Goal: Task Accomplishment & Management: Complete application form

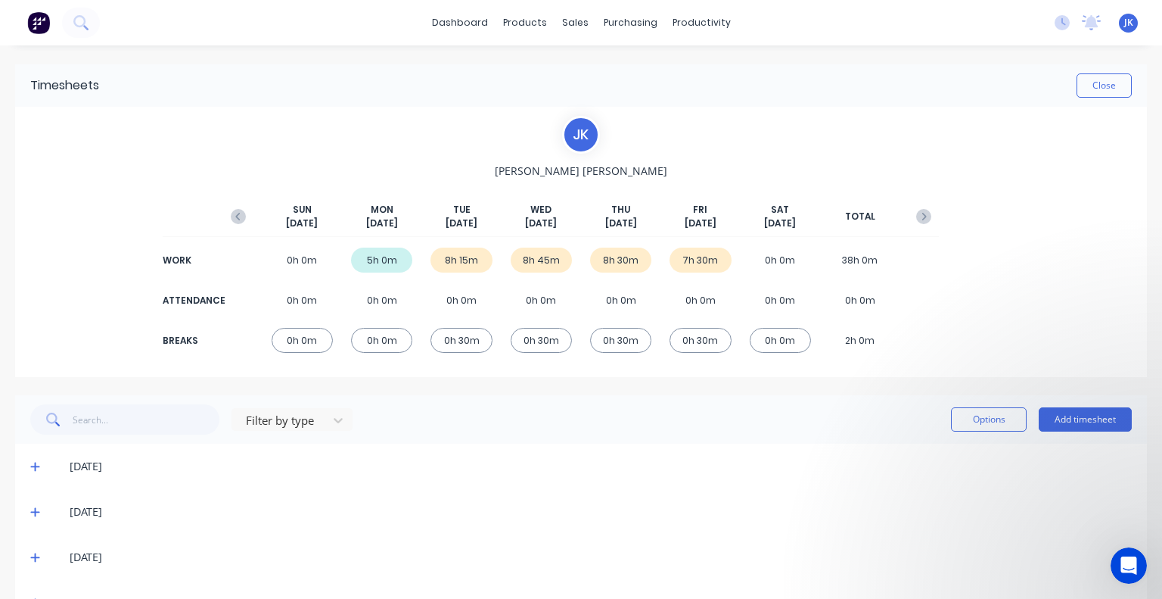
scroll to position [90, 0]
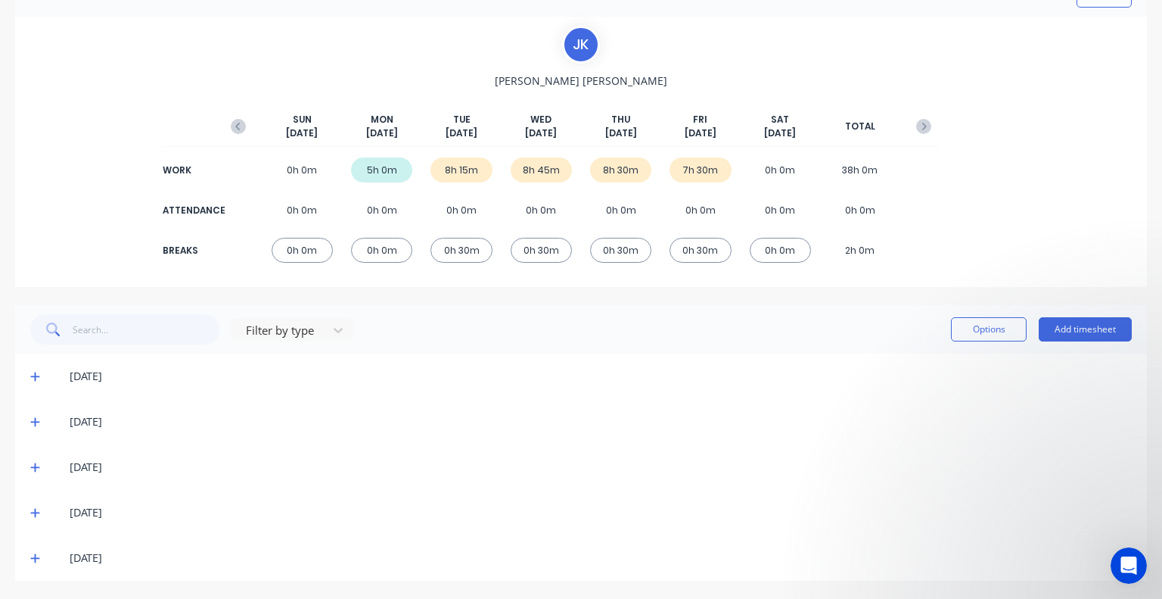
click at [35, 517] on icon at bounding box center [35, 512] width 10 height 11
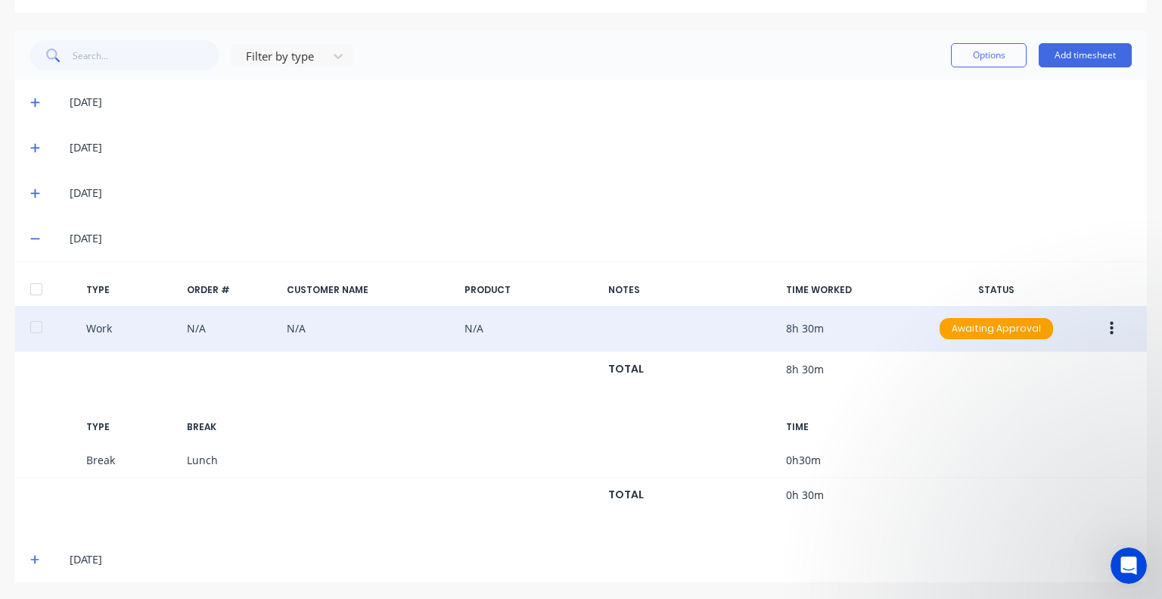
click at [1110, 326] on icon "button" at bounding box center [1112, 329] width 4 height 14
click at [1051, 310] on div "Edit" at bounding box center [1058, 302] width 117 height 22
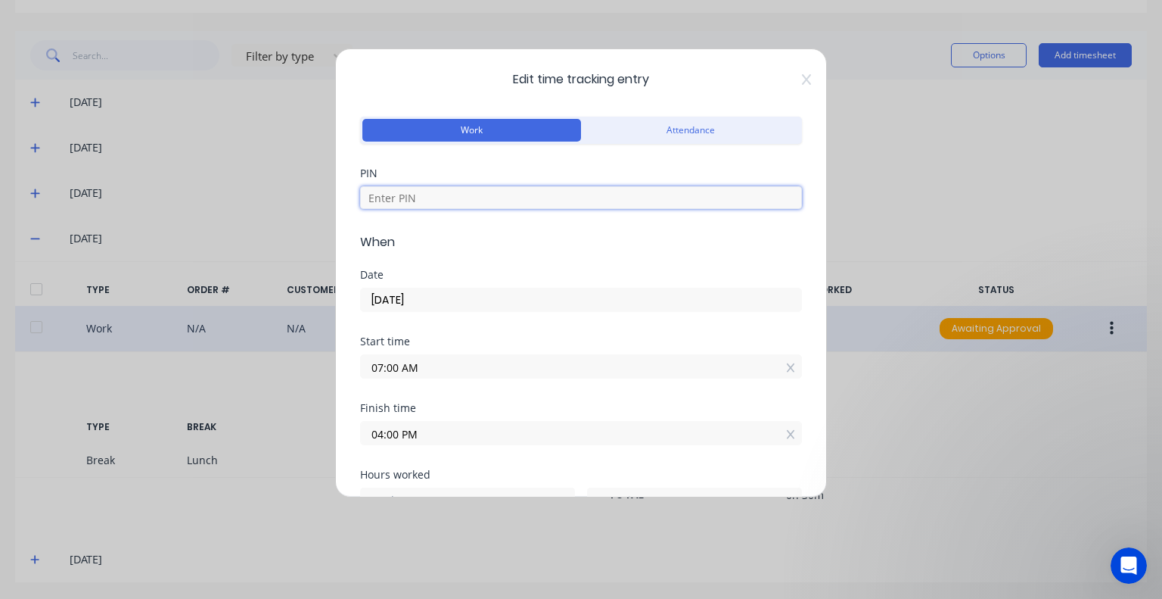
click at [454, 196] on input at bounding box center [581, 197] width 442 height 23
type input "5683"
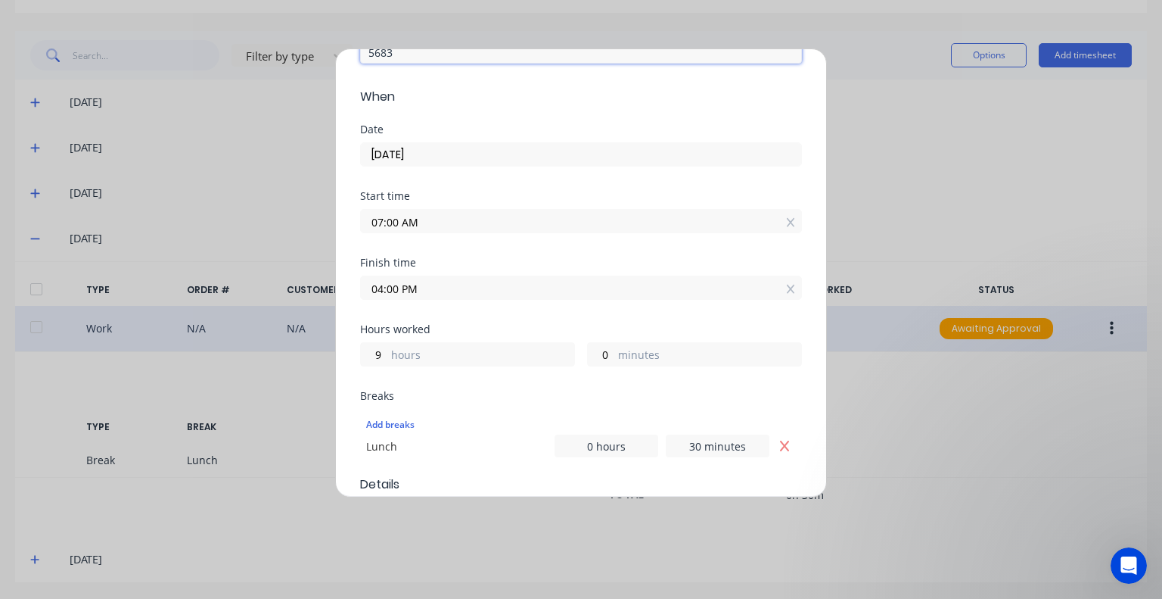
scroll to position [151, 0]
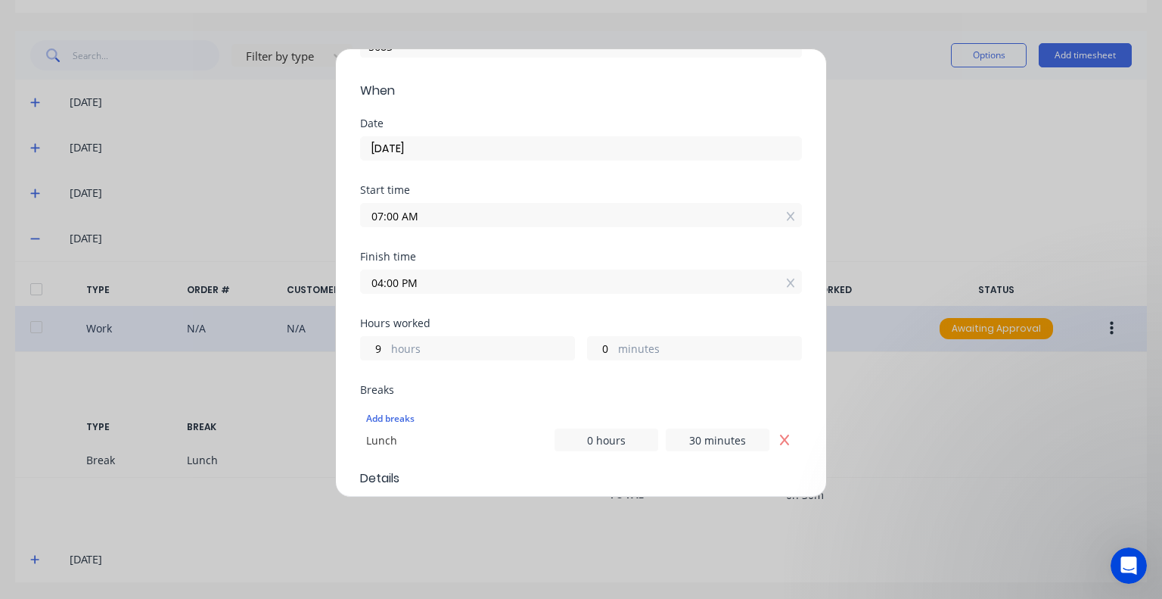
click at [462, 284] on input "04:00 PM" at bounding box center [581, 281] width 440 height 23
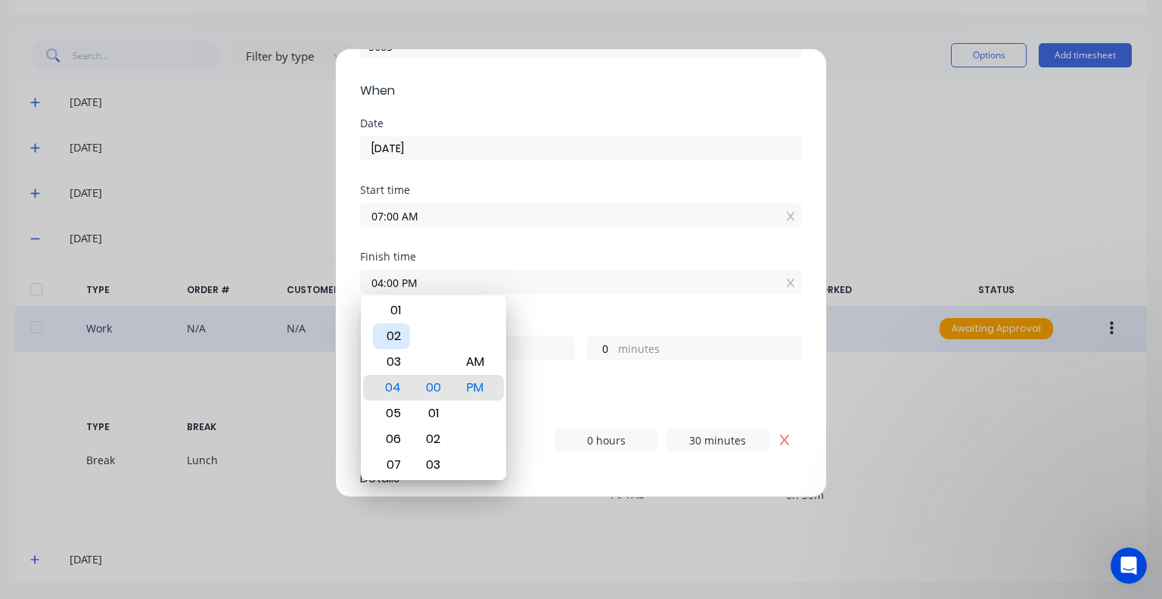
click at [396, 334] on div "02" at bounding box center [391, 336] width 37 height 26
type input "02:00 PM"
type input "7"
click at [552, 248] on div "Start time 07:00 AM" at bounding box center [581, 218] width 442 height 67
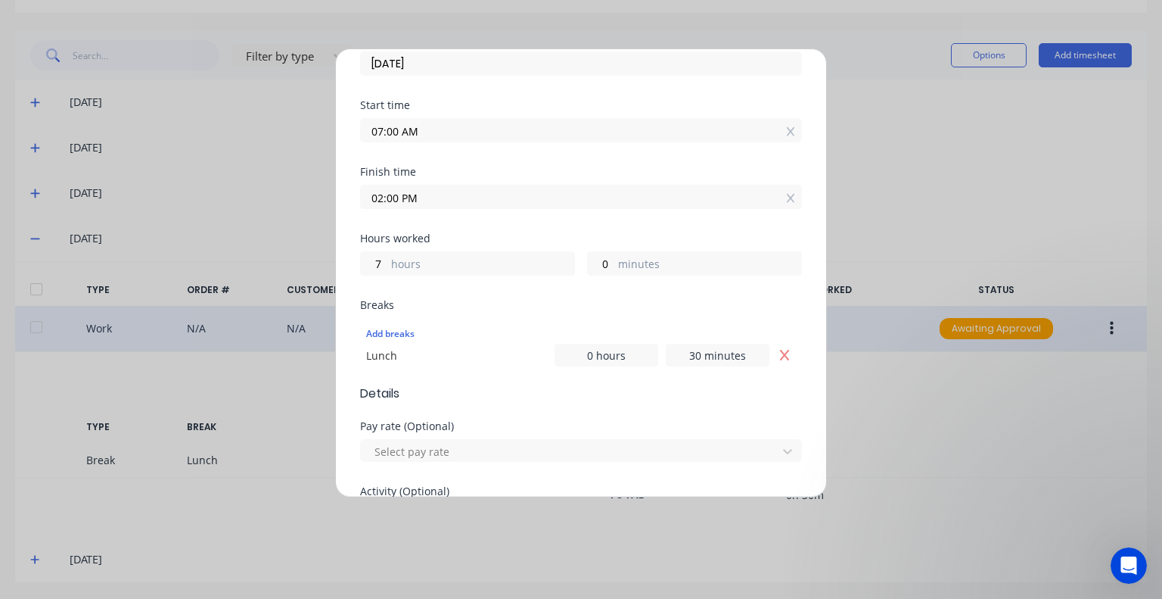
scroll to position [303, 0]
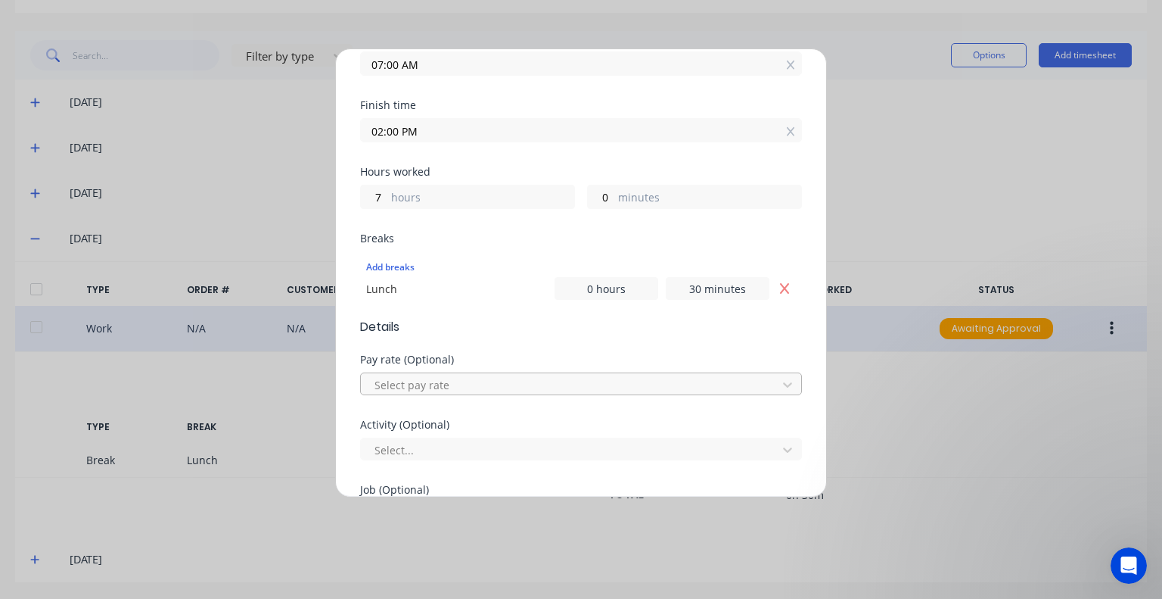
click at [425, 379] on div at bounding box center [571, 384] width 397 height 19
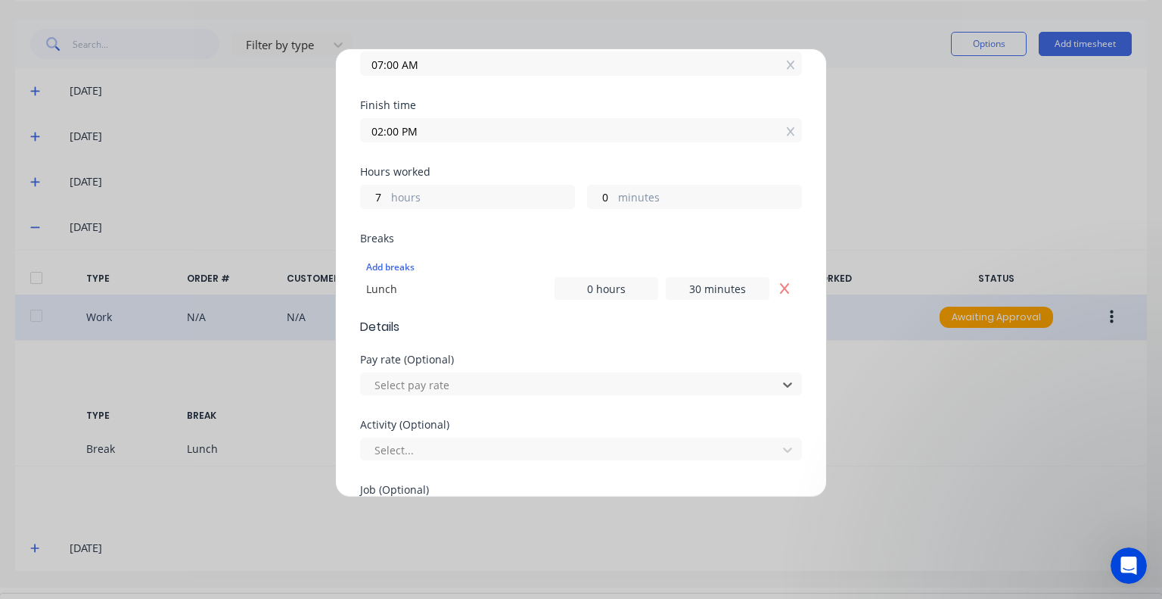
scroll to position [76, 0]
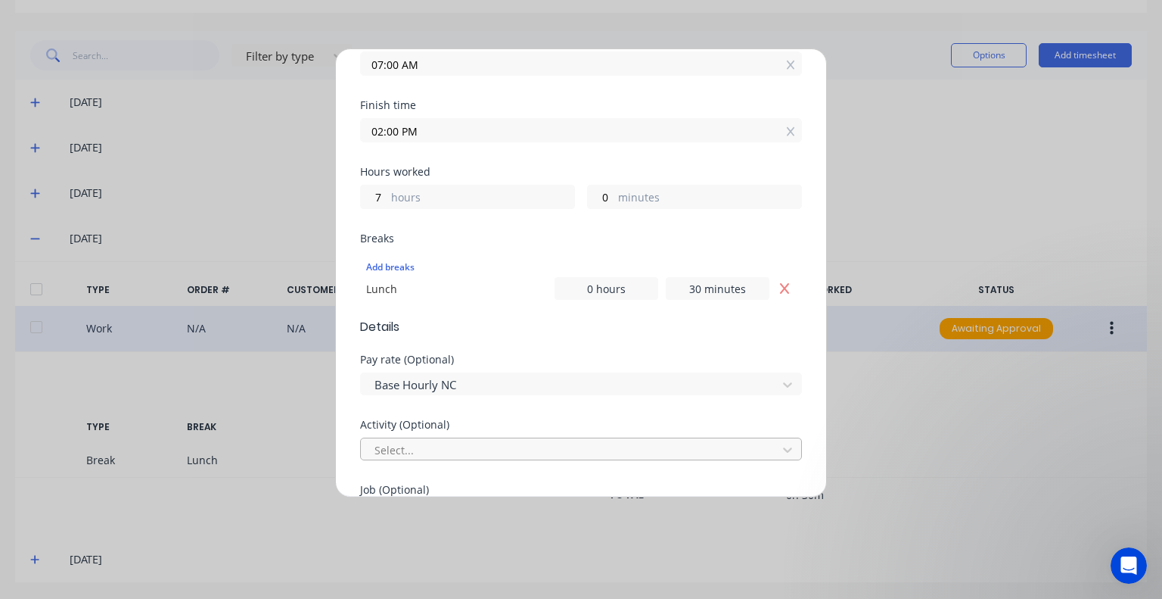
click at [456, 440] on div at bounding box center [571, 449] width 397 height 19
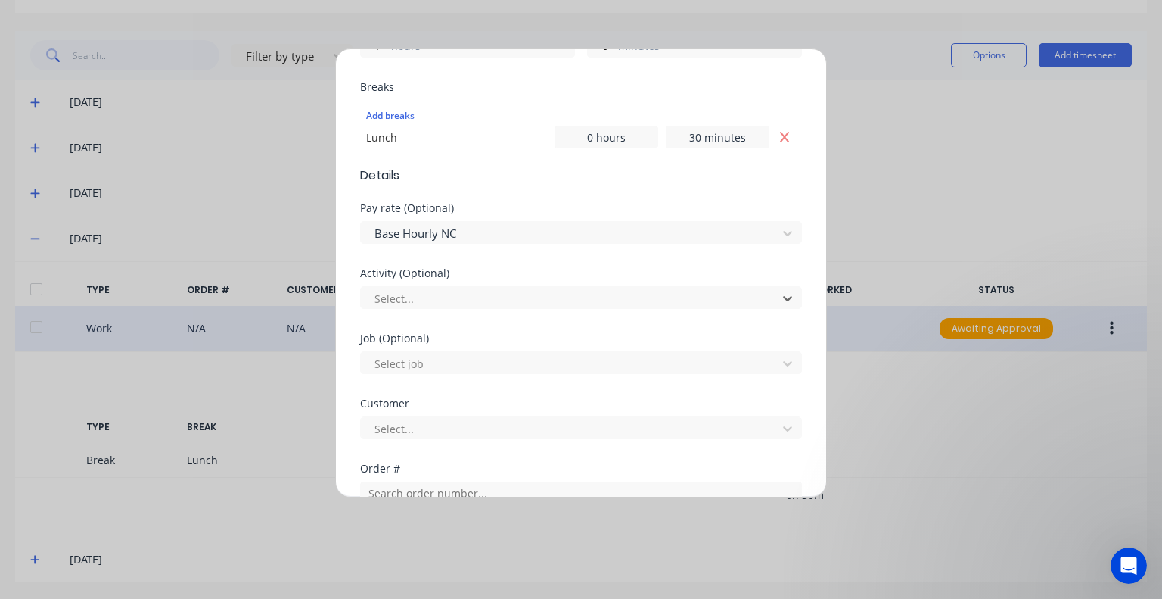
scroll to position [454, 0]
click at [433, 427] on div at bounding box center [571, 428] width 397 height 19
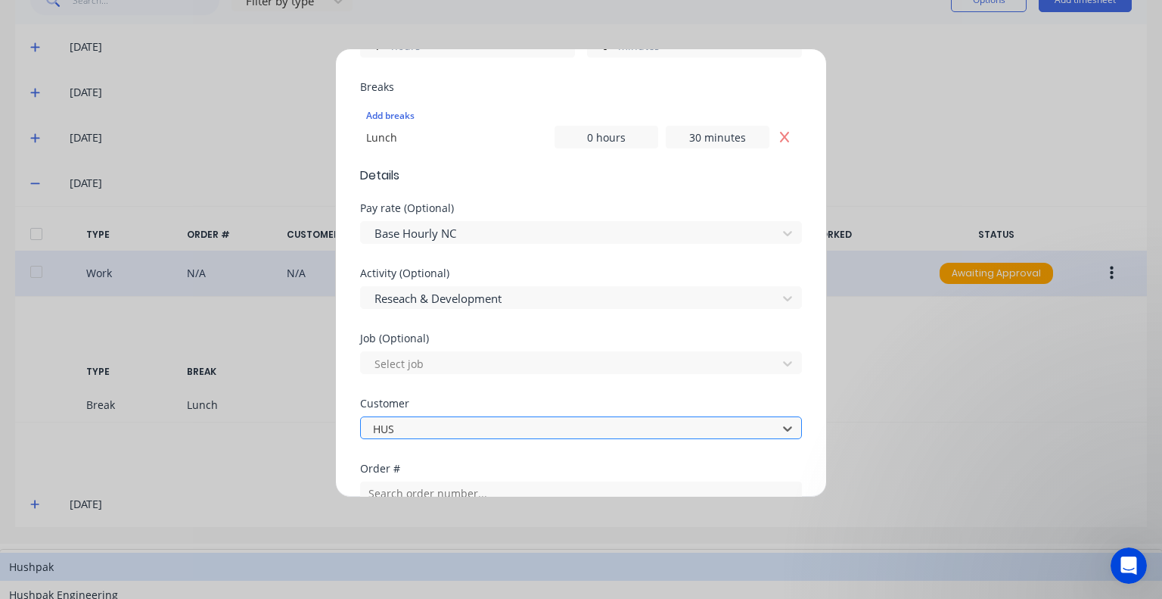
scroll to position [0, 0]
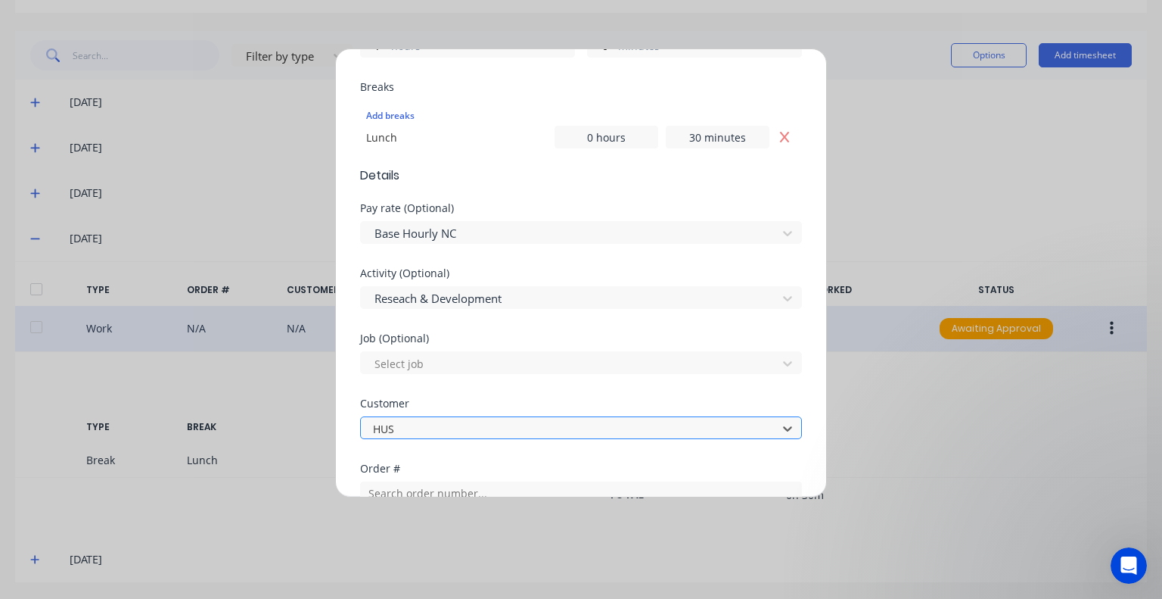
type input "HUSH"
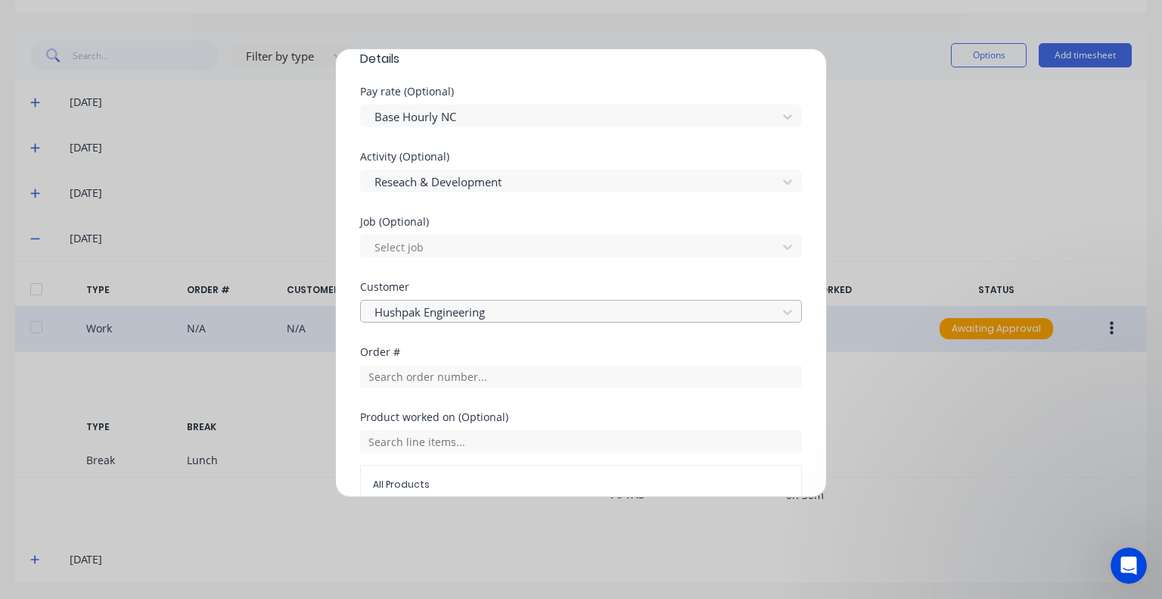
scroll to position [605, 0]
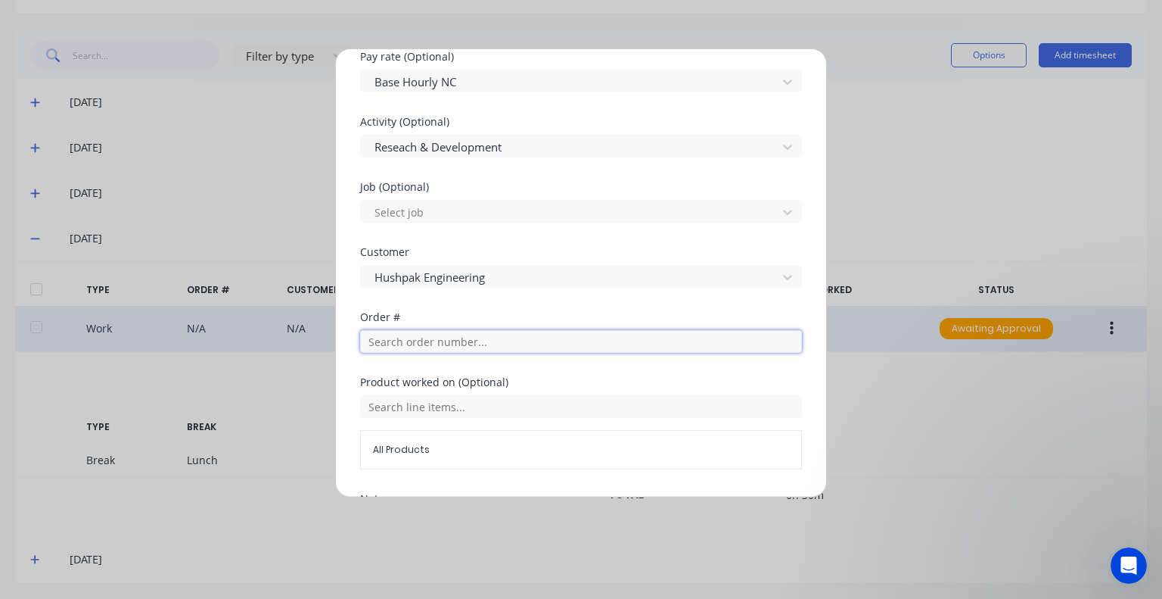
click at [459, 334] on input "text" at bounding box center [581, 341] width 442 height 23
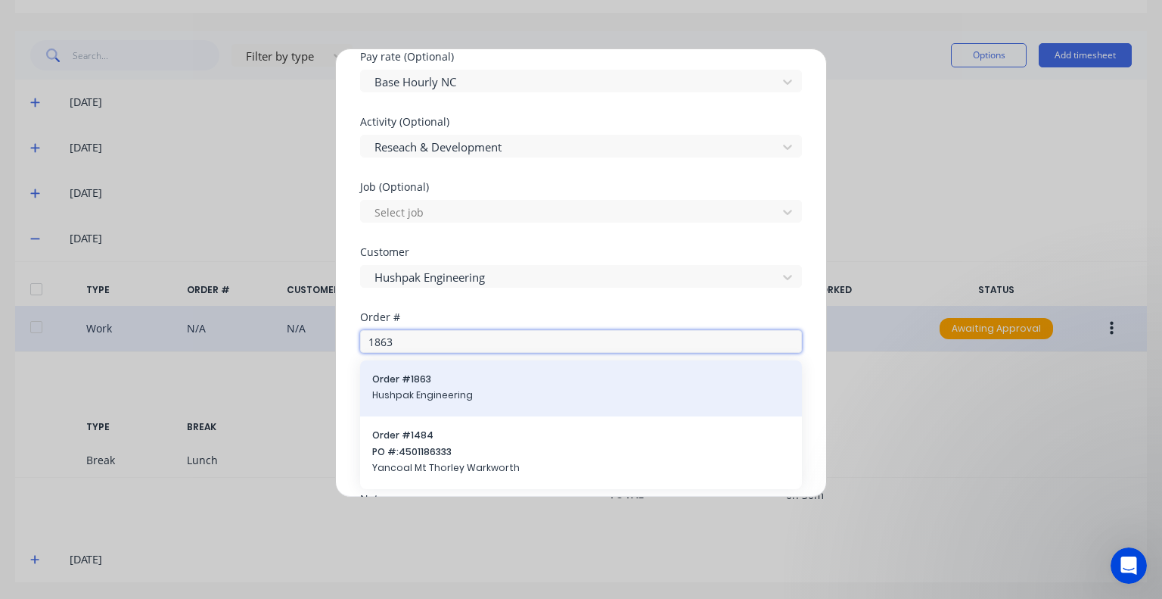
type input "1863"
click at [460, 386] on div "Order # 1863 Hushpak Engineering" at bounding box center [581, 388] width 418 height 32
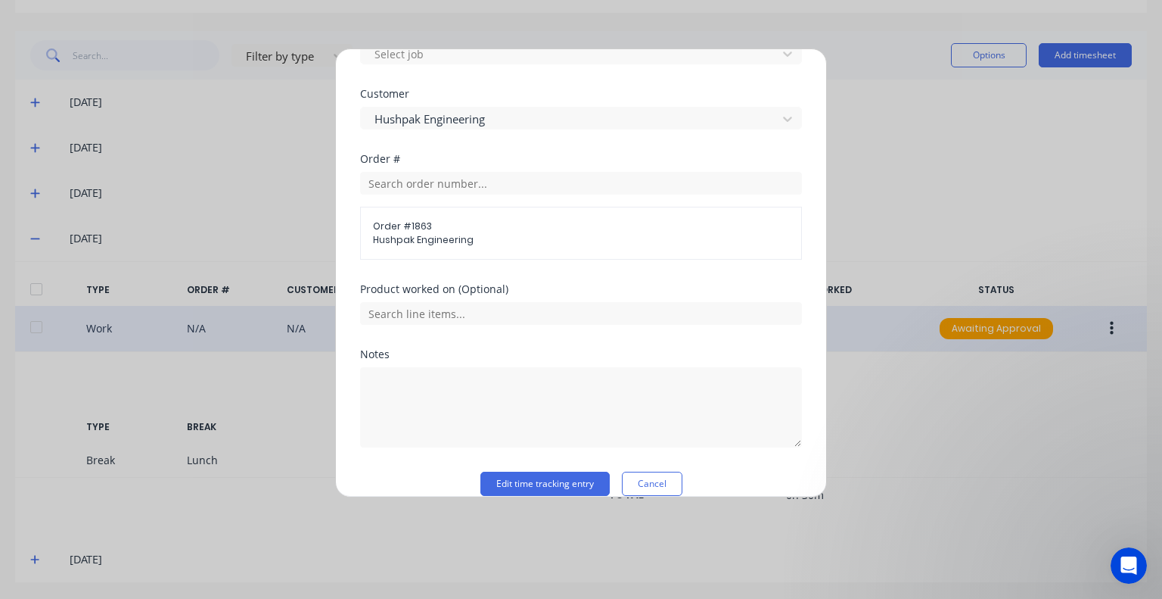
scroll to position [781, 0]
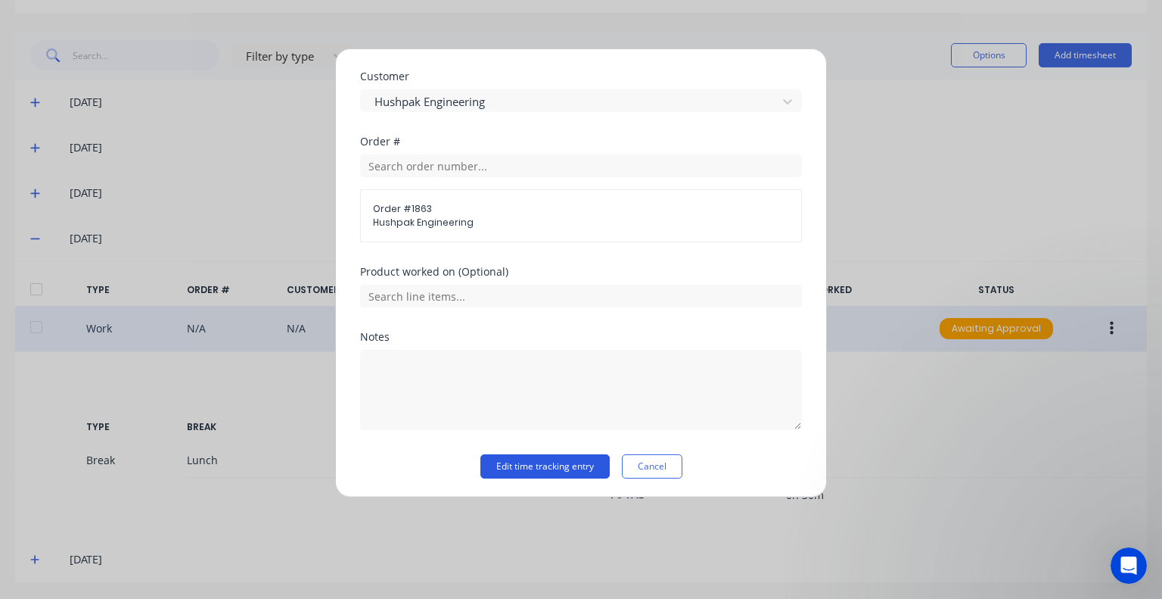
click at [524, 456] on button "Edit time tracking entry" at bounding box center [545, 466] width 129 height 24
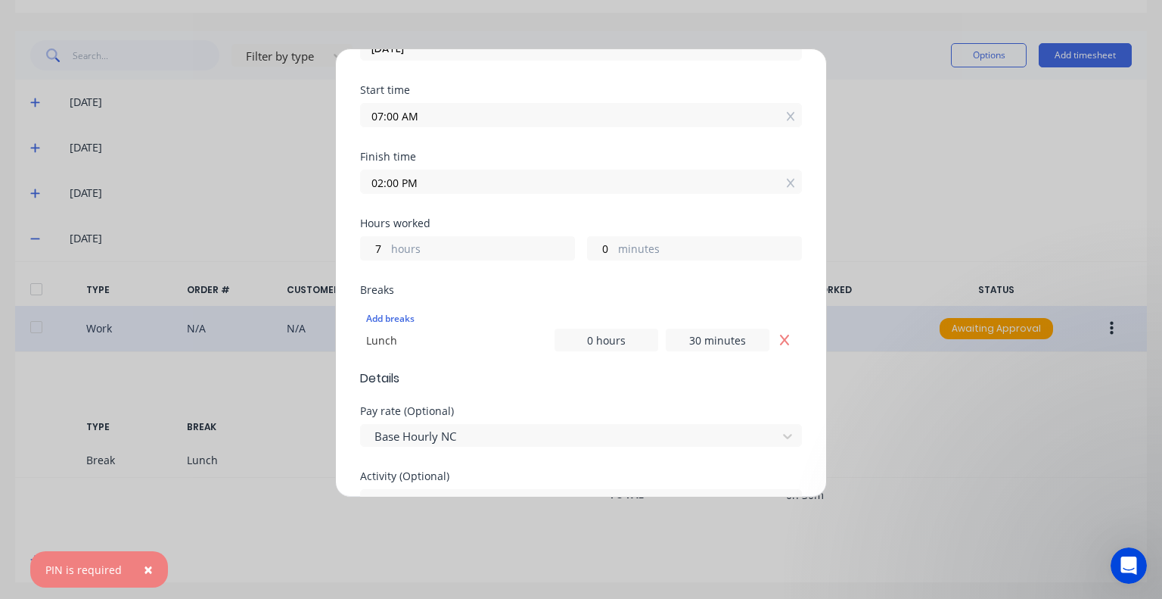
scroll to position [0, 0]
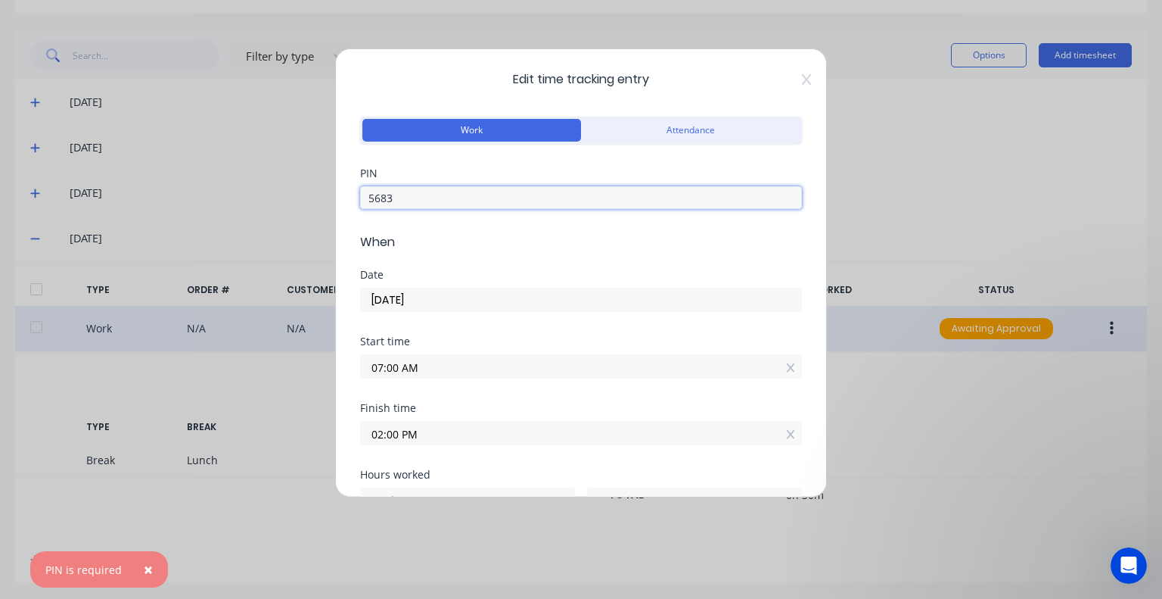
click at [483, 203] on input "5683" at bounding box center [581, 197] width 442 height 23
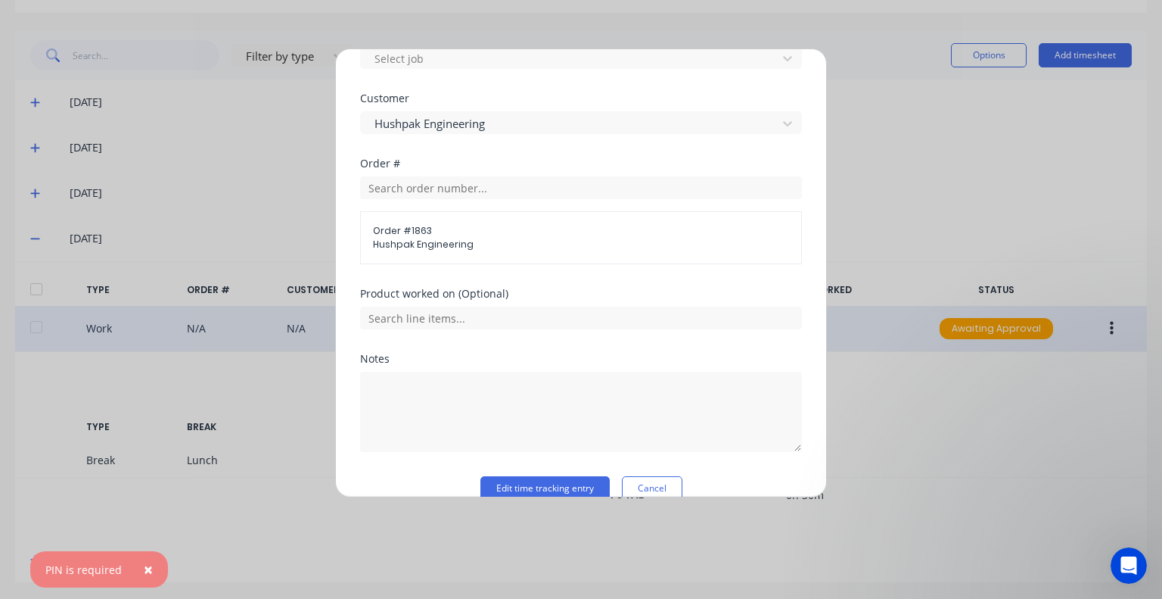
scroll to position [781, 0]
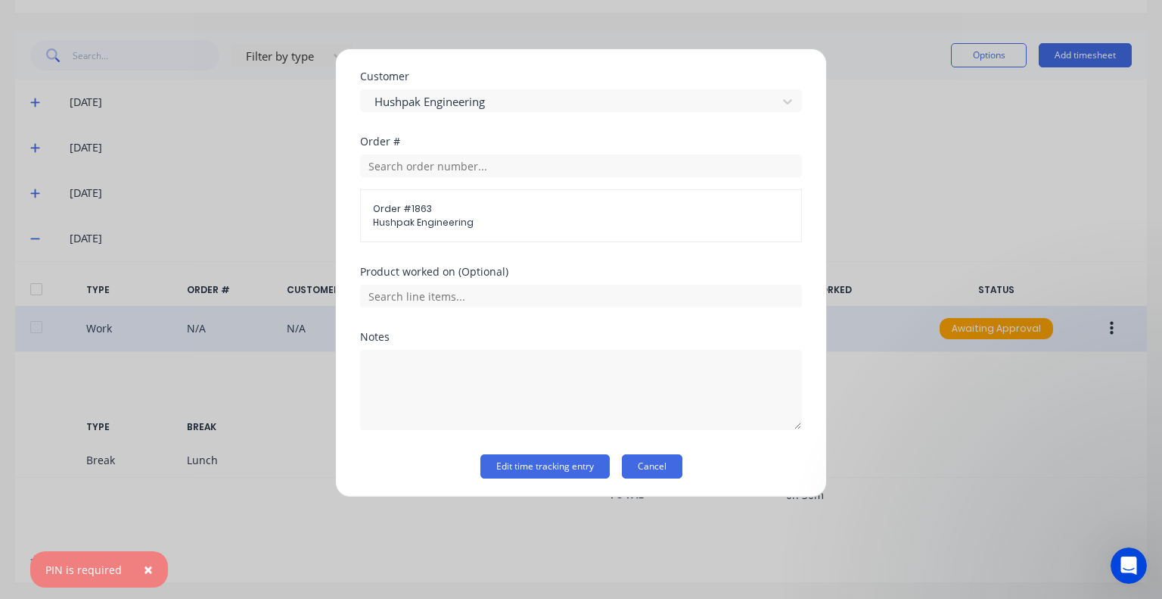
click at [657, 466] on button "Cancel" at bounding box center [652, 466] width 61 height 24
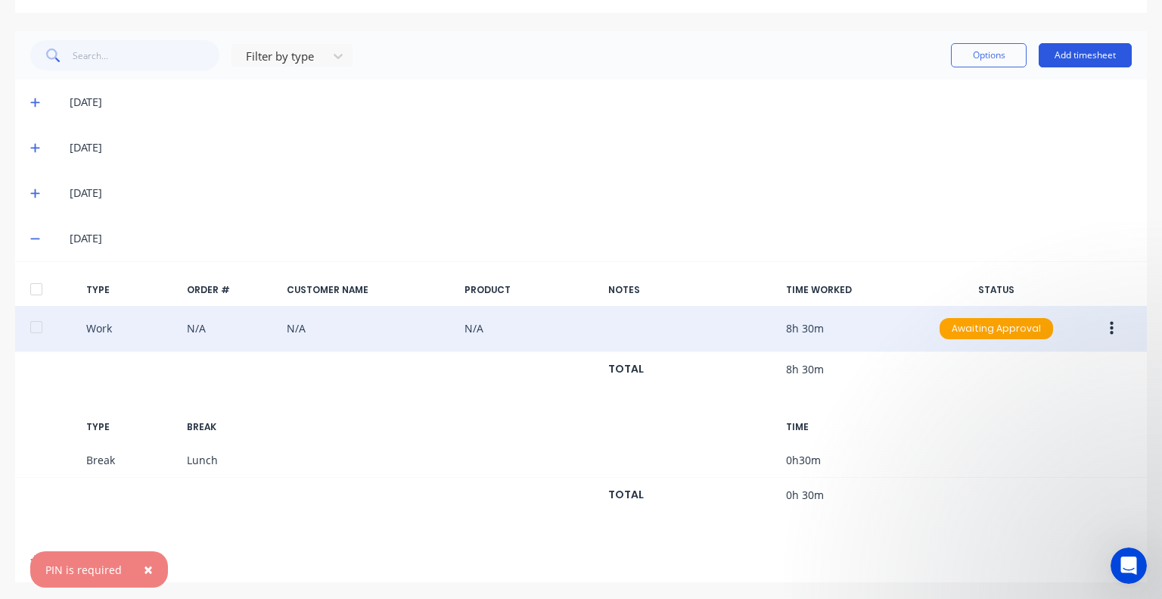
click at [1090, 54] on button "Add timesheet" at bounding box center [1085, 55] width 93 height 24
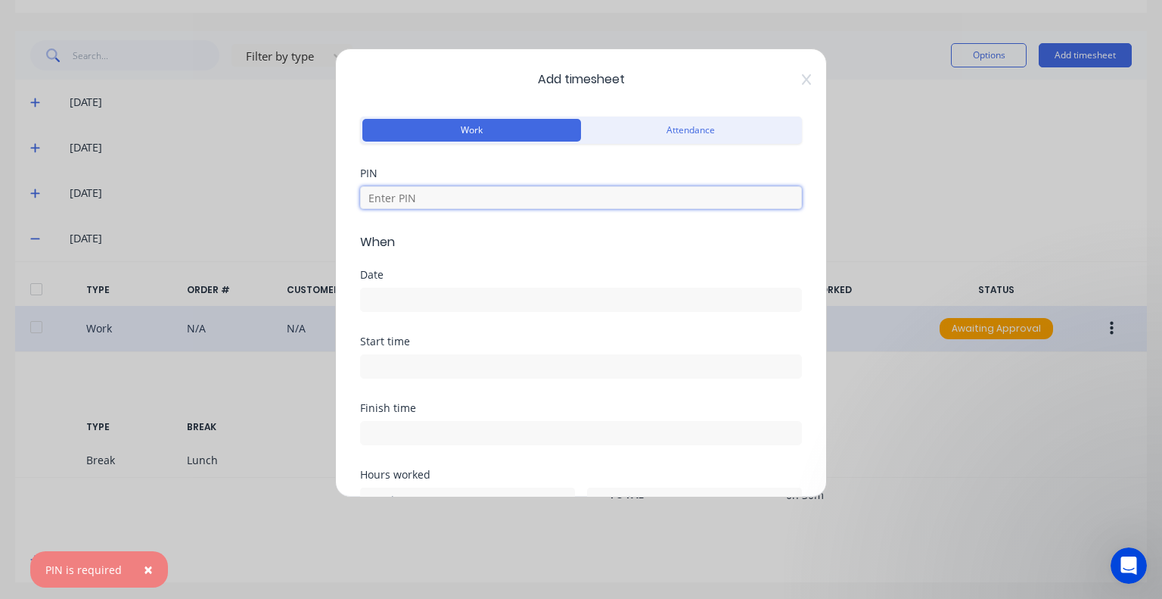
drag, startPoint x: 498, startPoint y: 198, endPoint x: 495, endPoint y: 208, distance: 11.0
click at [498, 198] on input at bounding box center [581, 197] width 442 height 23
click at [414, 290] on div "Date" at bounding box center [581, 290] width 442 height 42
click at [424, 203] on input at bounding box center [581, 197] width 442 height 23
type input "5683"
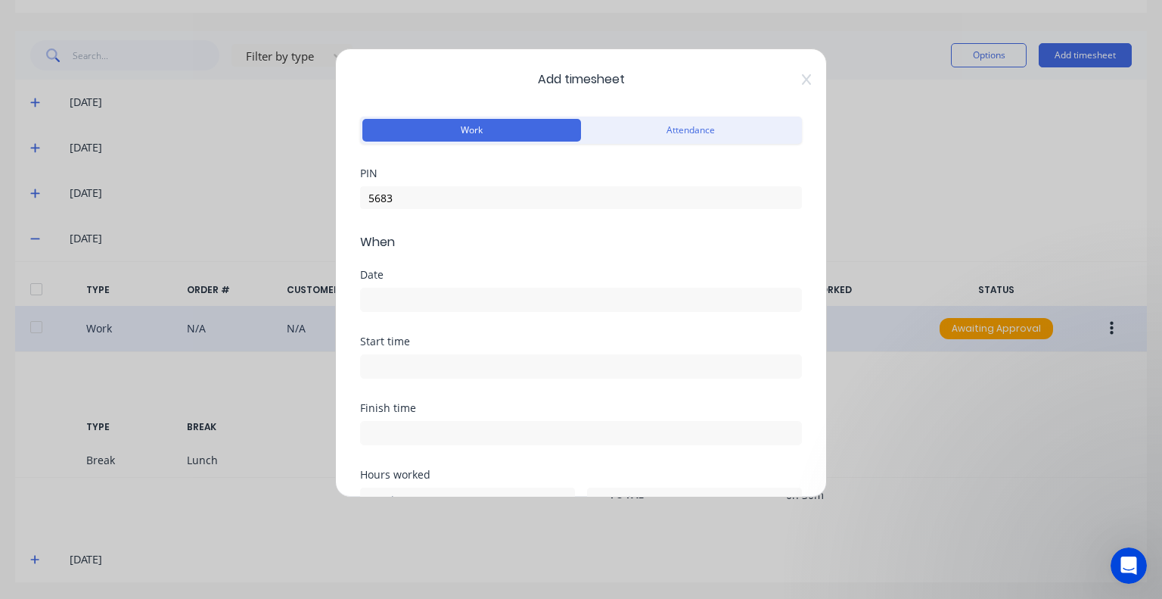
click at [431, 302] on input at bounding box center [581, 299] width 440 height 23
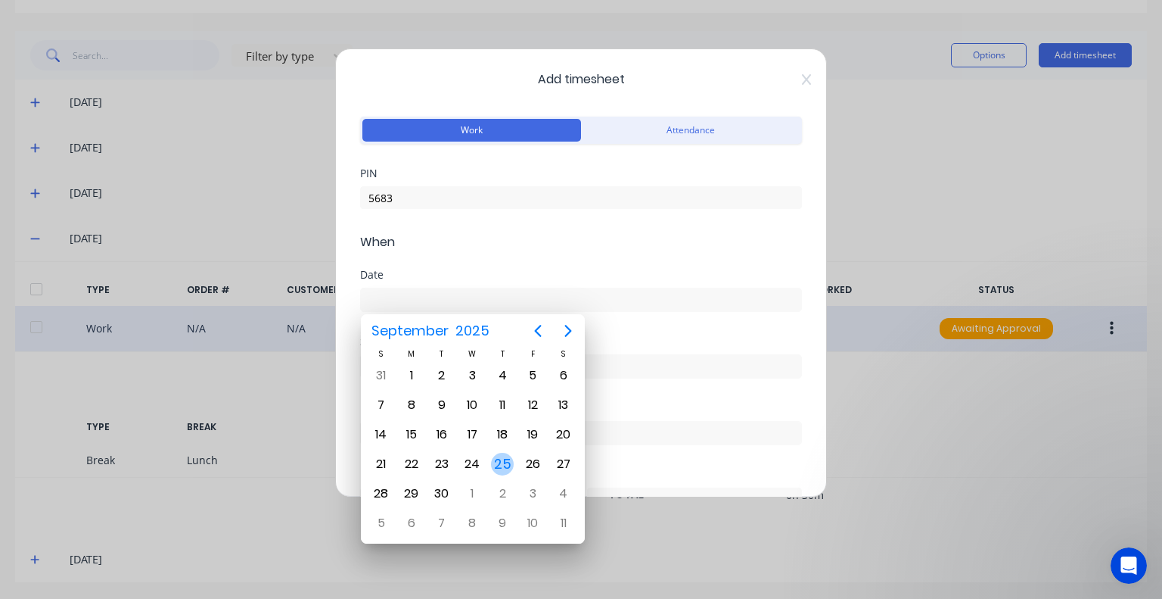
click at [503, 456] on div "25" at bounding box center [502, 464] width 23 height 23
type input "[DATE]"
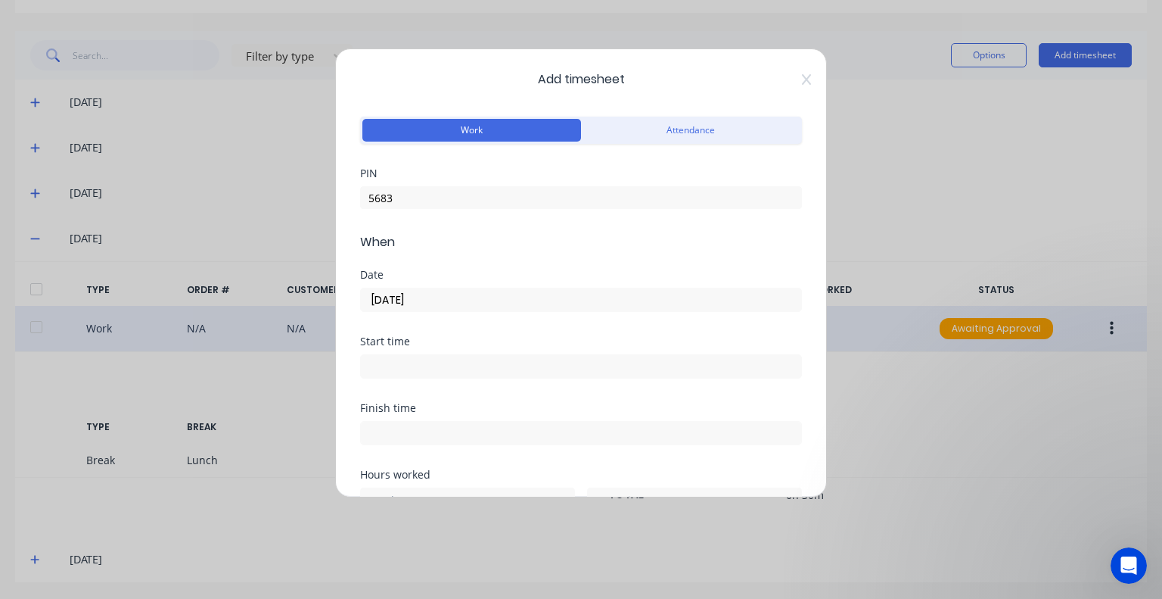
click at [438, 374] on input at bounding box center [581, 366] width 440 height 23
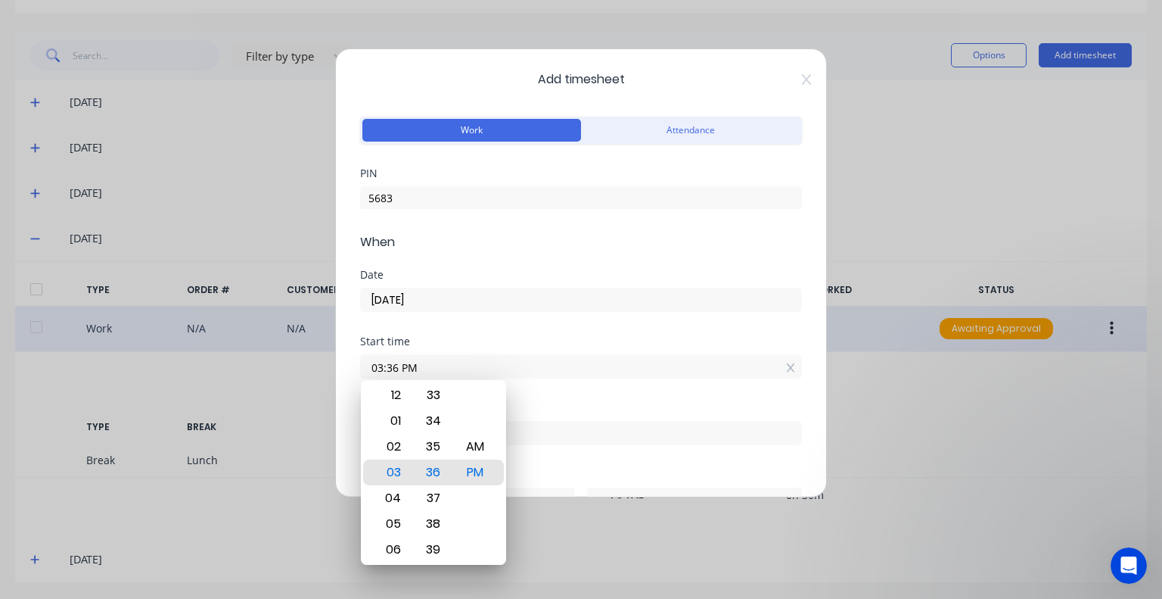
drag, startPoint x: 369, startPoint y: 373, endPoint x: 319, endPoint y: 376, distance: 49.3
click at [319, 376] on div "Add timesheet Work Attendance PIN 5683 When Date [DATE] Start time 03:36 PM Fin…" at bounding box center [581, 299] width 1162 height 599
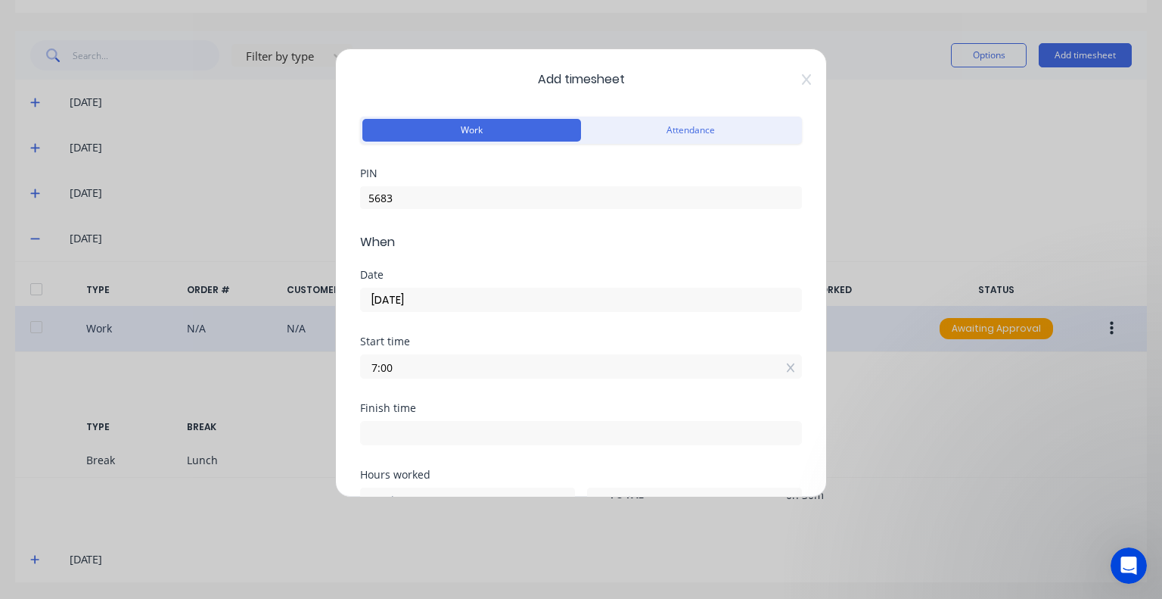
type input "07:00 AM"
click at [448, 403] on div "Finish time" at bounding box center [581, 408] width 442 height 11
click at [422, 437] on input at bounding box center [581, 433] width 440 height 23
type input "03:36 PM"
type input "8"
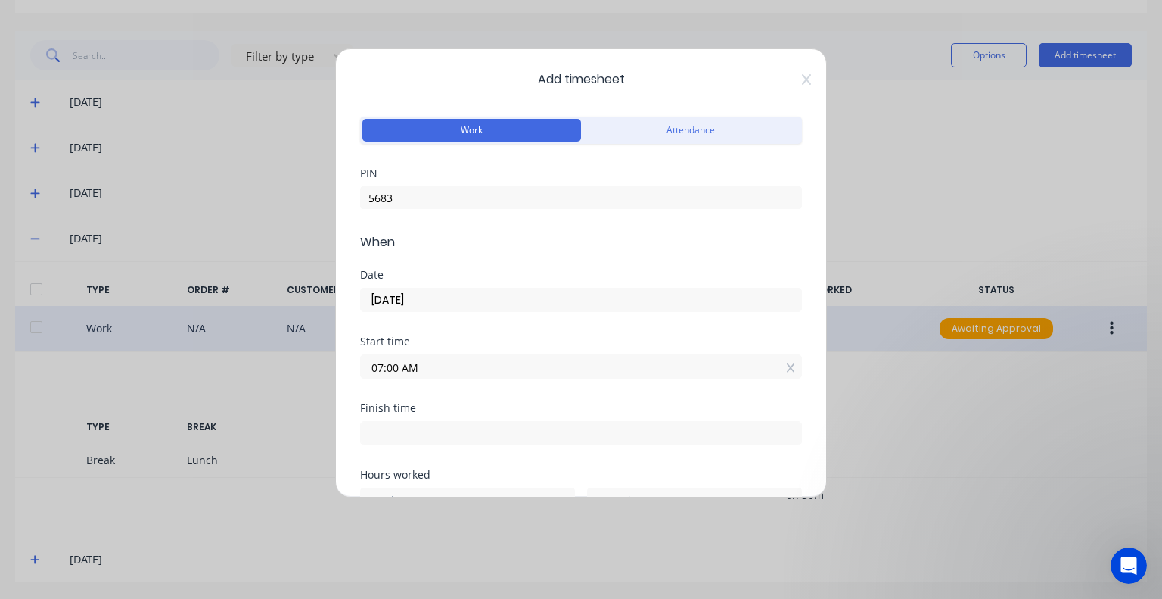
type input "36"
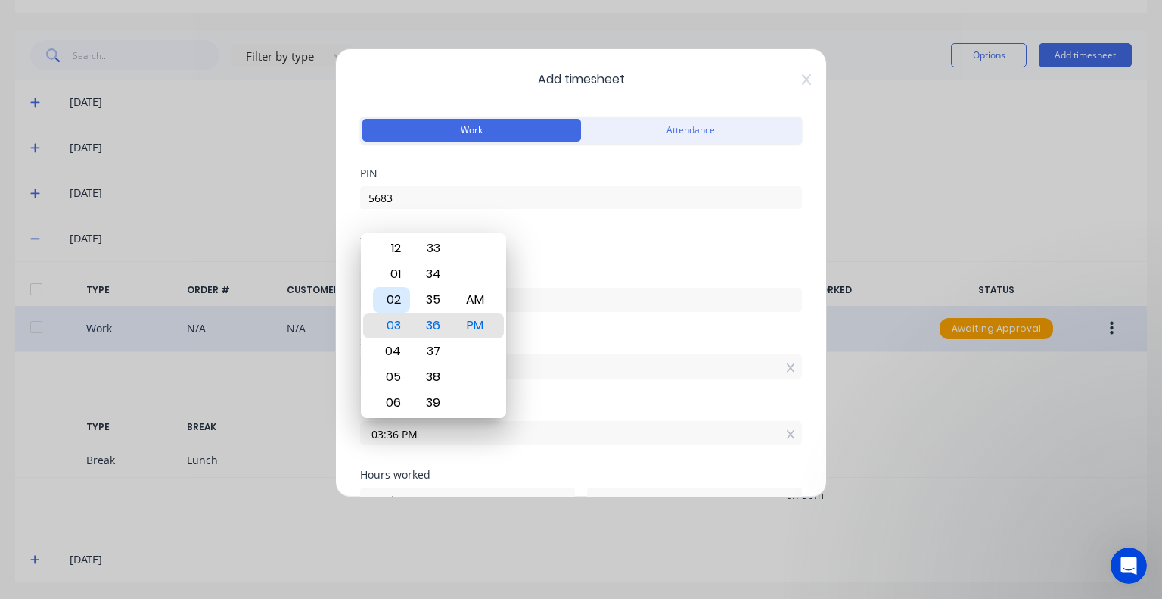
click at [401, 304] on div "02" at bounding box center [391, 300] width 37 height 26
type input "02:36 PM"
type input "7"
type input "02:25 PM"
type input "25"
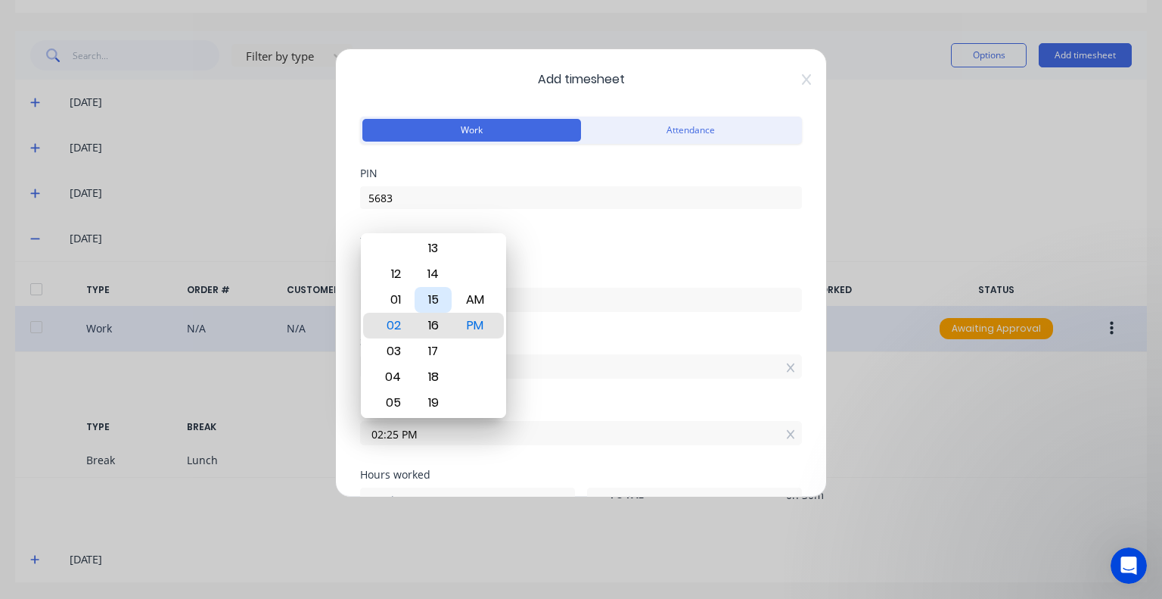
type input "02:16 PM"
type input "16"
type input "02:09 PM"
type input "9"
type input "02:04 PM"
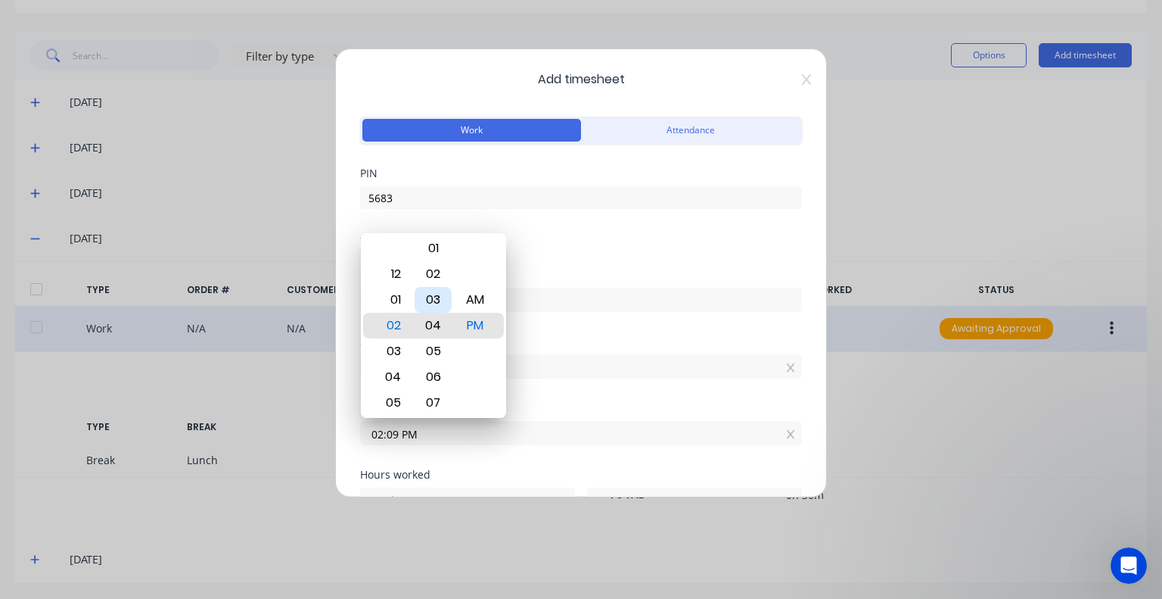
type input "4"
type input "02:00 PM"
type input "0"
click at [442, 330] on div "00" at bounding box center [433, 326] width 37 height 26
click at [528, 325] on div "Date [DATE]" at bounding box center [581, 302] width 442 height 67
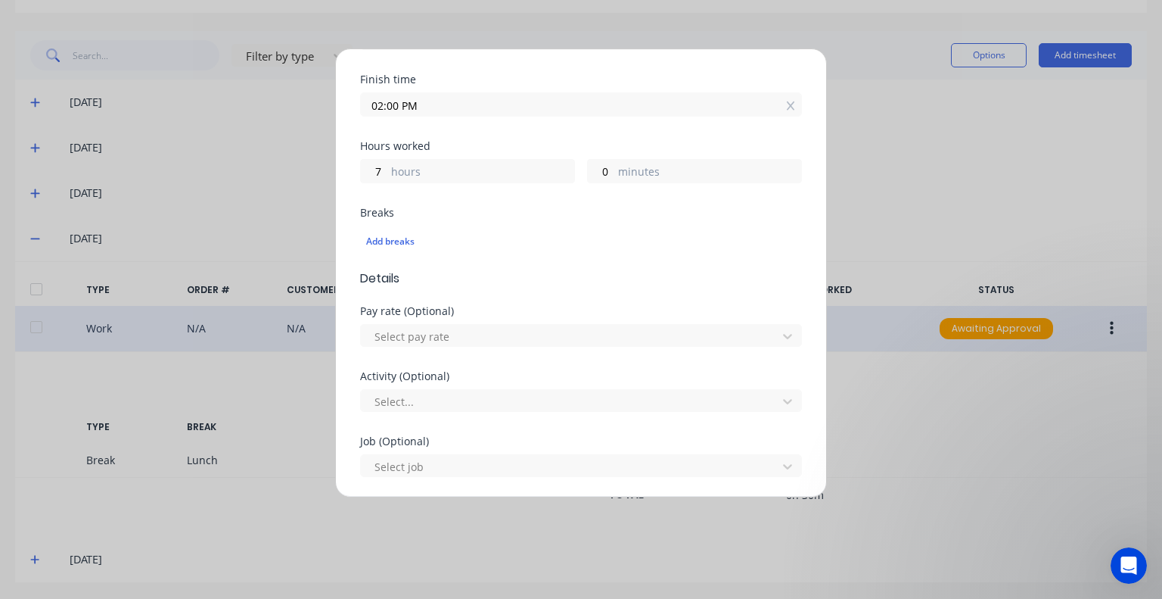
scroll to position [303, 0]
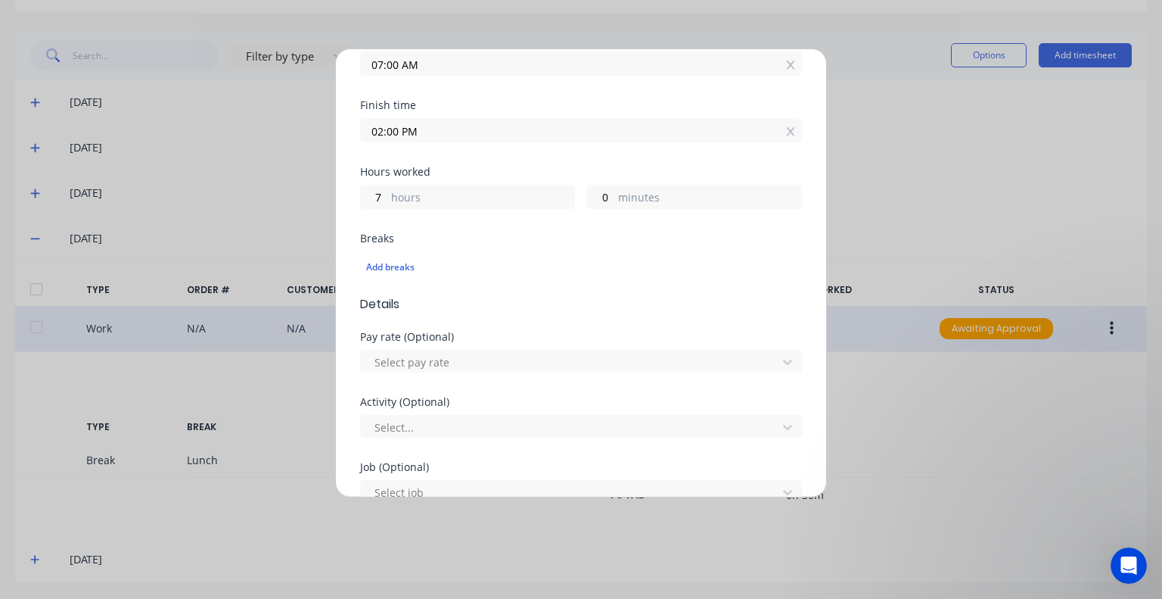
click at [378, 127] on input "02:00 PM" at bounding box center [581, 130] width 440 height 23
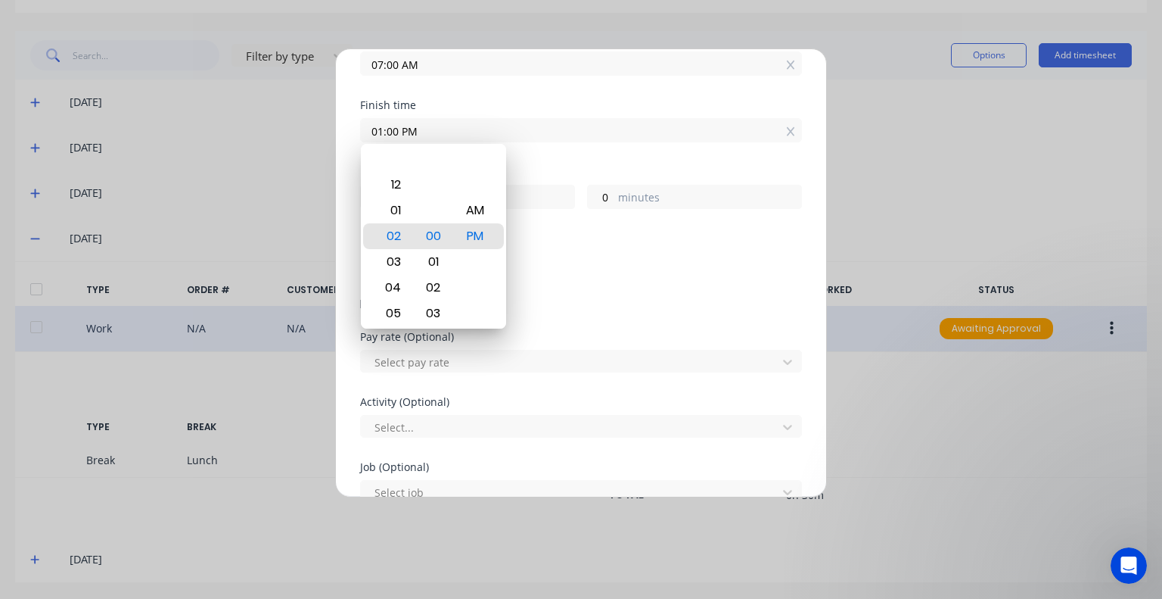
type input "01:00 PM"
type input "6"
click at [565, 235] on div "Breaks" at bounding box center [581, 238] width 442 height 11
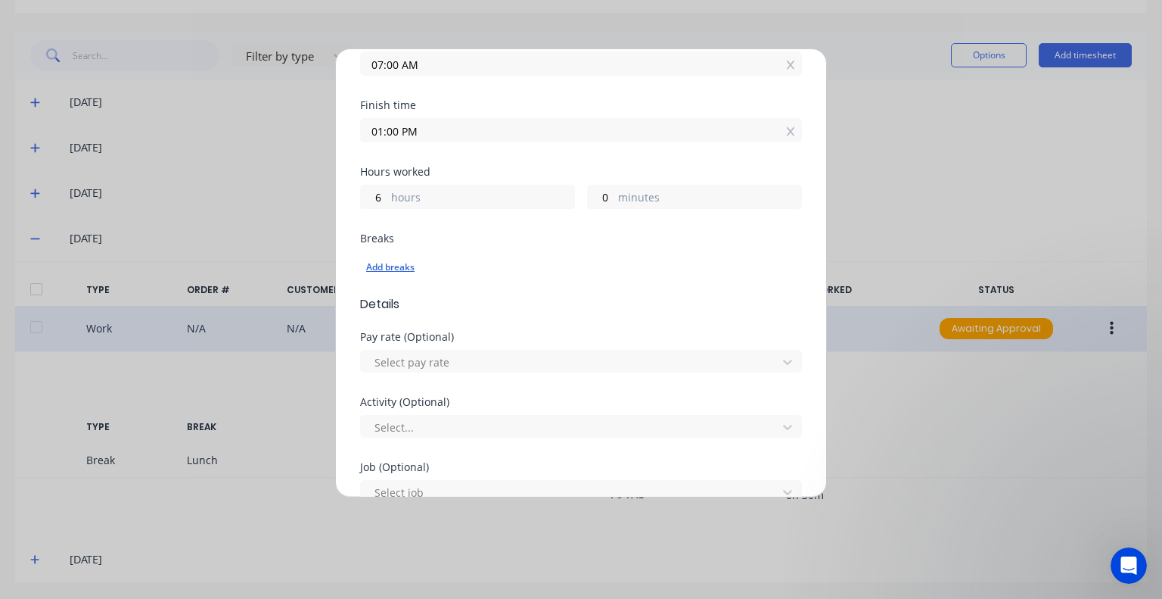
click at [424, 265] on div "Add breaks" at bounding box center [581, 267] width 430 height 20
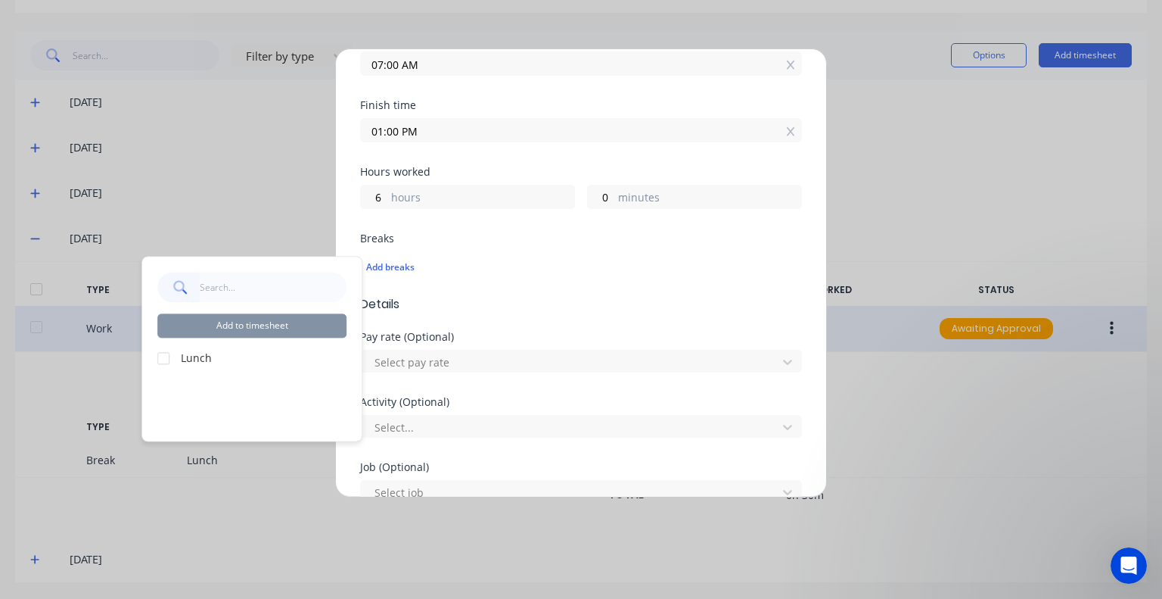
click at [162, 359] on div at bounding box center [163, 358] width 30 height 30
click at [224, 329] on button "Add to timesheet" at bounding box center [251, 325] width 189 height 24
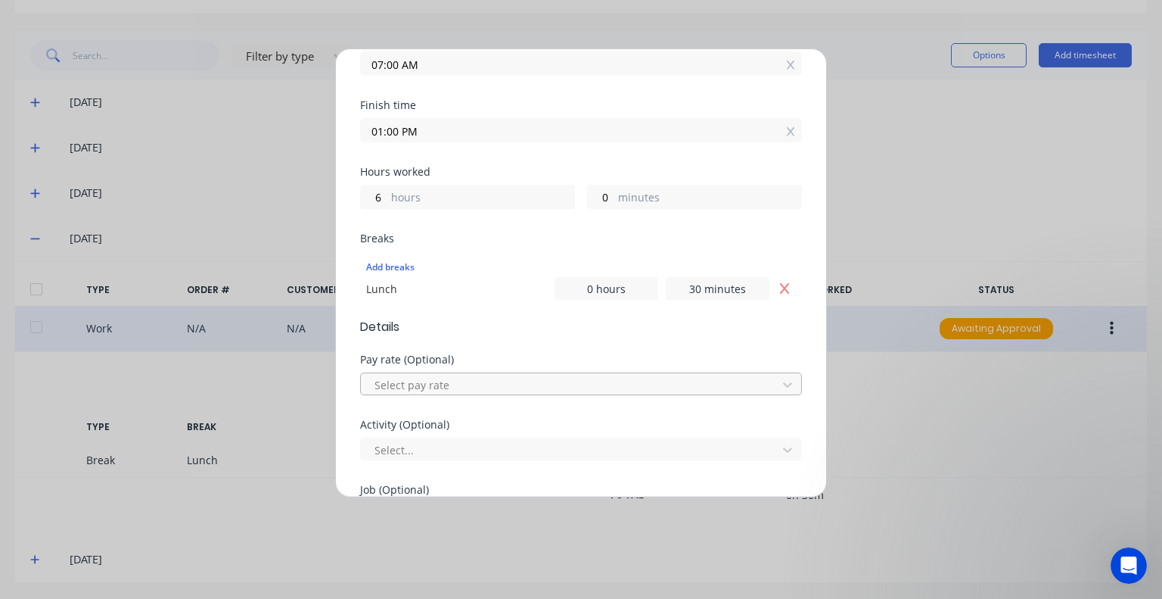
click at [445, 384] on div at bounding box center [571, 384] width 397 height 19
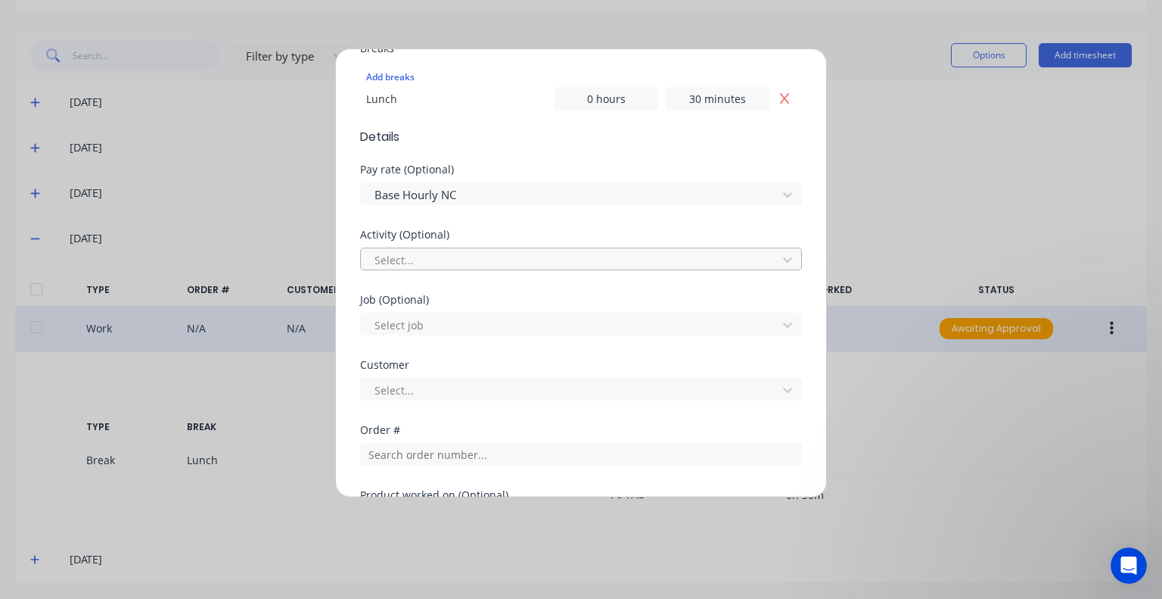
scroll to position [530, 0]
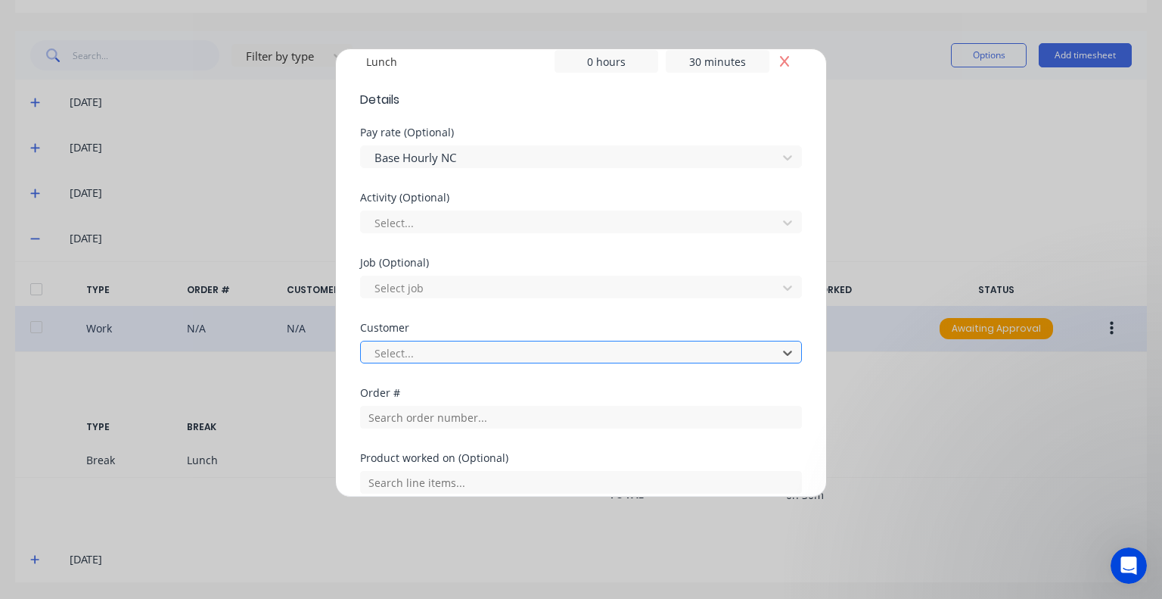
click at [442, 359] on div at bounding box center [571, 353] width 397 height 19
type input "HUS"
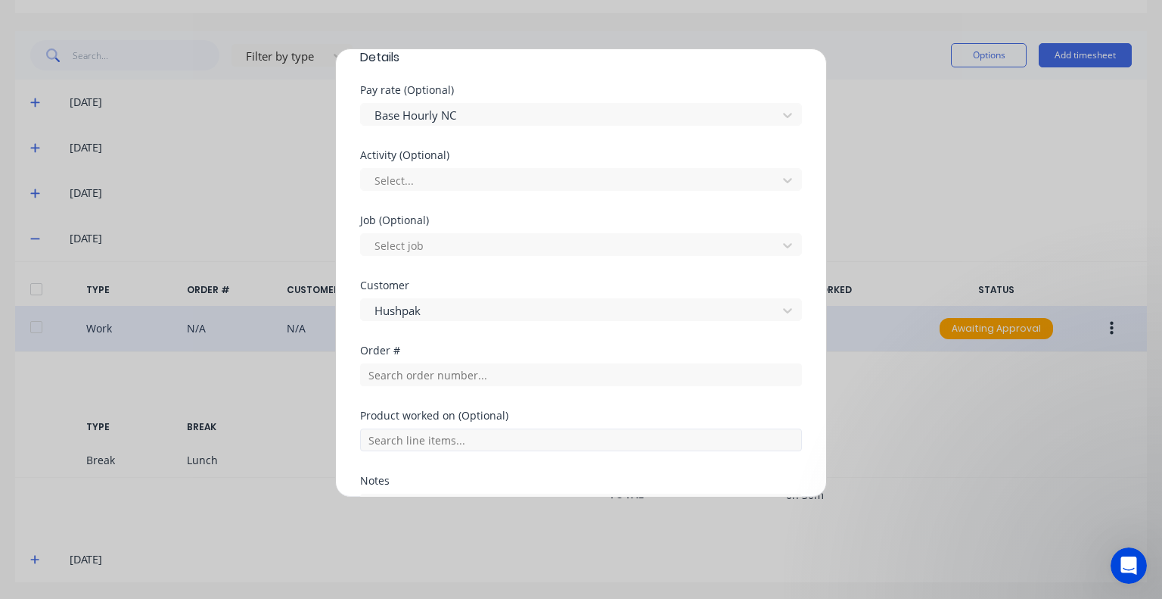
scroll to position [605, 0]
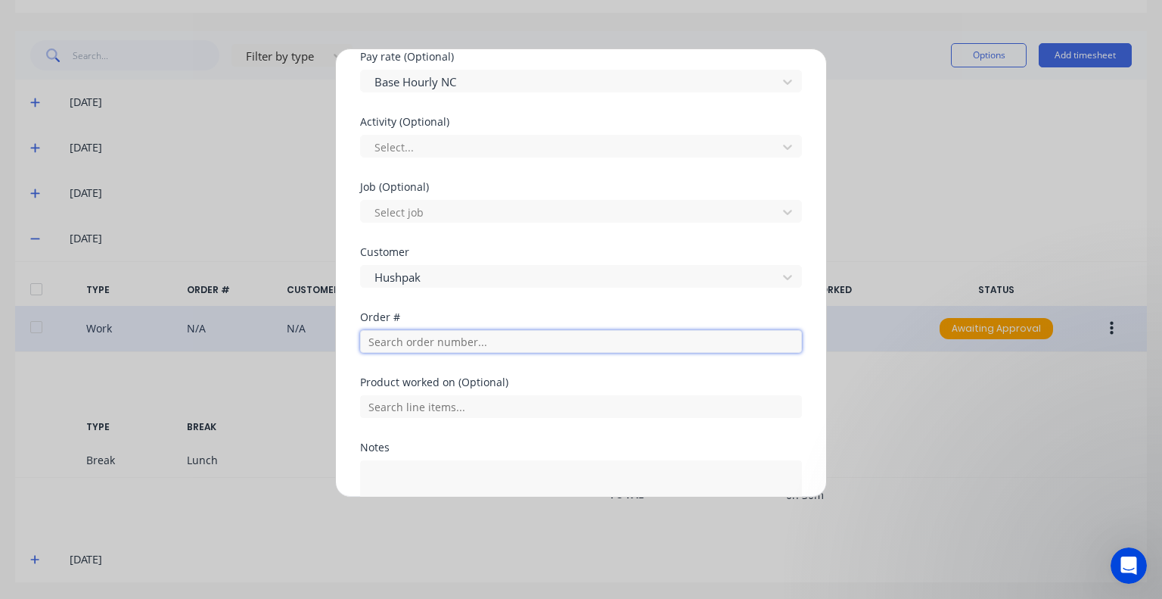
click at [447, 338] on input "text" at bounding box center [581, 341] width 442 height 23
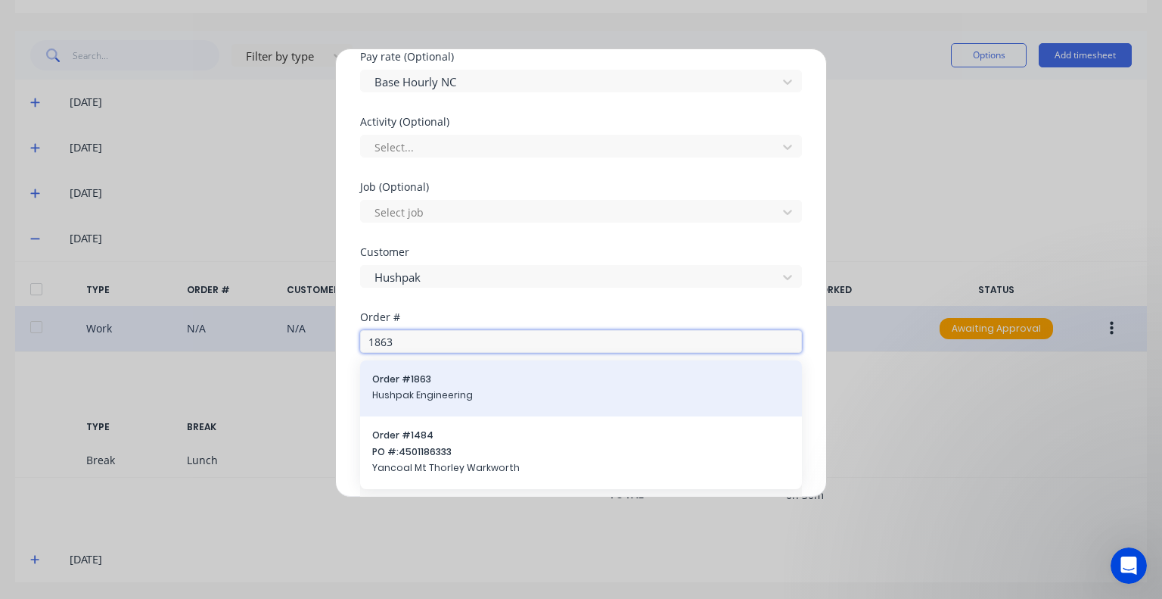
type input "1863"
click at [455, 393] on span "Hushpak Engineering" at bounding box center [581, 395] width 418 height 14
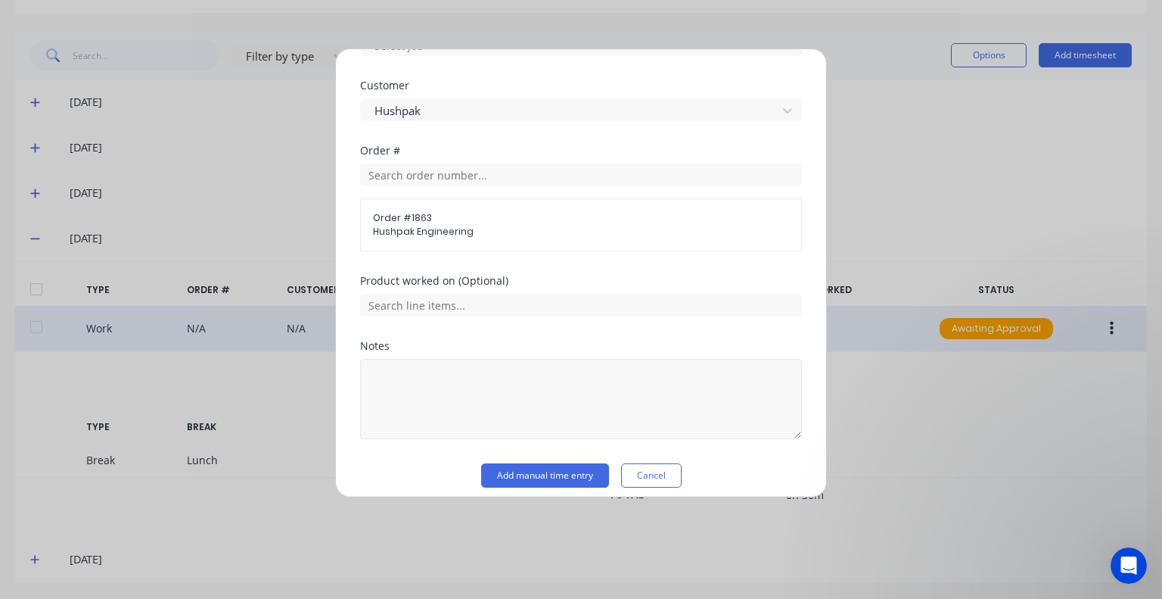
scroll to position [781, 0]
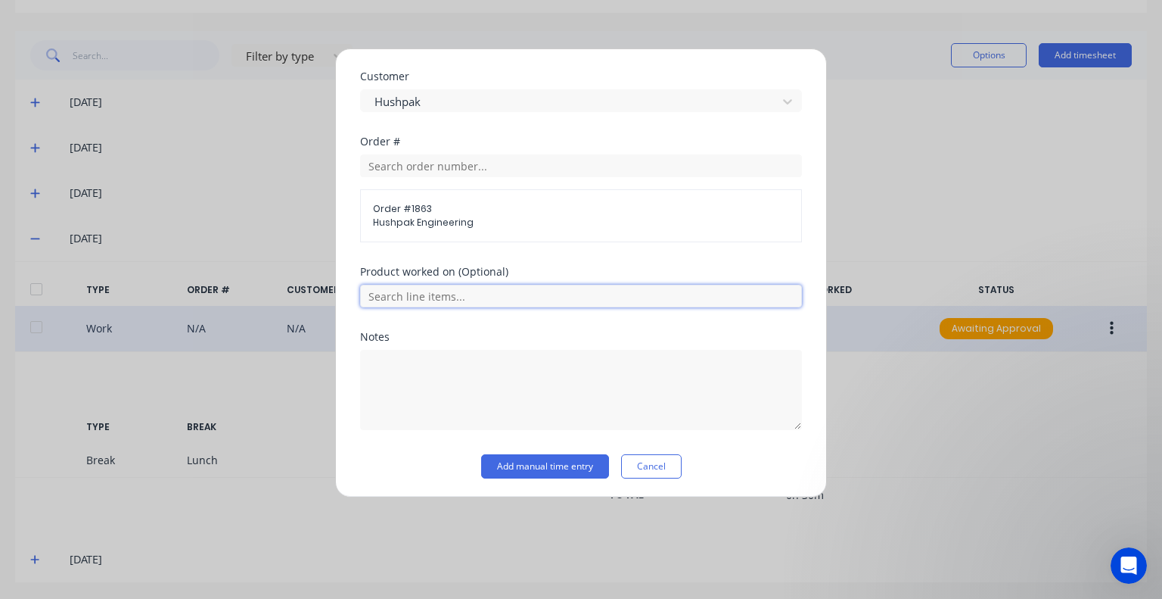
click at [468, 300] on input "text" at bounding box center [581, 296] width 442 height 23
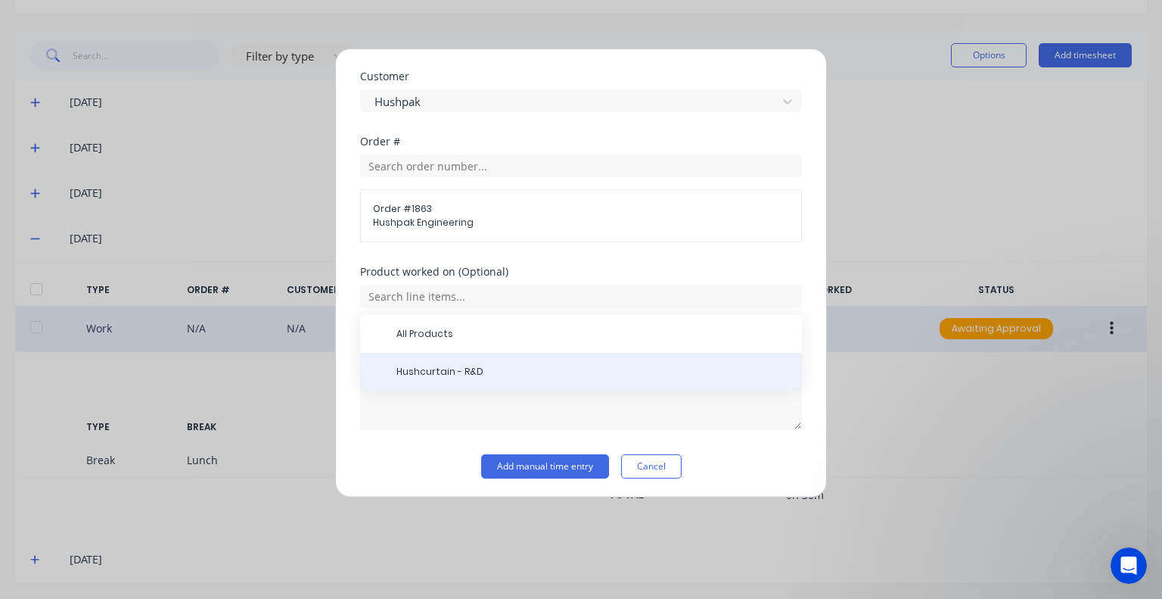
click at [467, 367] on span "Hushcurtain - R&D" at bounding box center [594, 372] width 394 height 14
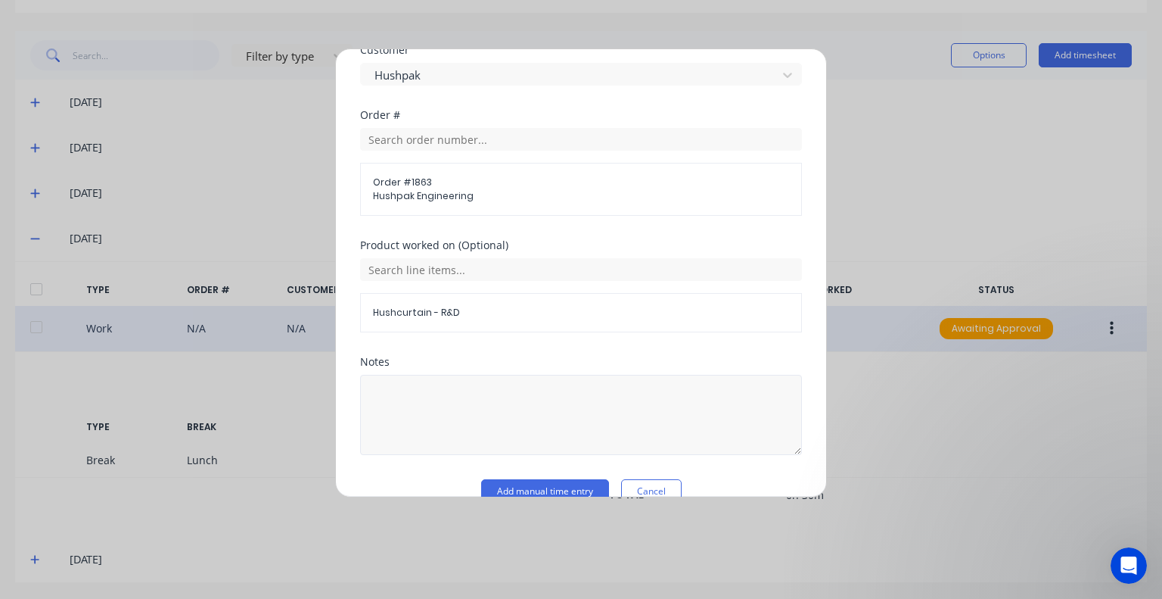
scroll to position [833, 0]
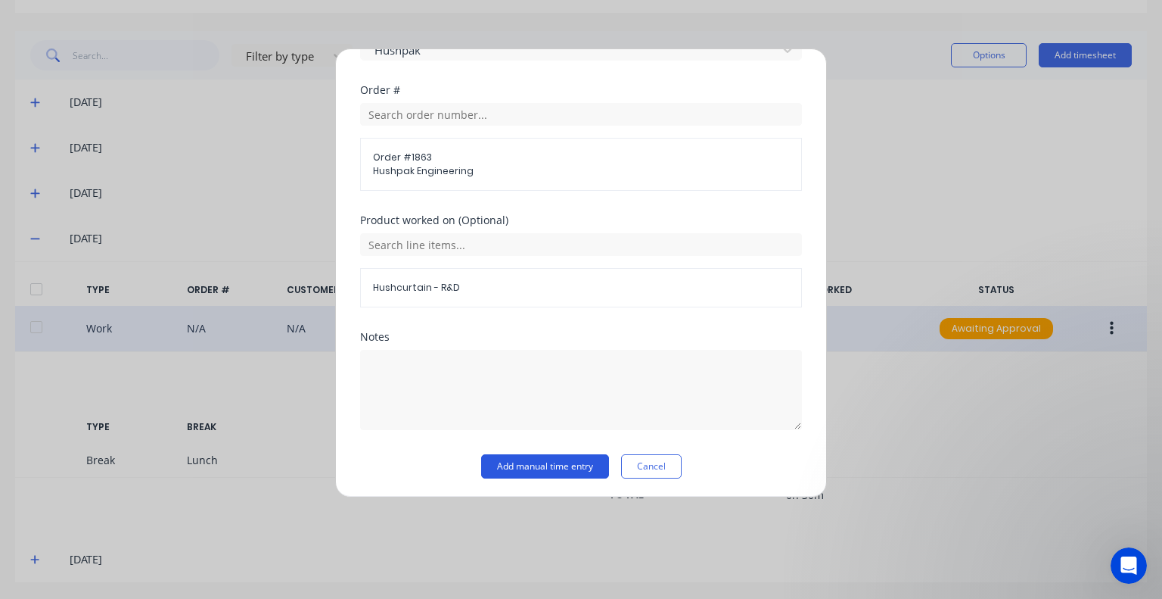
click at [541, 464] on button "Add manual time entry" at bounding box center [545, 466] width 128 height 24
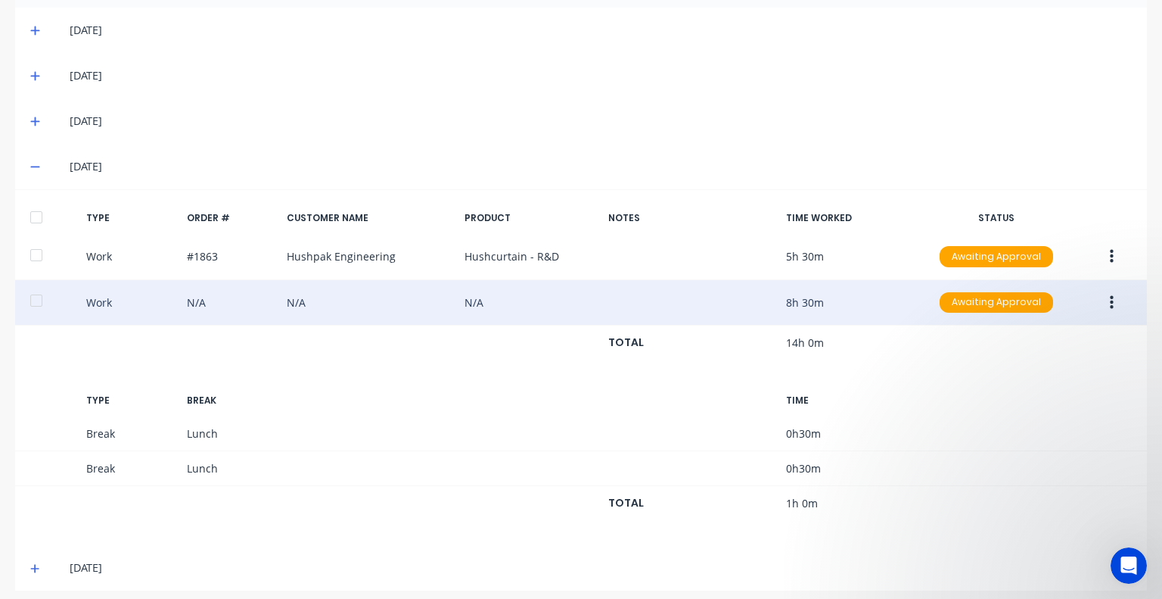
scroll to position [444, 0]
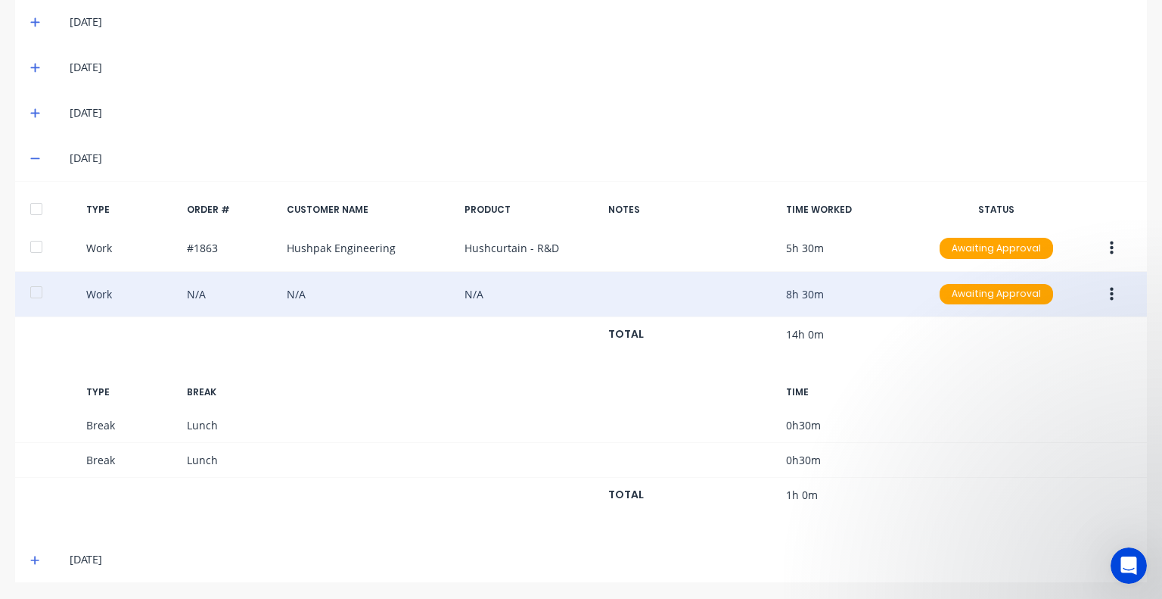
click at [1110, 291] on icon "button" at bounding box center [1112, 294] width 4 height 17
click at [1030, 303] on div "Duplicate" at bounding box center [1058, 298] width 117 height 22
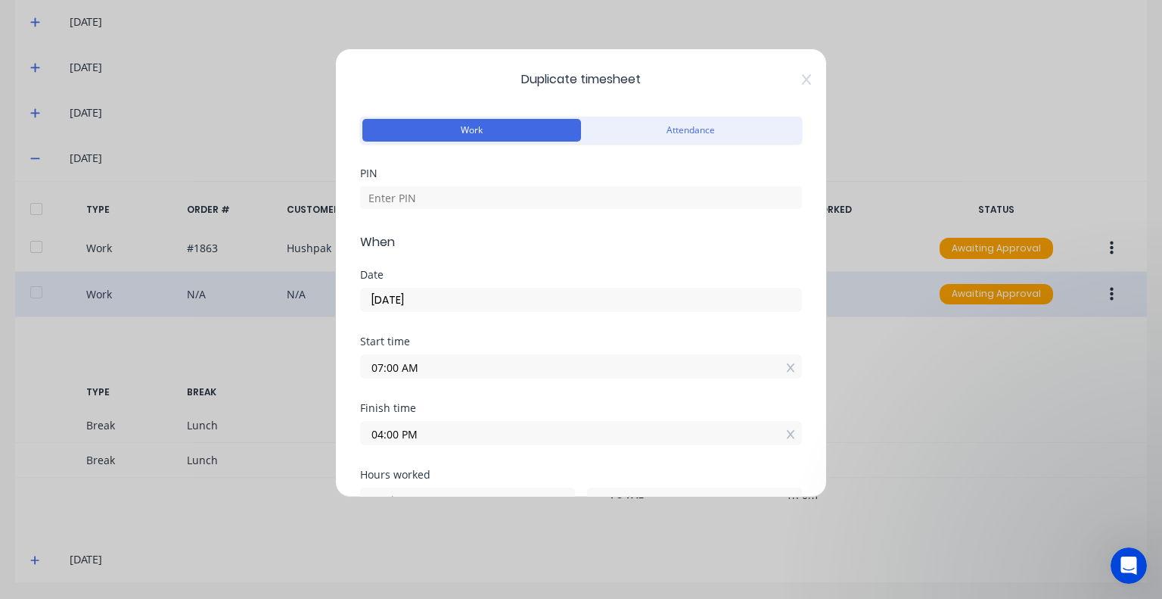
click at [790, 72] on span "Duplicate timesheet" at bounding box center [581, 79] width 442 height 18
click at [802, 78] on icon at bounding box center [806, 79] width 9 height 12
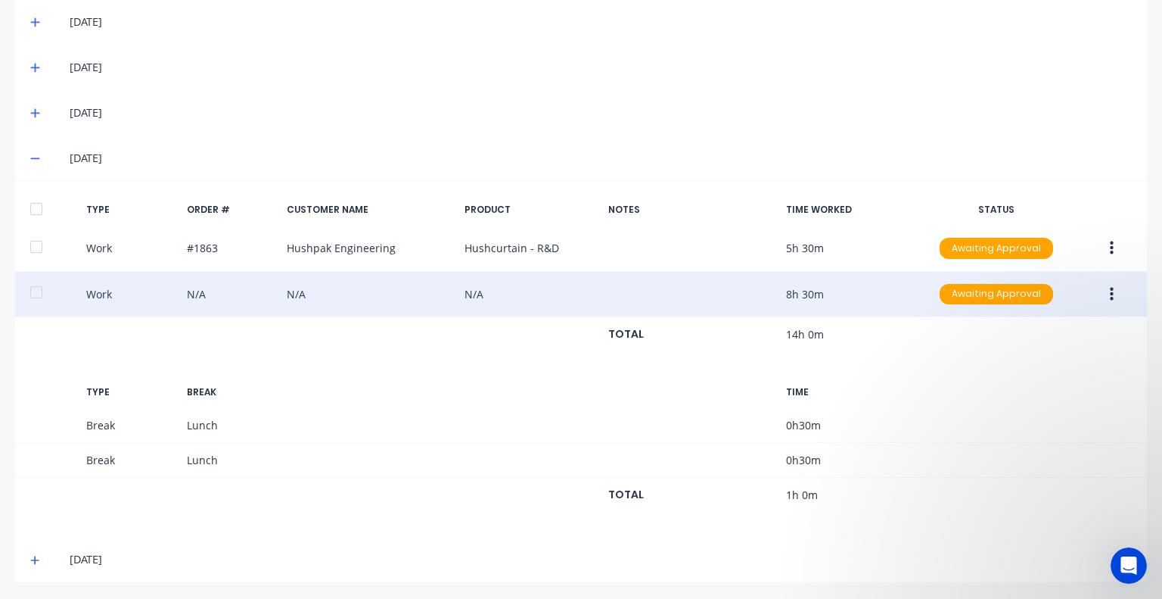
click at [1097, 288] on button "button" at bounding box center [1112, 294] width 36 height 27
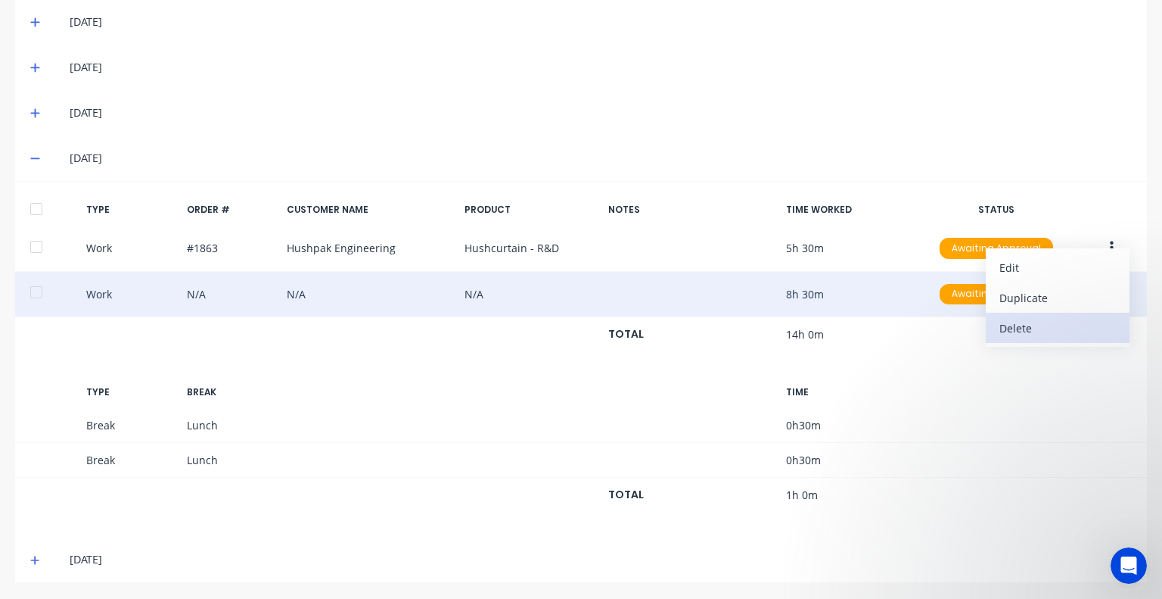
click at [1013, 323] on div "Delete" at bounding box center [1058, 328] width 117 height 22
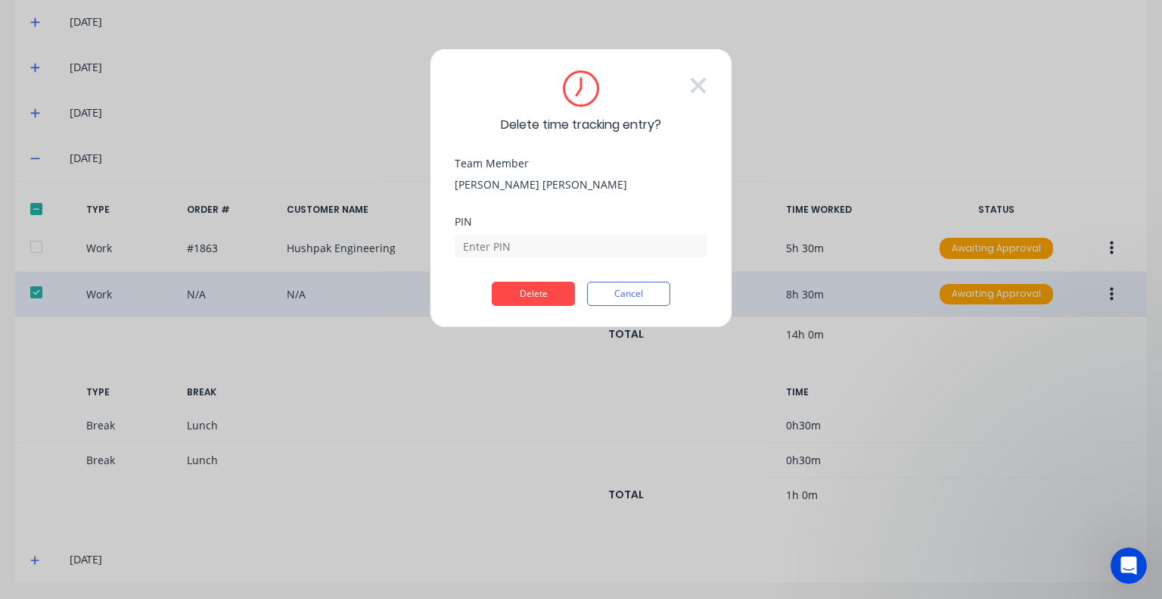
click at [520, 258] on div "PIN" at bounding box center [581, 248] width 253 height 65
click at [520, 247] on input at bounding box center [581, 246] width 253 height 23
type input "5683"
click at [545, 288] on button "Delete" at bounding box center [533, 294] width 83 height 24
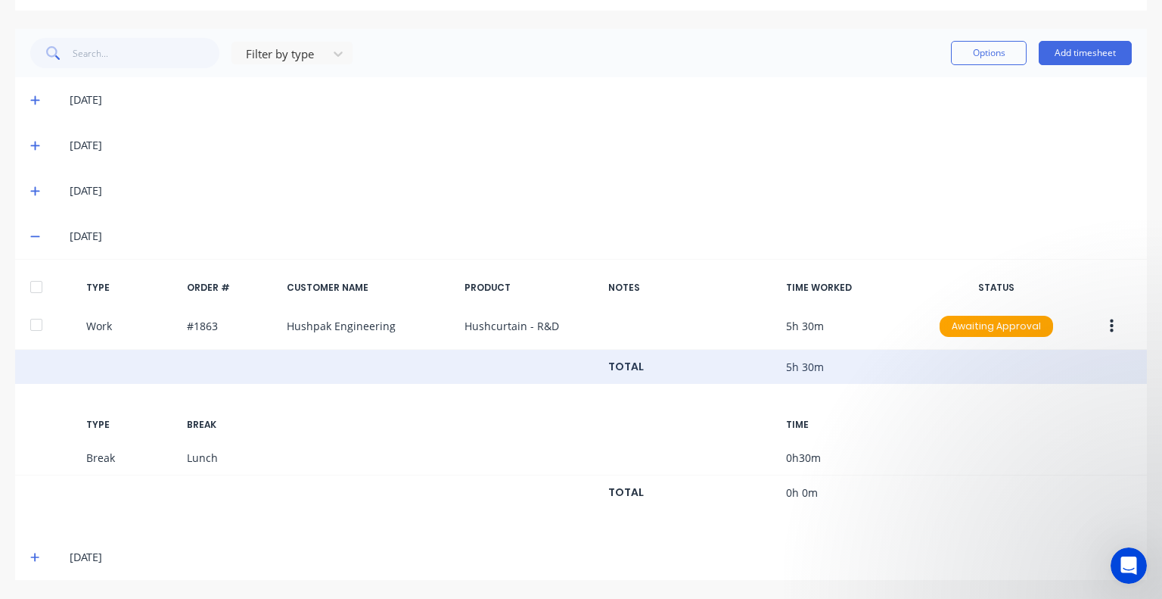
scroll to position [364, 0]
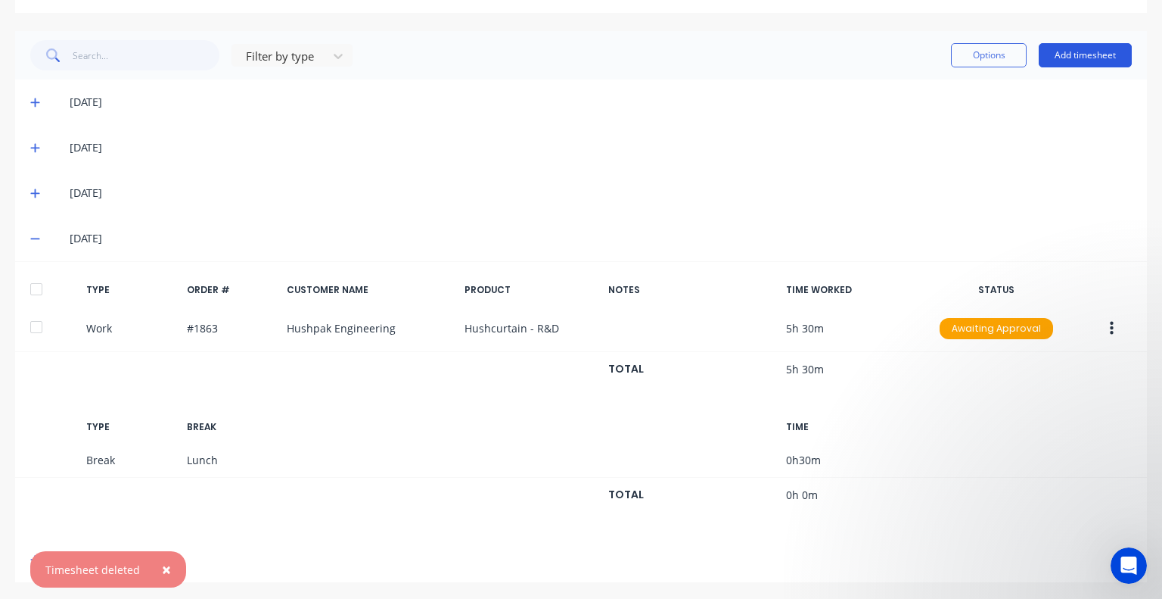
click at [1074, 54] on button "Add timesheet" at bounding box center [1085, 55] width 93 height 24
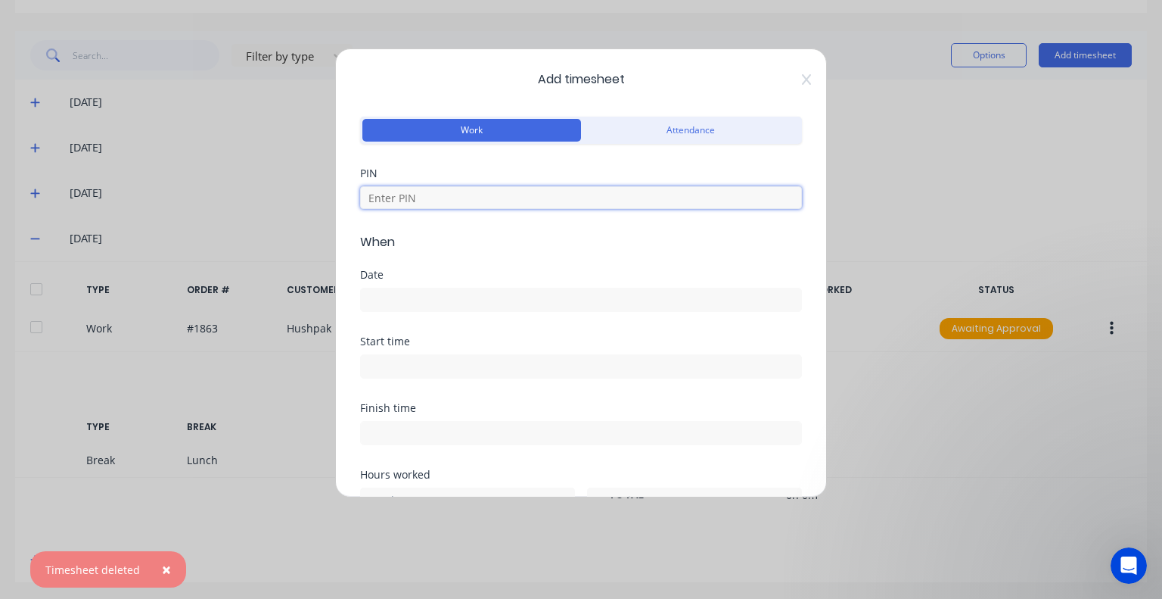
click at [439, 199] on input at bounding box center [581, 197] width 442 height 23
type input "5683"
click at [439, 302] on input at bounding box center [581, 299] width 440 height 23
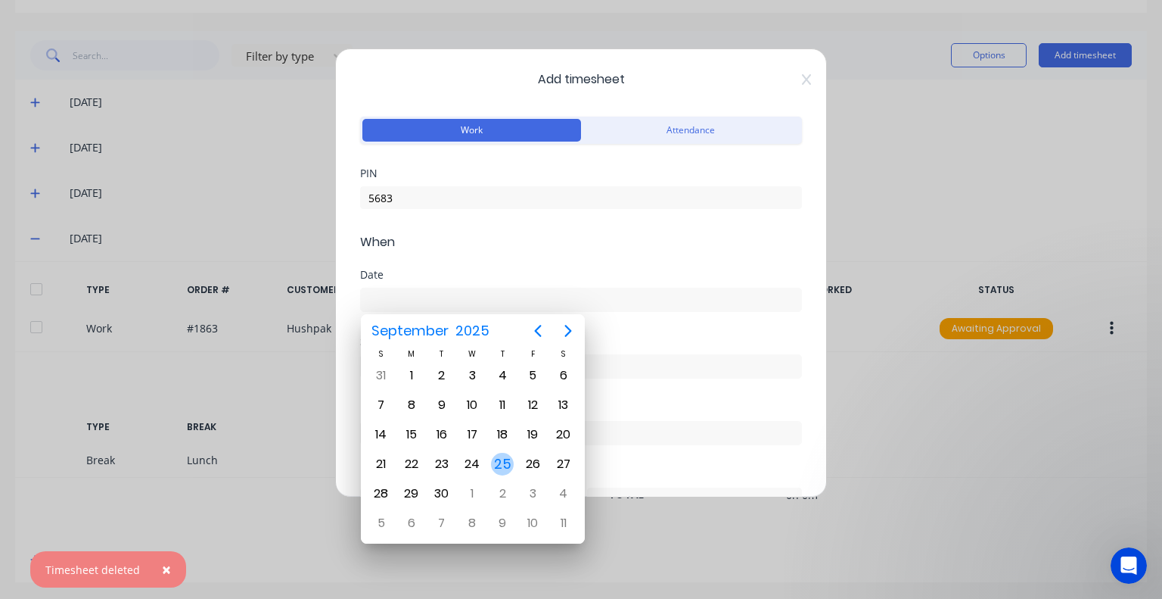
click at [503, 464] on div "25" at bounding box center [502, 464] width 23 height 23
type input "[DATE]"
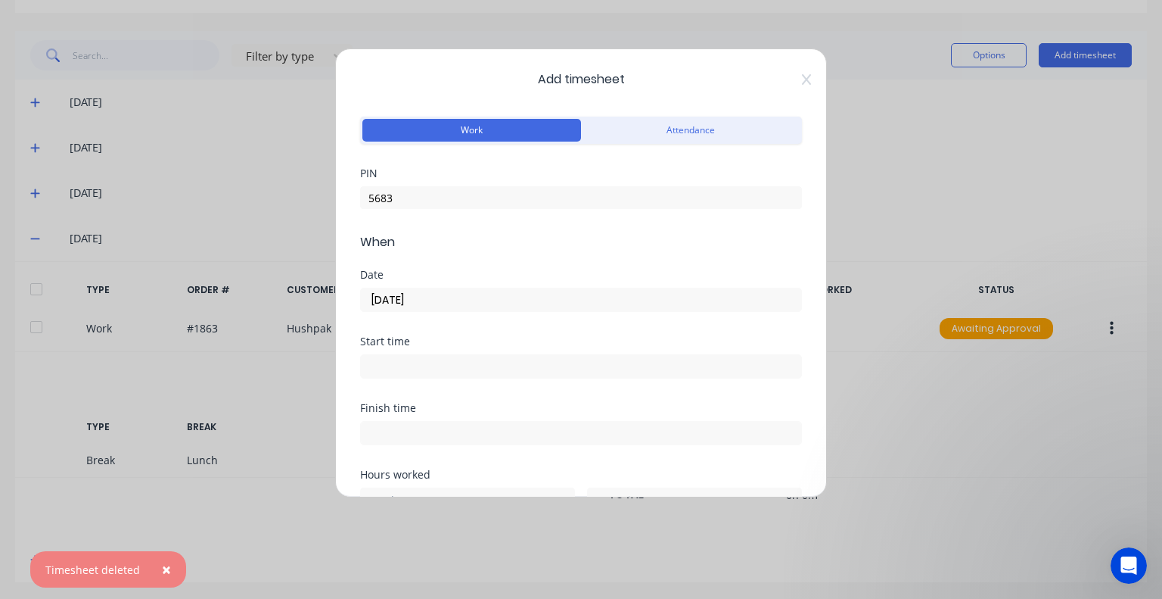
click at [446, 359] on input at bounding box center [581, 366] width 440 height 23
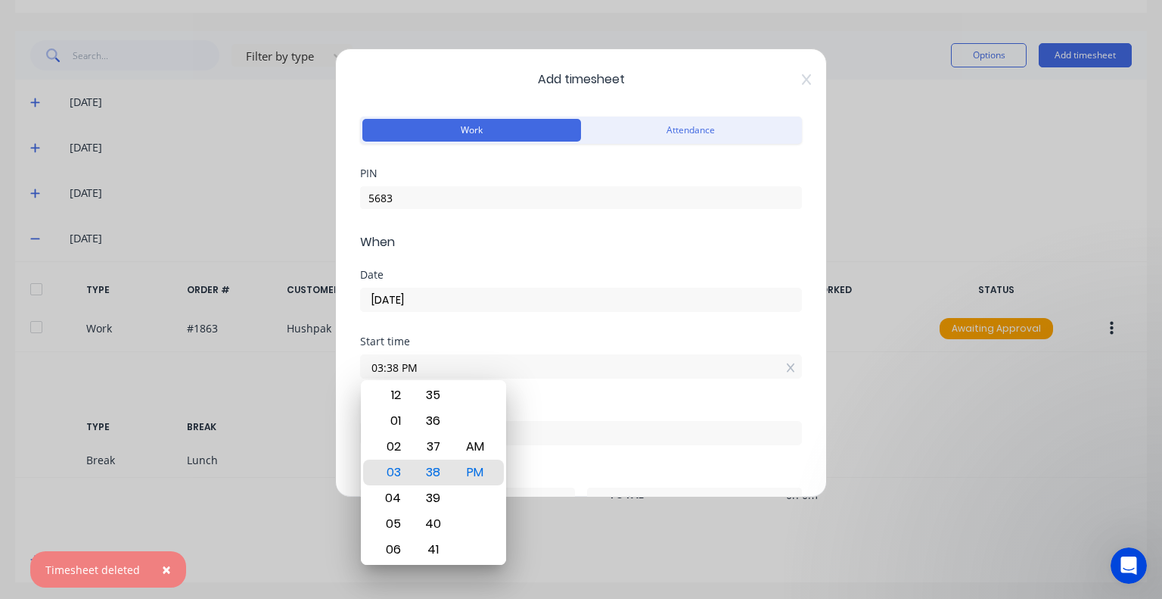
drag, startPoint x: 461, startPoint y: 362, endPoint x: 282, endPoint y: 372, distance: 178.9
click at [282, 372] on div "Add timesheet Work Attendance PIN 5683 When Date [DATE] Start time 03:38 PM Fin…" at bounding box center [581, 299] width 1162 height 599
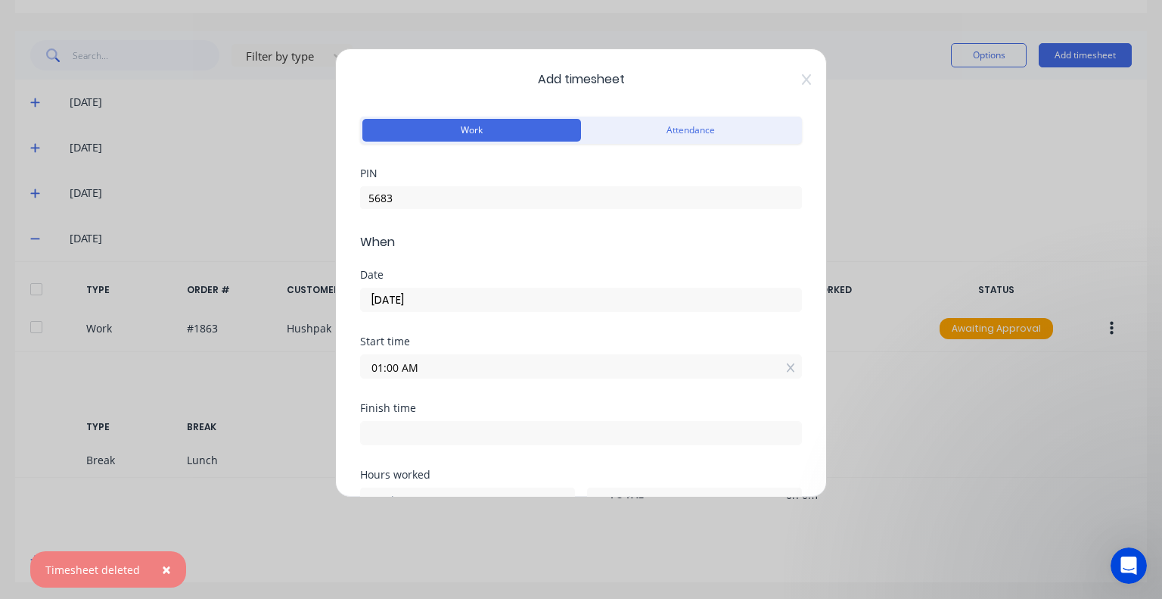
click at [463, 412] on div "Finish time" at bounding box center [581, 424] width 442 height 42
click at [424, 372] on input "01:00 AM" at bounding box center [581, 366] width 440 height 23
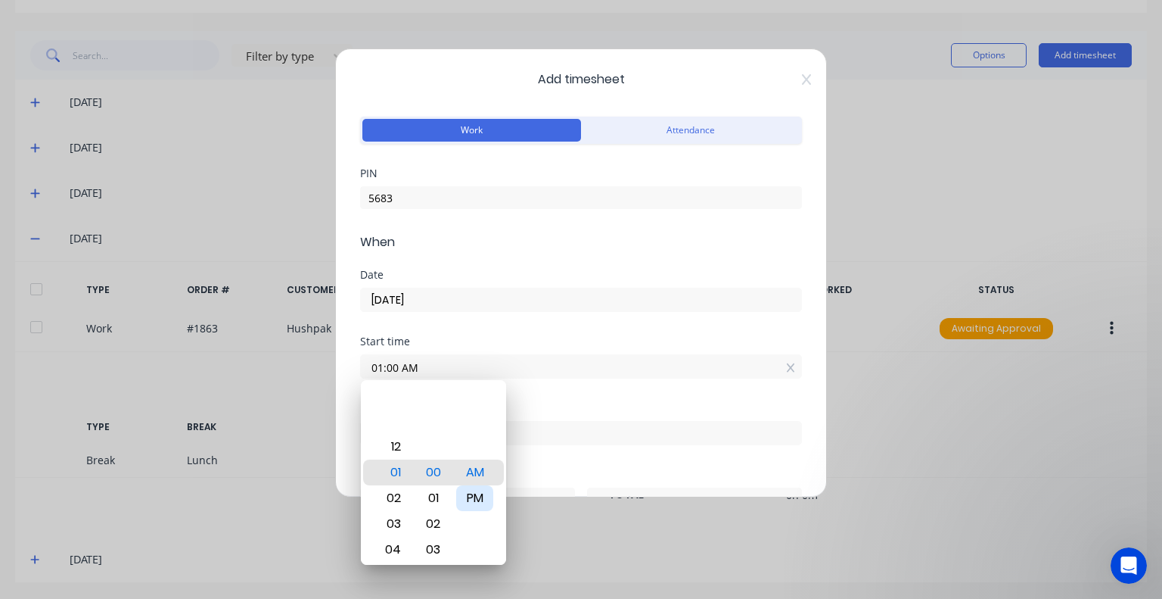
click at [475, 506] on div "PM" at bounding box center [474, 498] width 37 height 26
type input "01:00 PM"
click at [510, 397] on div "Start time 01:00 PM" at bounding box center [581, 369] width 442 height 67
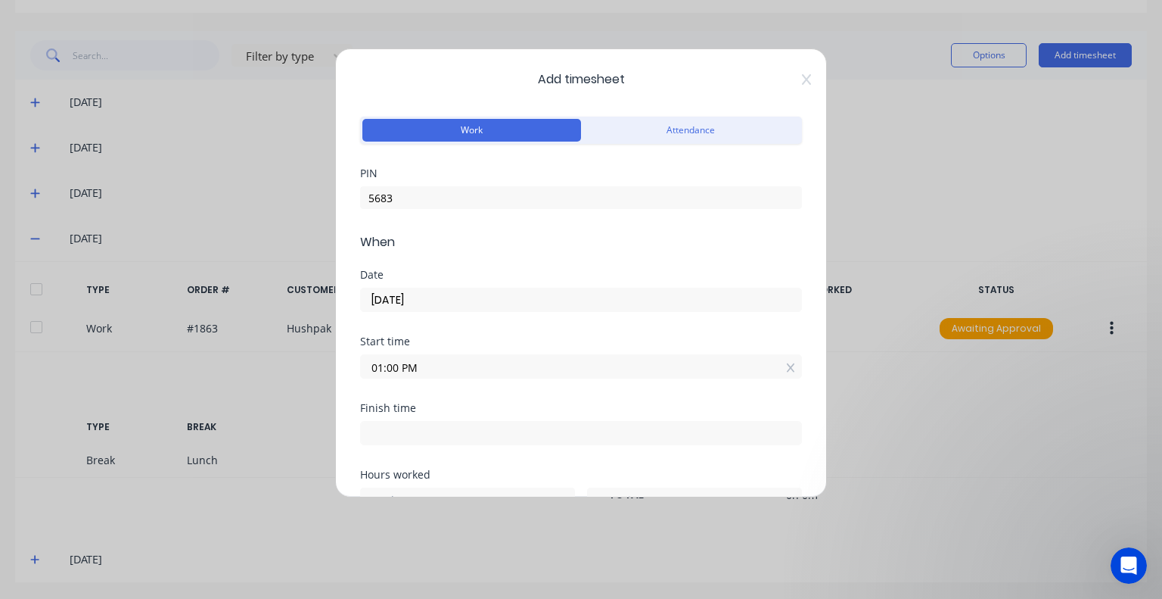
click at [457, 430] on input at bounding box center [581, 433] width 440 height 23
type input "03:38 PM"
type input "2"
type input "38"
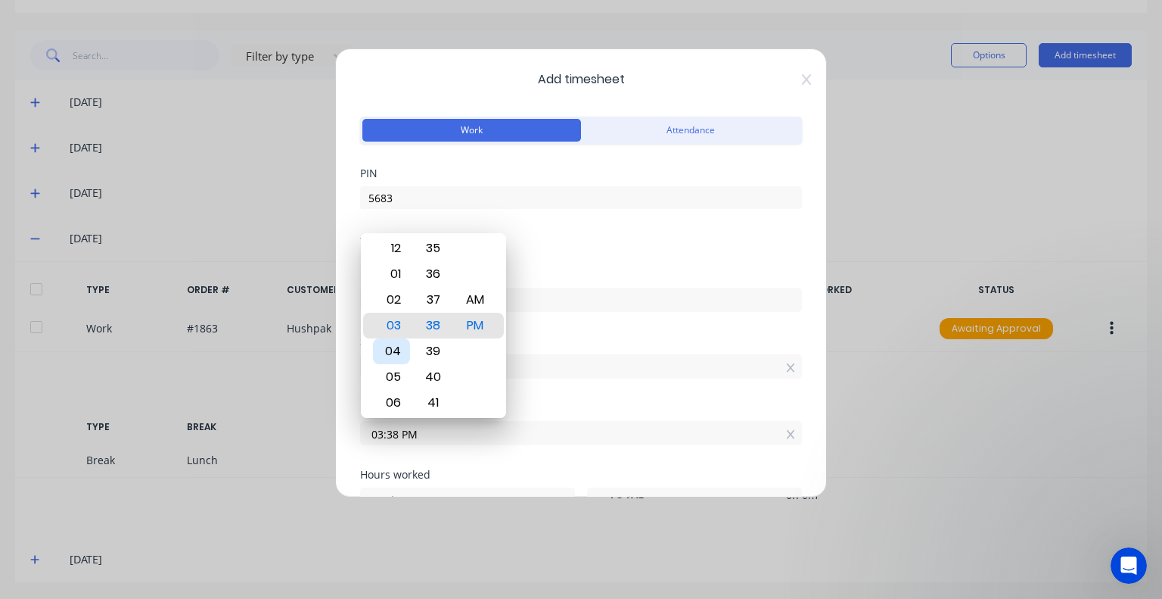
click at [395, 350] on div "04" at bounding box center [391, 351] width 37 height 26
type input "04:38 PM"
type input "3"
type input "04:37 PM"
type input "37"
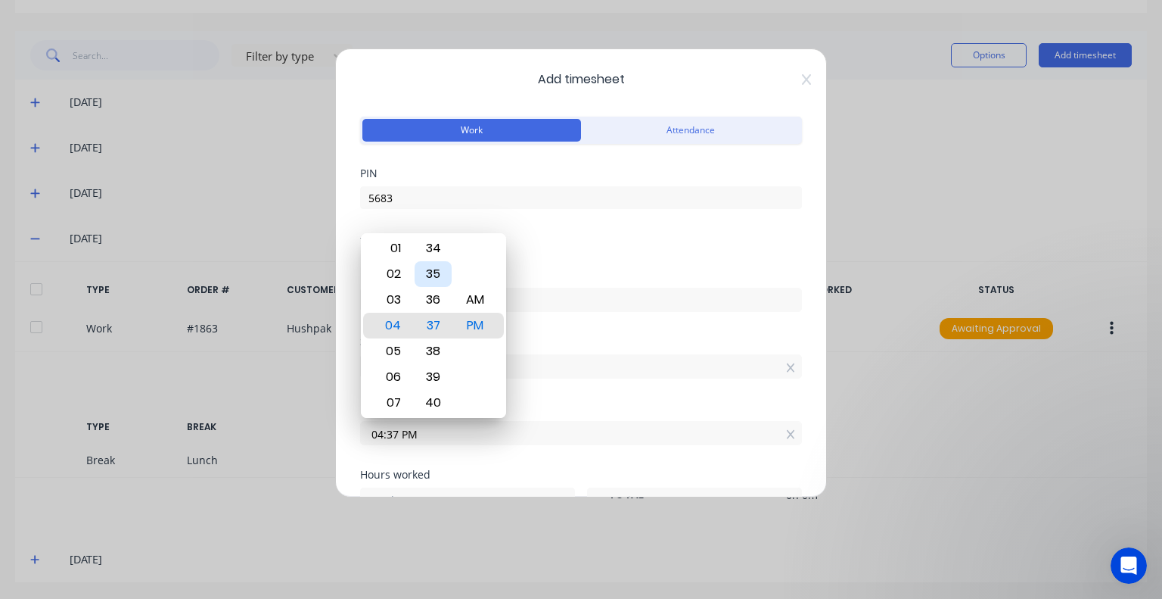
type input "04:36 PM"
type input "36"
type input "04:35 PM"
type input "35"
type input "04:33 PM"
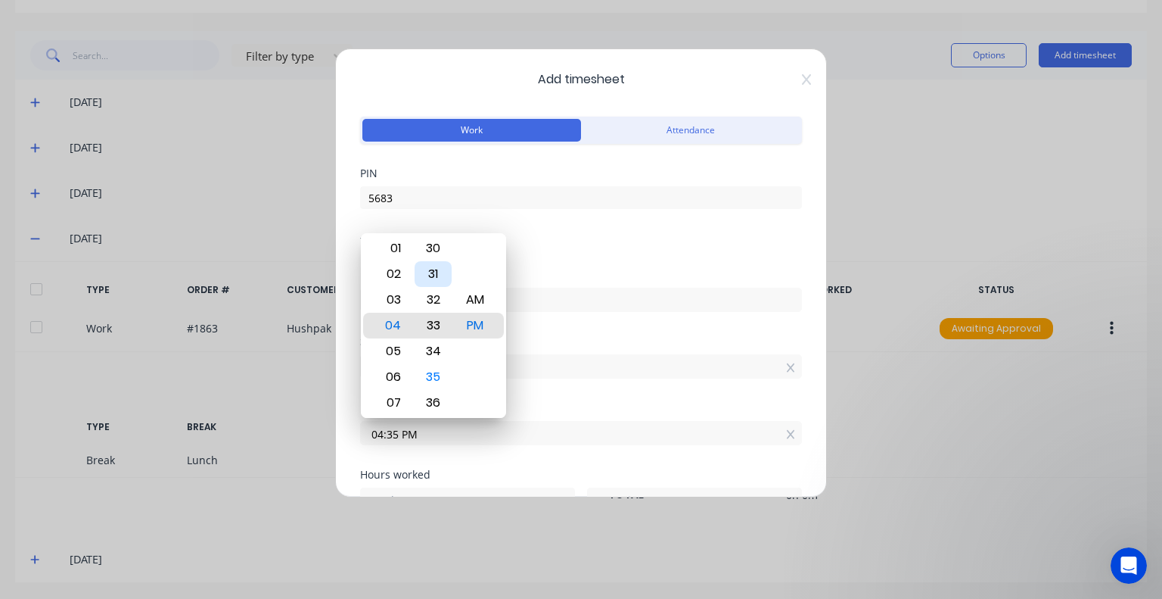
type input "33"
click at [433, 257] on div "30" at bounding box center [433, 248] width 37 height 26
type input "04:30 PM"
type input "30"
click at [481, 325] on div "PM" at bounding box center [474, 326] width 37 height 26
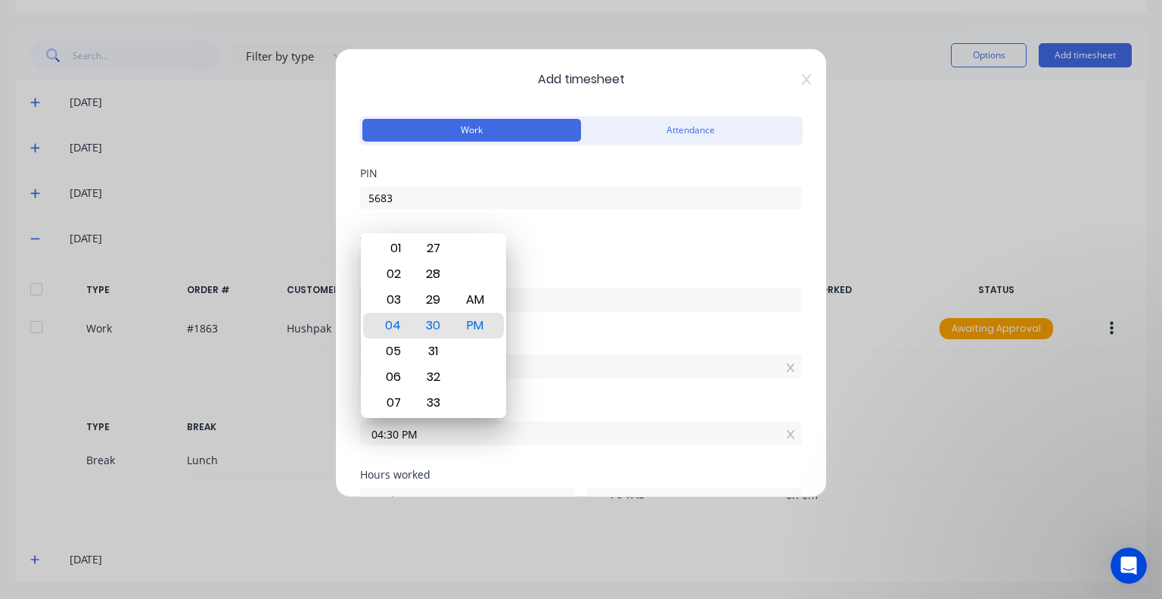
click at [559, 320] on div "Date [DATE]" at bounding box center [581, 302] width 442 height 67
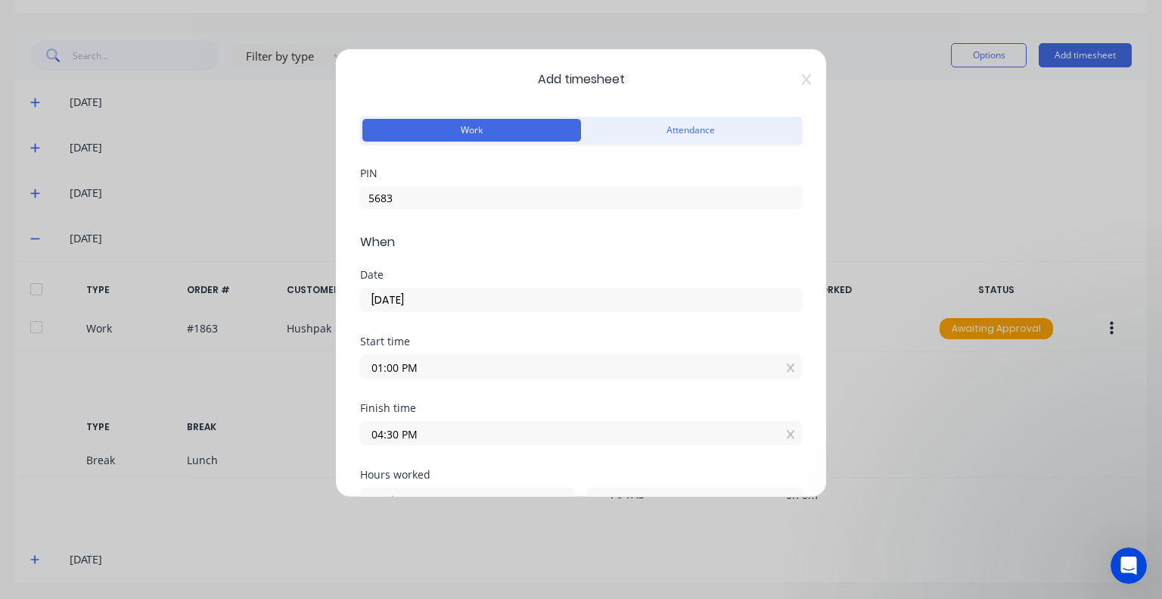
click at [395, 435] on input "04:30 PM" at bounding box center [581, 433] width 440 height 23
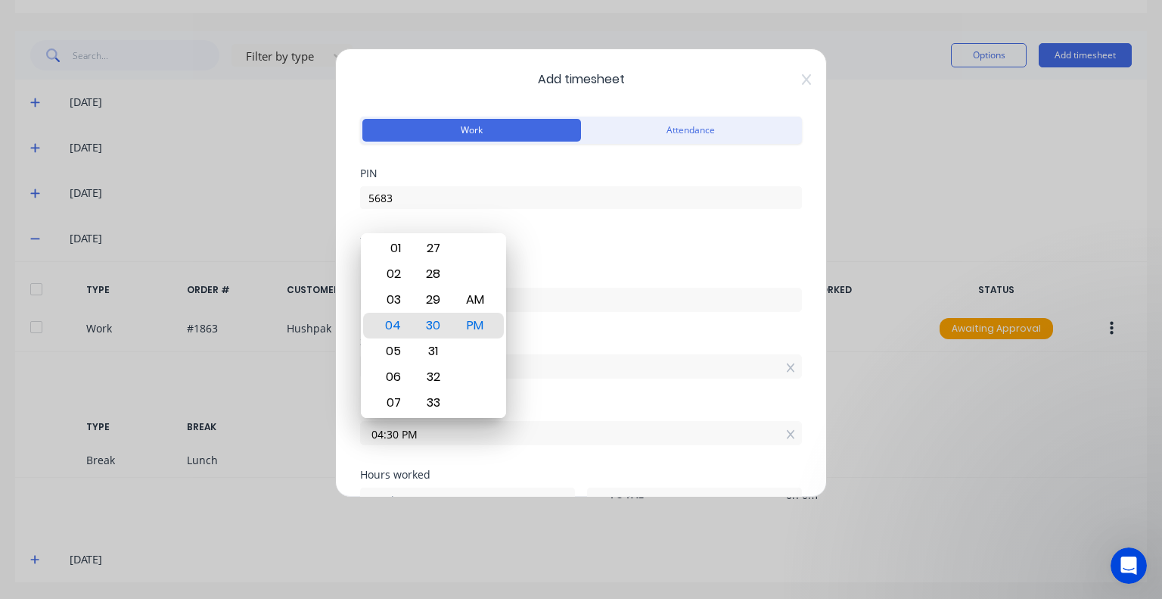
click at [392, 429] on input "04:30 PM" at bounding box center [581, 433] width 440 height 23
type input "04:00 PM"
type input "0"
click at [587, 399] on div "Start time 01:00 PM" at bounding box center [581, 369] width 442 height 67
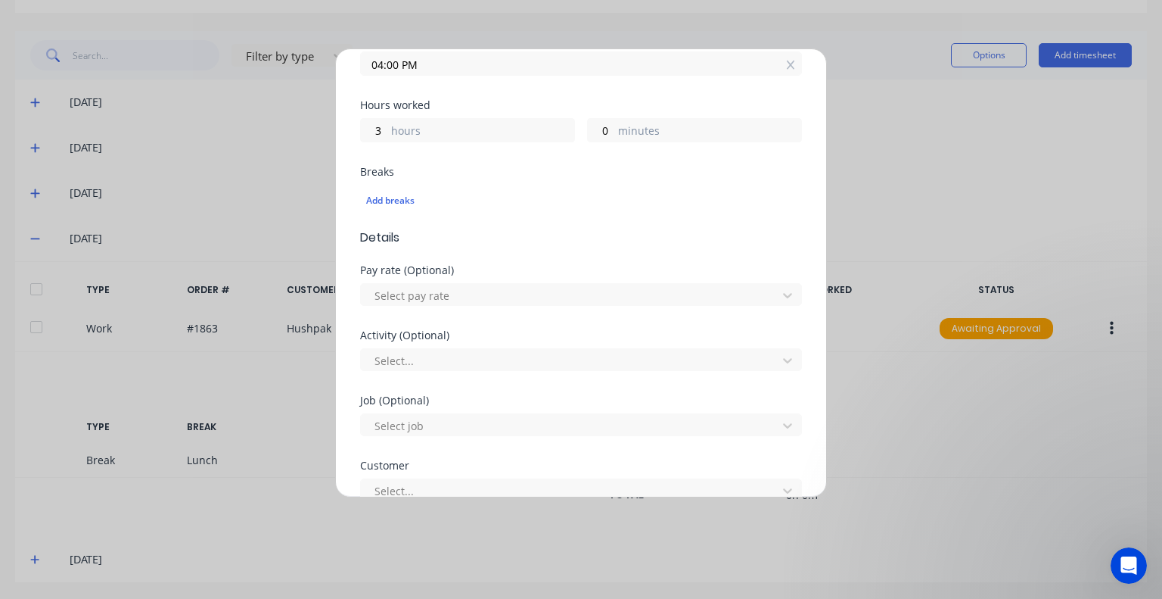
scroll to position [378, 0]
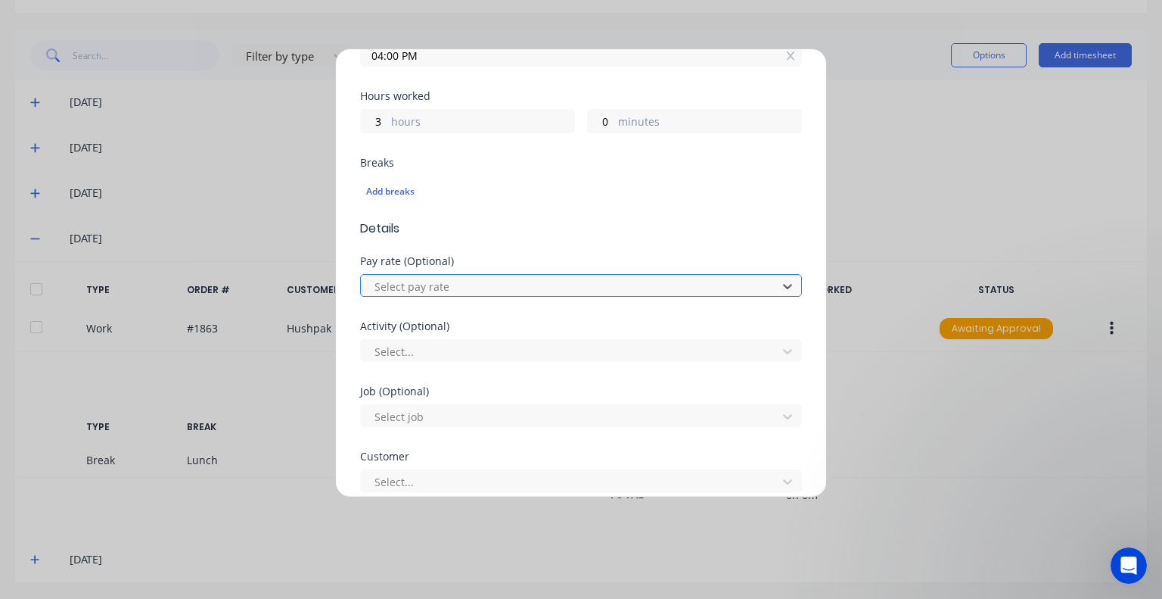
click at [463, 281] on div at bounding box center [571, 286] width 397 height 19
click at [444, 350] on div at bounding box center [571, 351] width 397 height 19
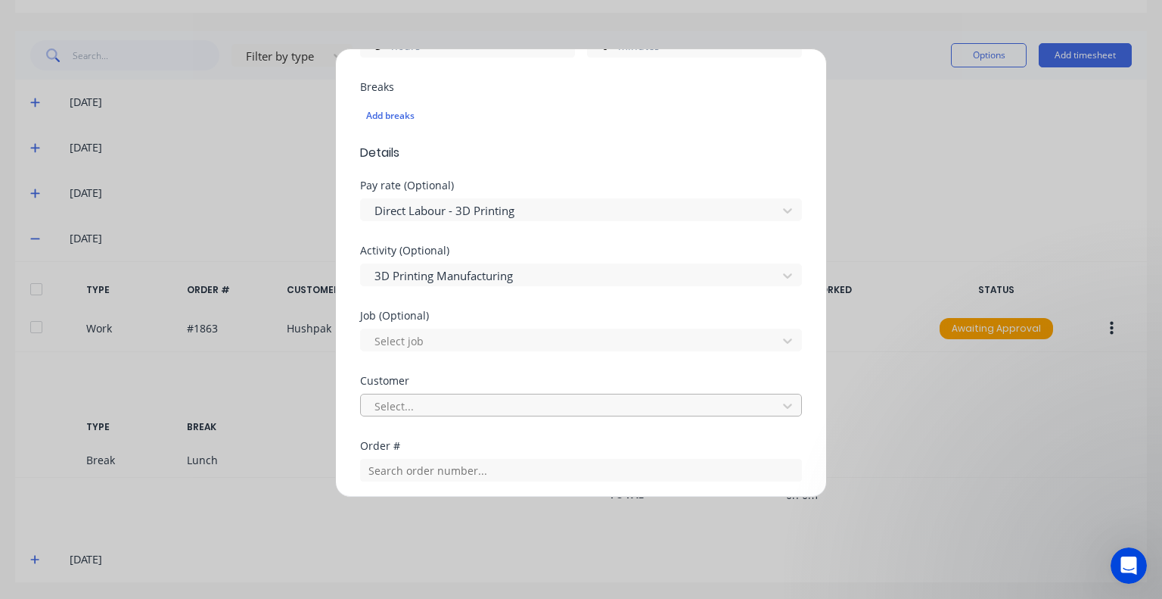
scroll to position [605, 0]
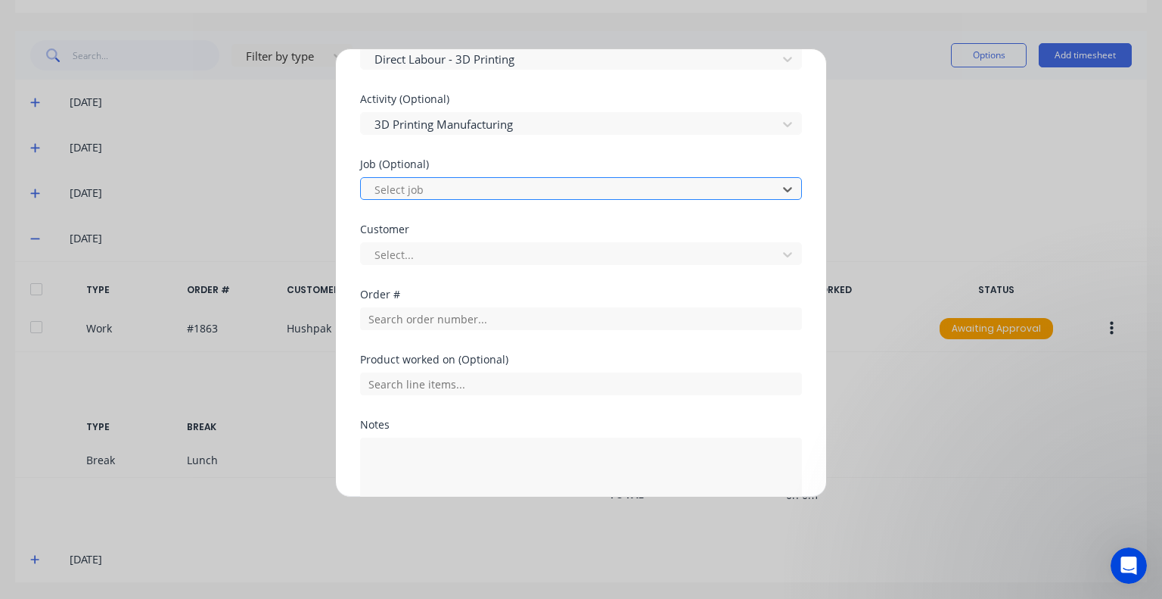
click at [448, 184] on div at bounding box center [571, 189] width 397 height 19
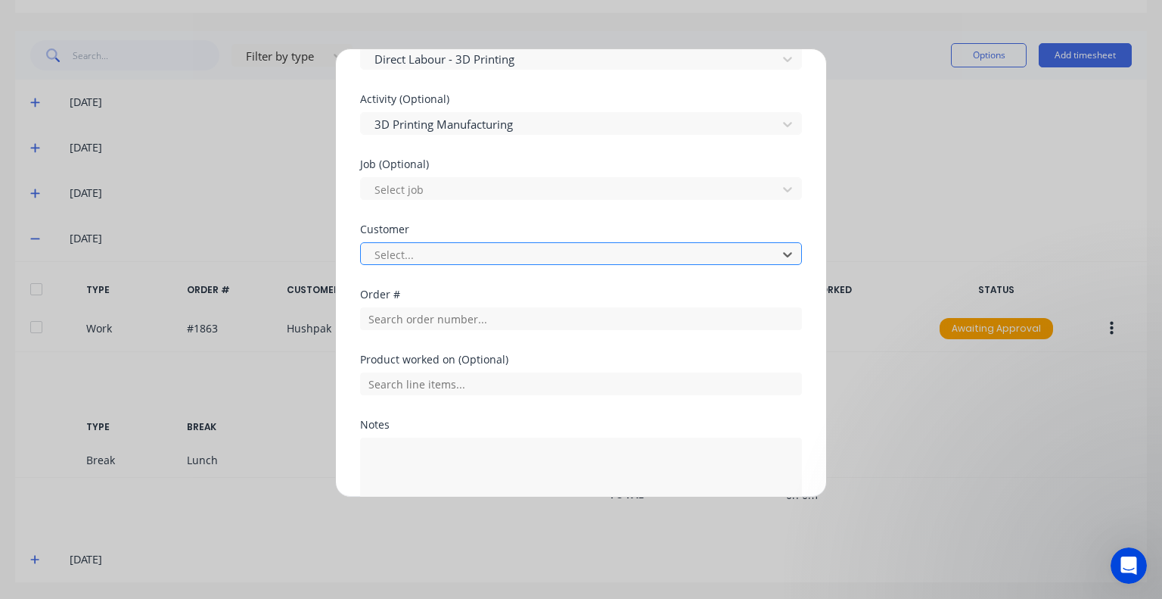
click at [450, 250] on div at bounding box center [571, 254] width 397 height 19
type input "WESTR"
click at [457, 316] on input "text" at bounding box center [581, 318] width 442 height 23
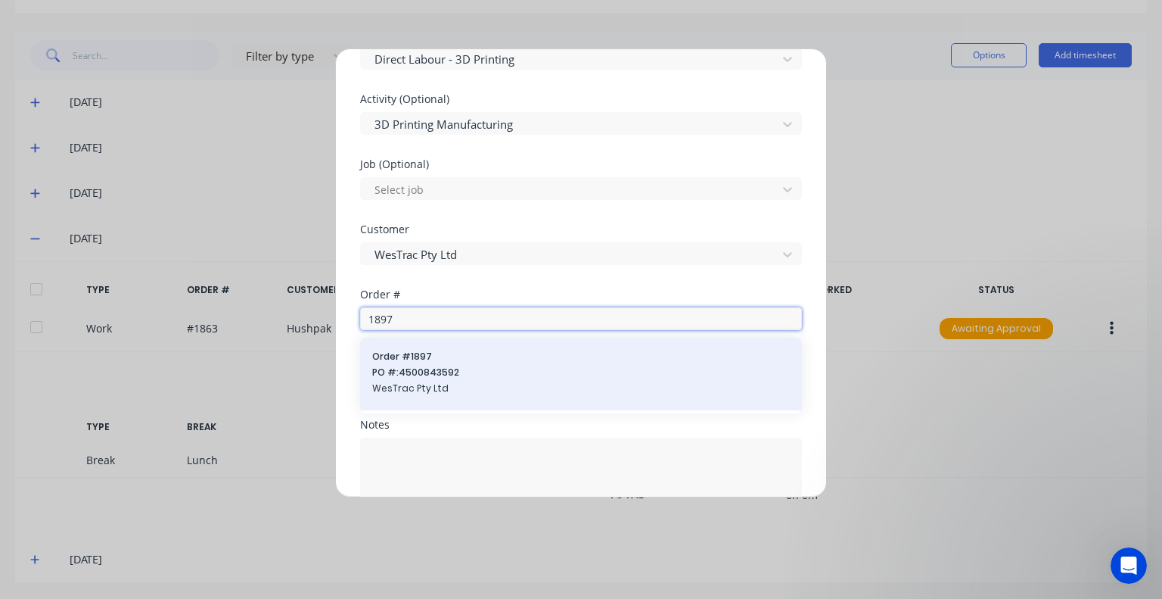
type input "1897"
click at [458, 378] on div "Order # 1897 PO #: 4500843592 WesTrac Pty Ltd" at bounding box center [581, 374] width 418 height 48
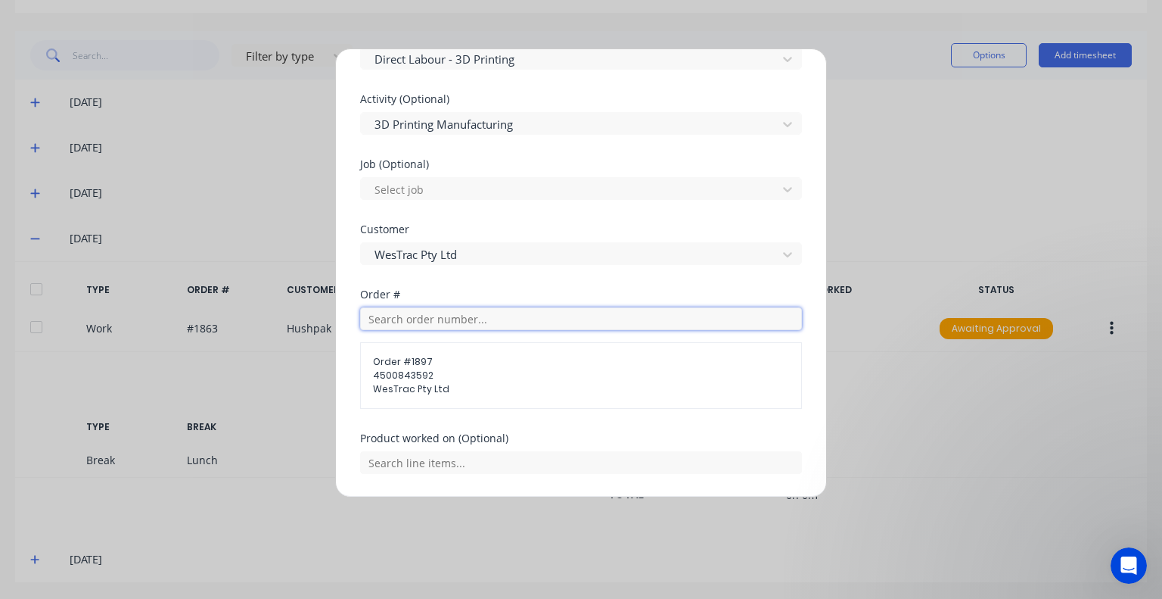
click at [463, 314] on input "text" at bounding box center [581, 318] width 442 height 23
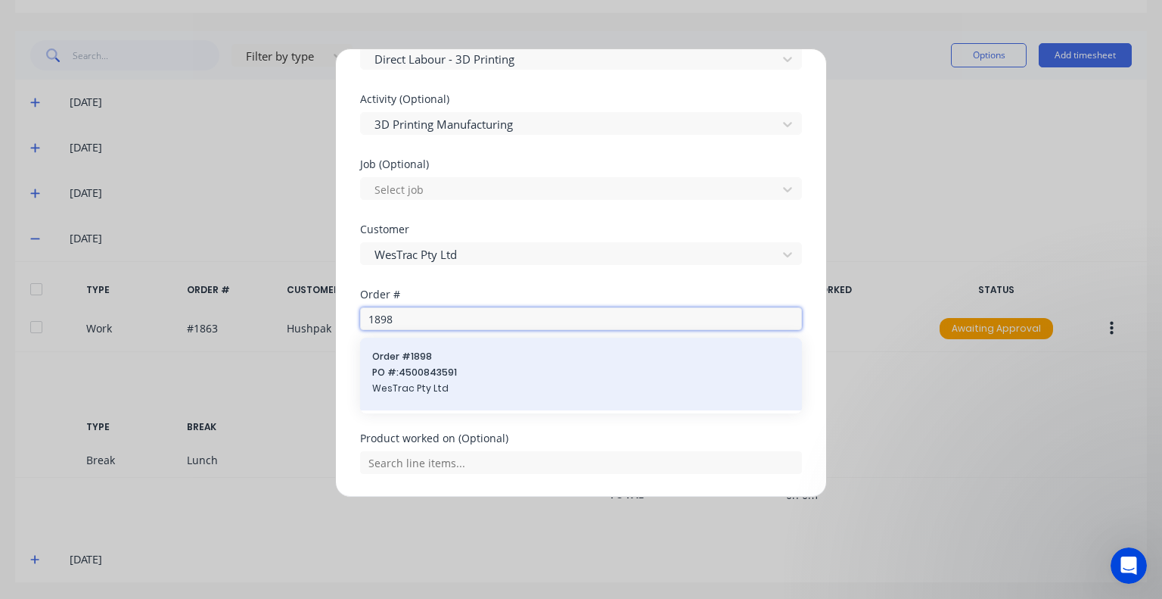
type input "1898"
click at [456, 375] on span "PO #: 4500843591" at bounding box center [581, 373] width 418 height 14
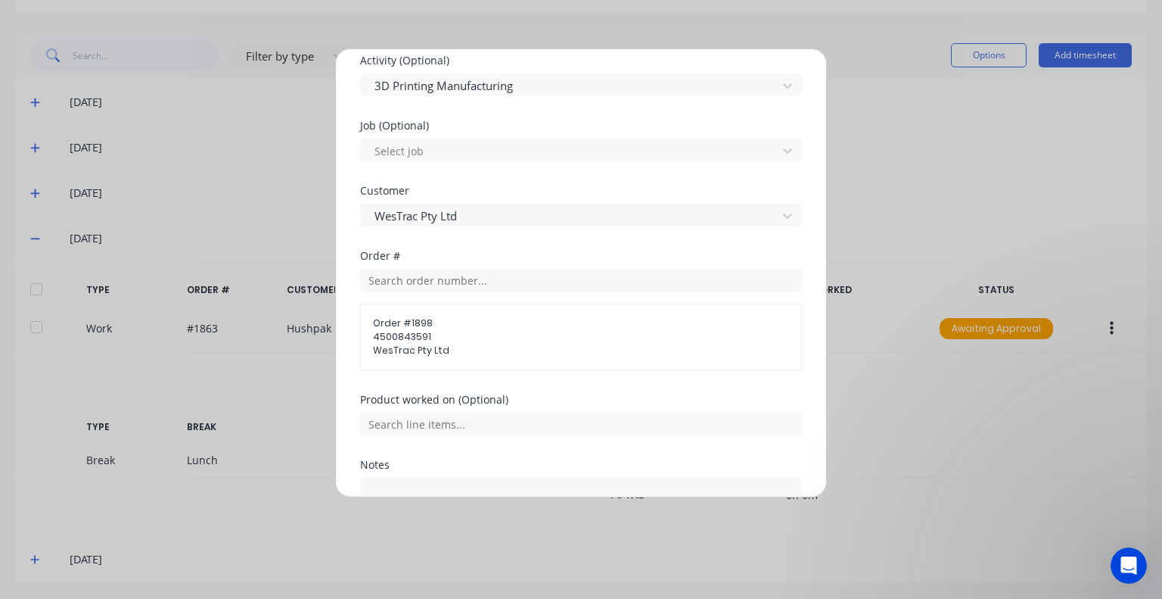
scroll to position [757, 0]
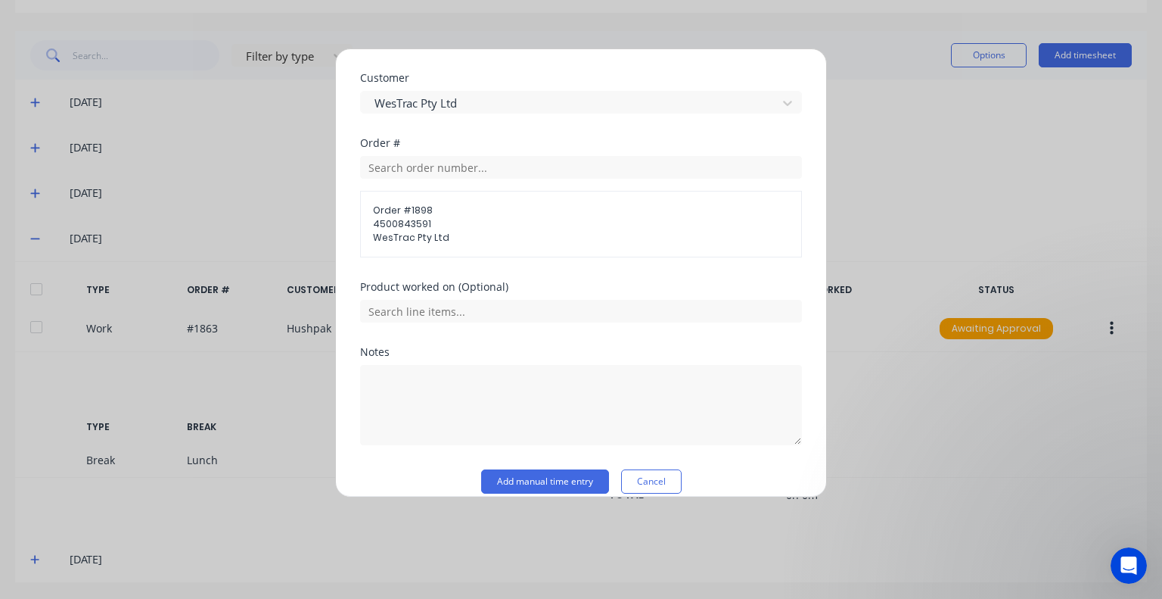
click at [447, 236] on span "WesTrac Pty Ltd" at bounding box center [581, 238] width 416 height 14
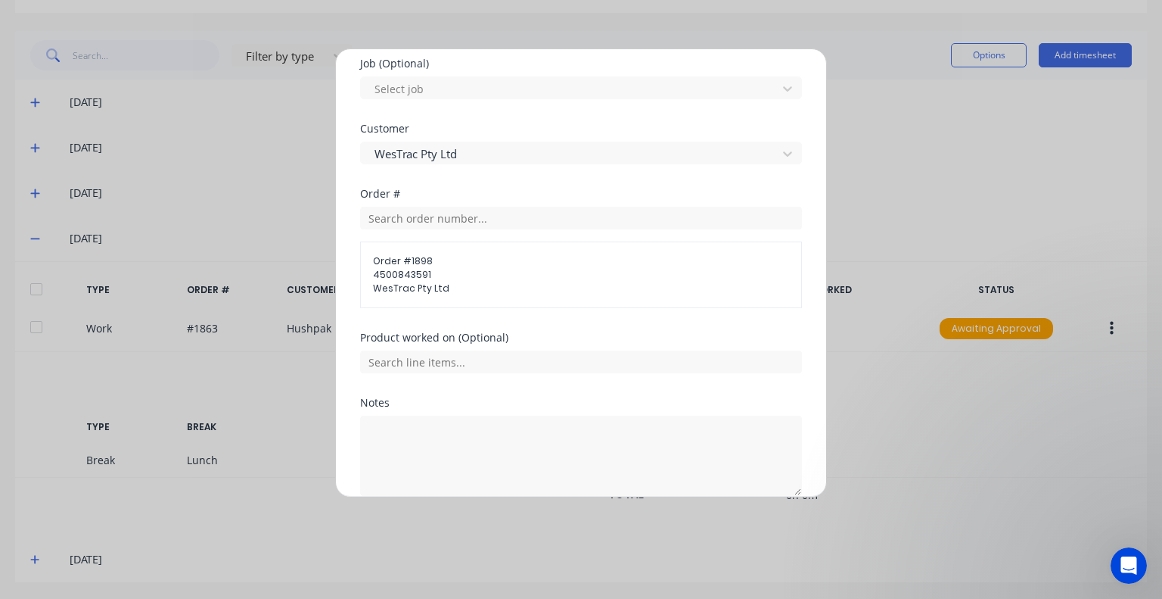
scroll to position [681, 0]
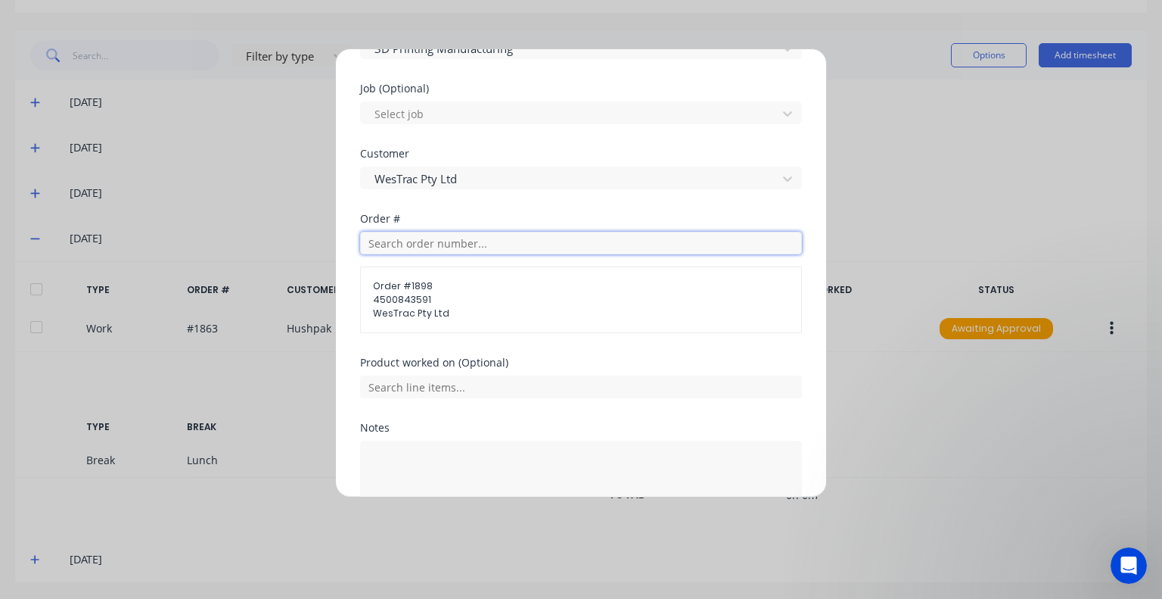
click at [440, 235] on input "text" at bounding box center [581, 243] width 442 height 23
type input "1897,1898,1899"
click at [540, 363] on div "Product worked on (Optional)" at bounding box center [581, 362] width 442 height 11
click at [472, 244] on input "1897,1898,1899" at bounding box center [581, 243] width 442 height 23
click at [525, 354] on div "Order # 1897,1898,1899 Order # 1898 4500843591 WesTrac Pty Ltd No results found" at bounding box center [581, 285] width 442 height 144
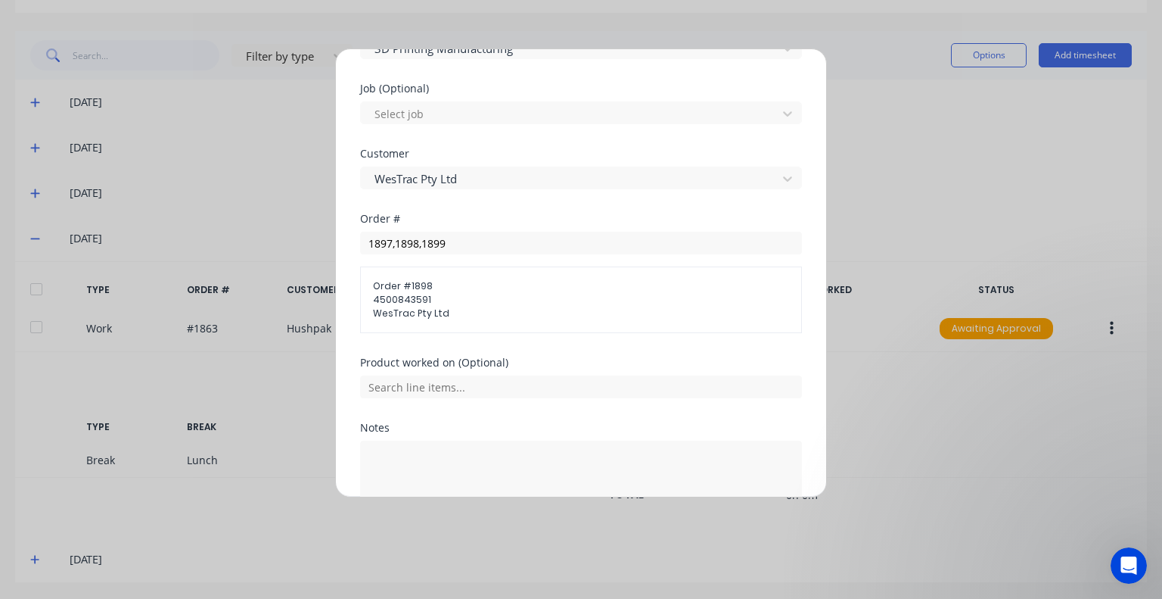
scroll to position [757, 0]
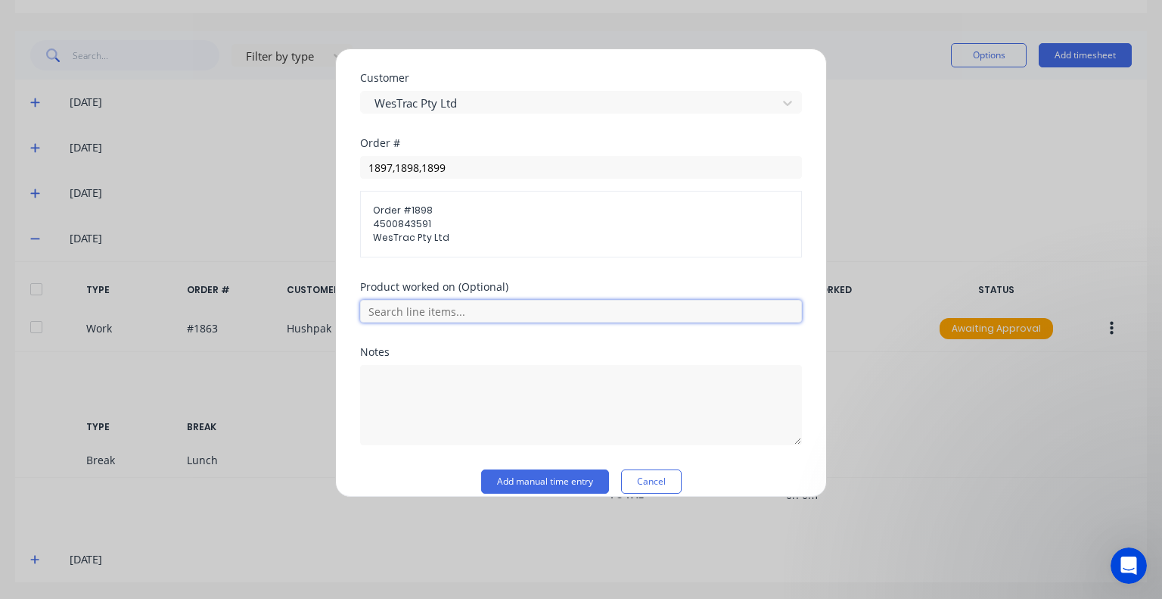
click at [470, 314] on input "text" at bounding box center [581, 311] width 442 height 23
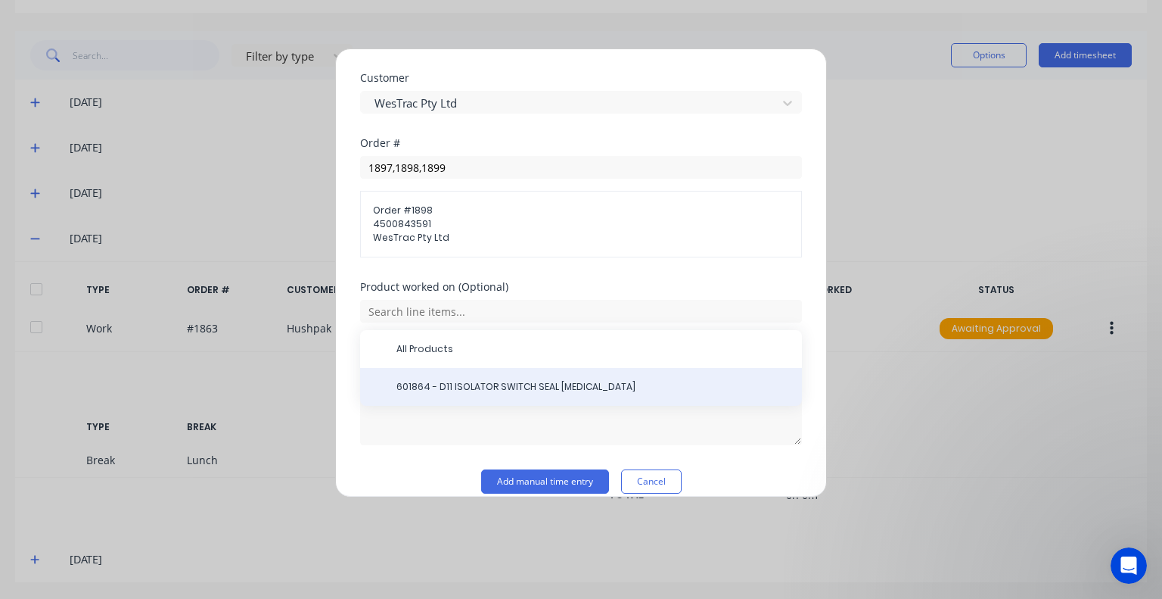
click at [478, 377] on div "601864 - D11 ISOLATOR SWITCH SEAL [MEDICAL_DATA]" at bounding box center [581, 387] width 442 height 38
click at [483, 382] on span "601864 - D11 ISOLATOR SWITCH SEAL [MEDICAL_DATA]" at bounding box center [594, 387] width 394 height 14
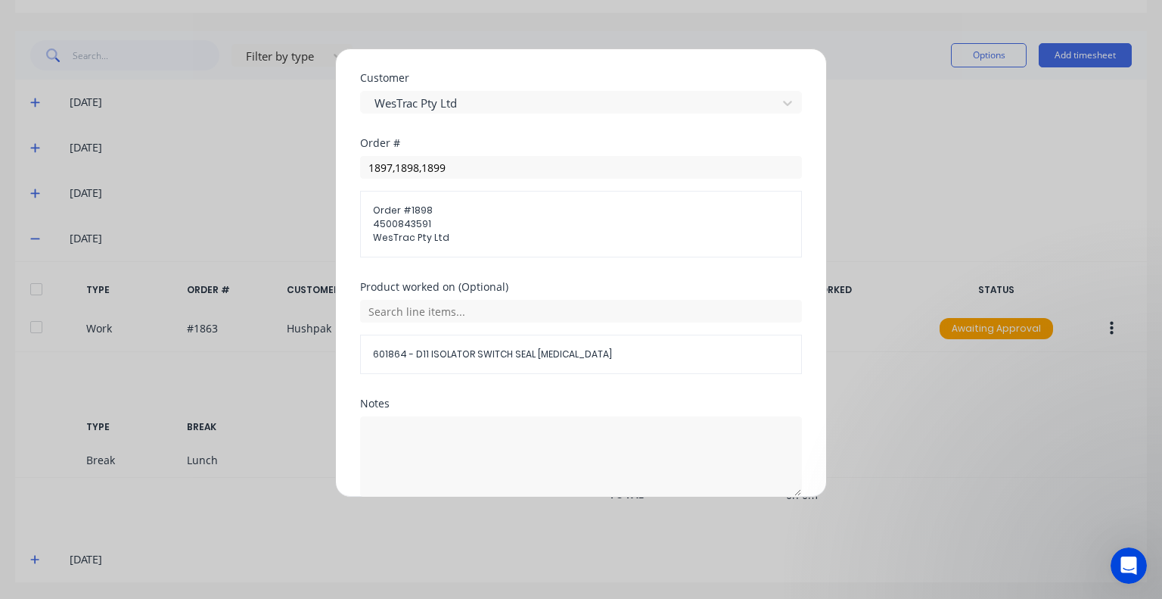
drag, startPoint x: 543, startPoint y: 493, endPoint x: 419, endPoint y: 391, distance: 160.3
click at [419, 391] on div "Product worked on (Optional) 601864 - D11 ISOLATOR SWITCH SEAL [MEDICAL_DATA]" at bounding box center [581, 340] width 442 height 117
click at [434, 442] on textarea at bounding box center [581, 456] width 442 height 80
type textarea "MULTIPLE ORDERS"
click at [497, 405] on div "Notes" at bounding box center [581, 403] width 442 height 11
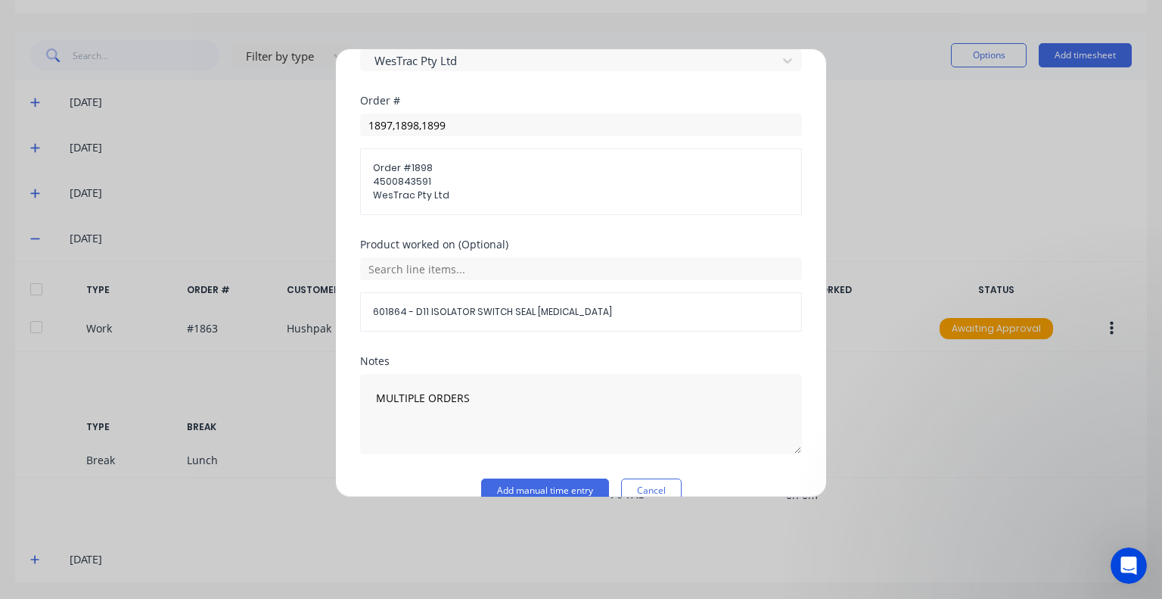
scroll to position [823, 0]
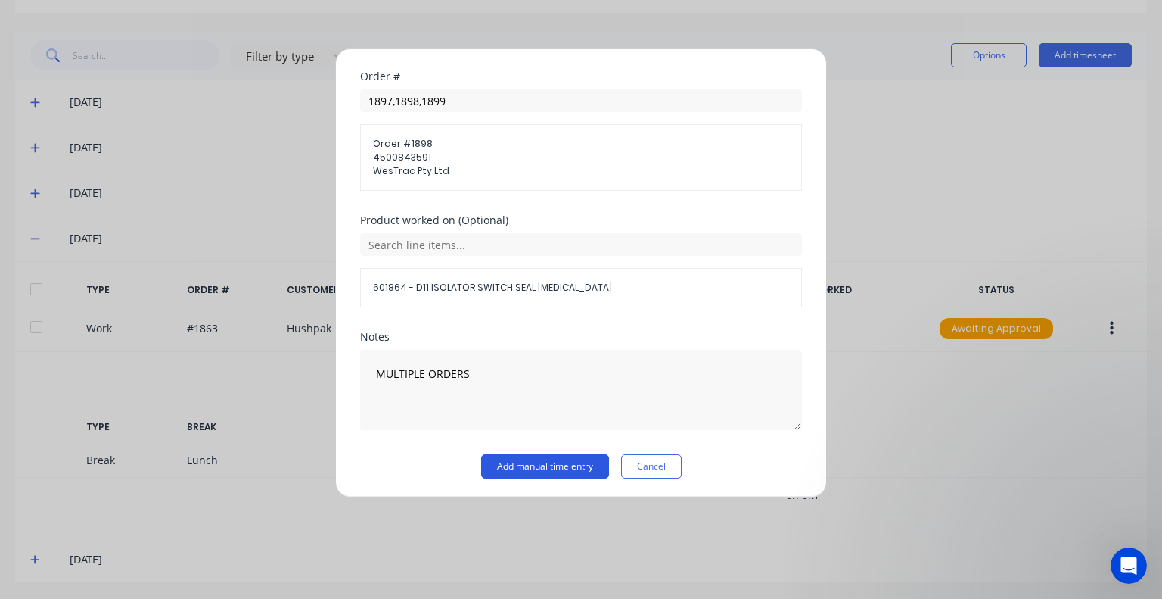
click at [531, 459] on button "Add manual time entry" at bounding box center [545, 466] width 128 height 24
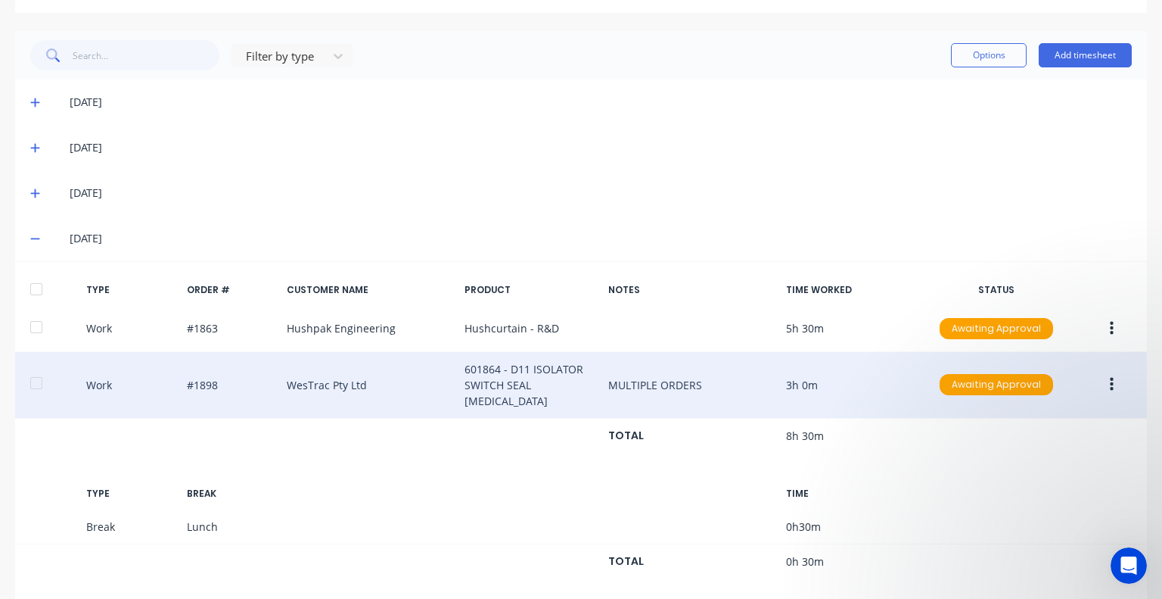
click at [1110, 376] on icon "button" at bounding box center [1112, 384] width 4 height 17
click at [1000, 347] on div "Edit" at bounding box center [1058, 358] width 117 height 22
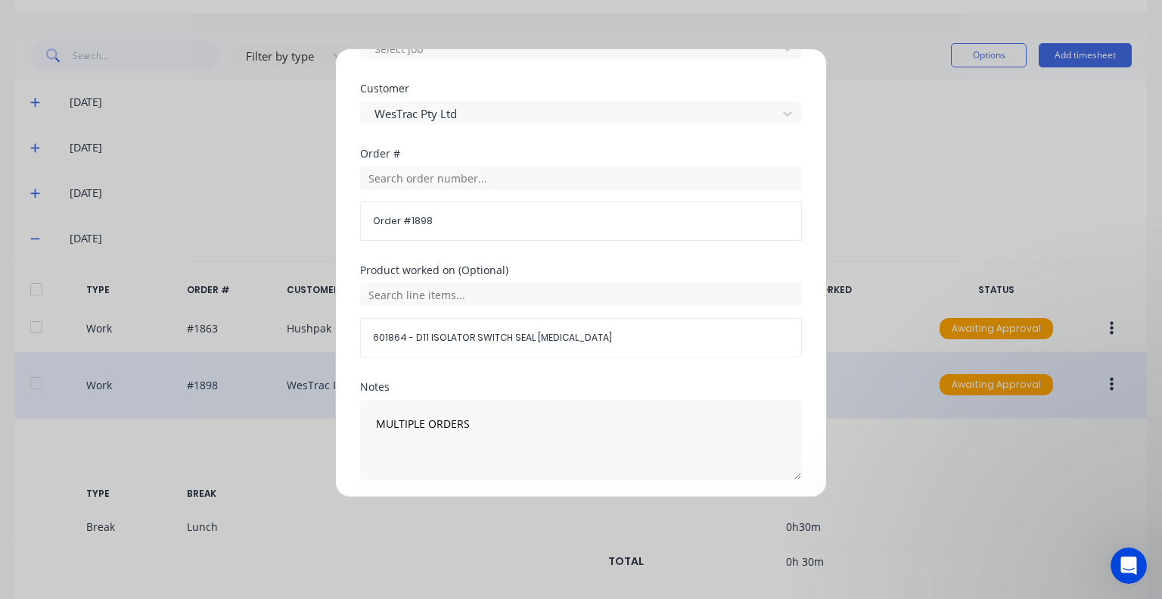
scroll to position [720, 0]
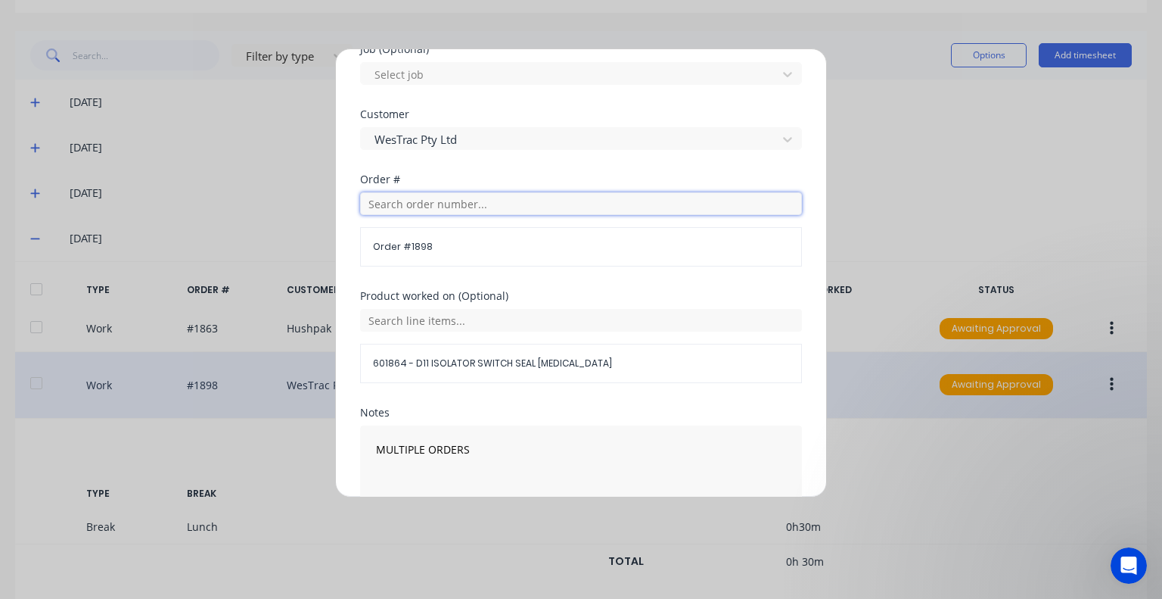
click at [457, 200] on input "text" at bounding box center [581, 203] width 442 height 23
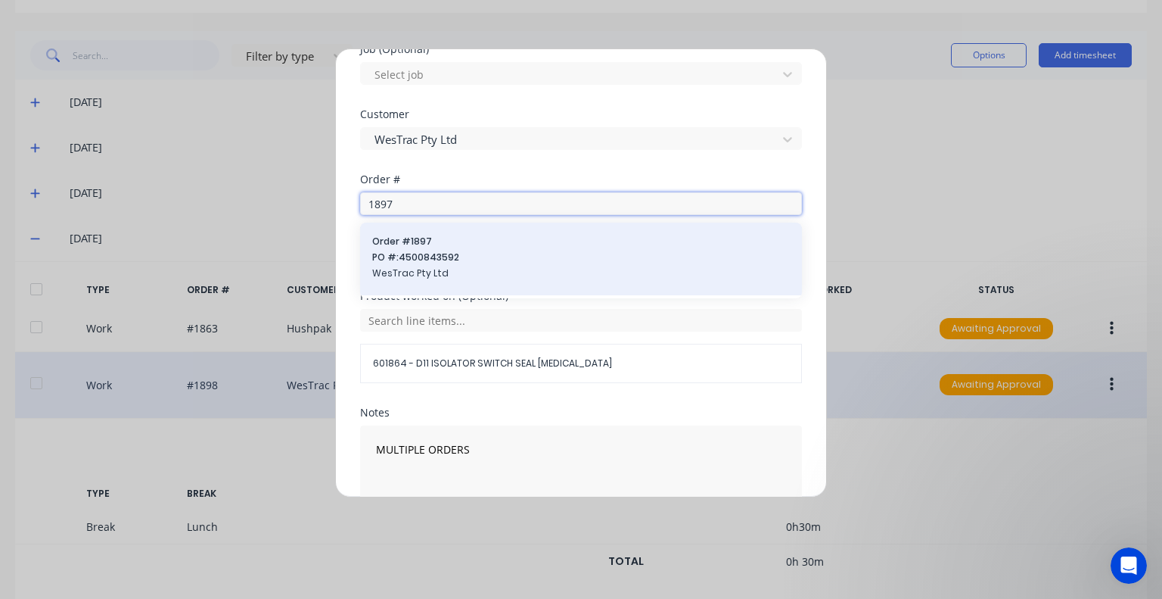
type input "1897"
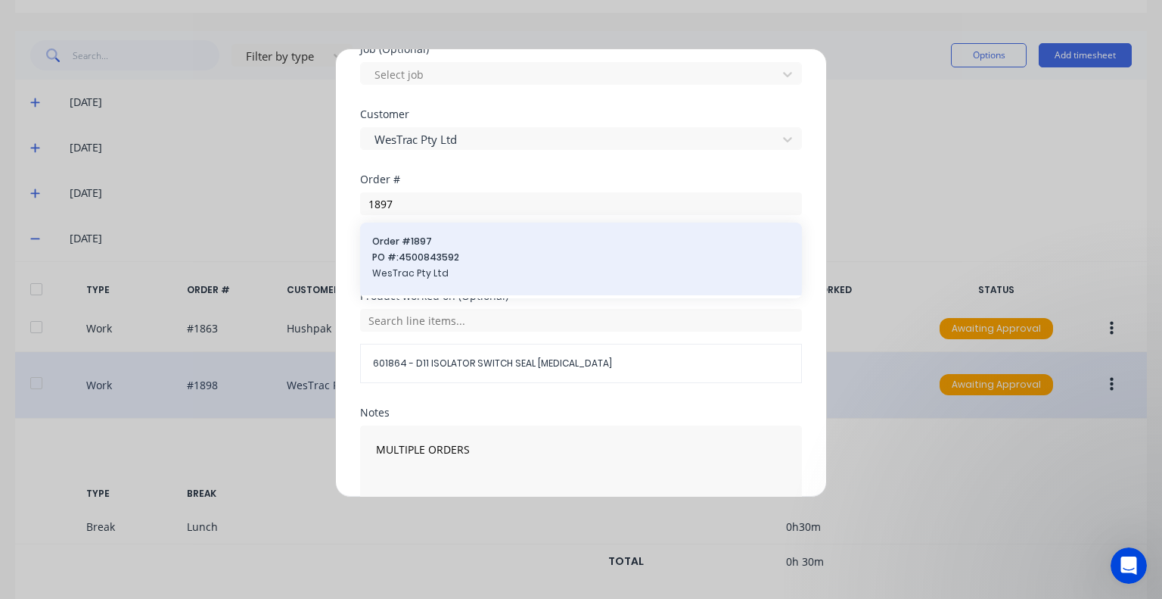
click at [459, 257] on span "PO #: 4500843592" at bounding box center [581, 258] width 418 height 14
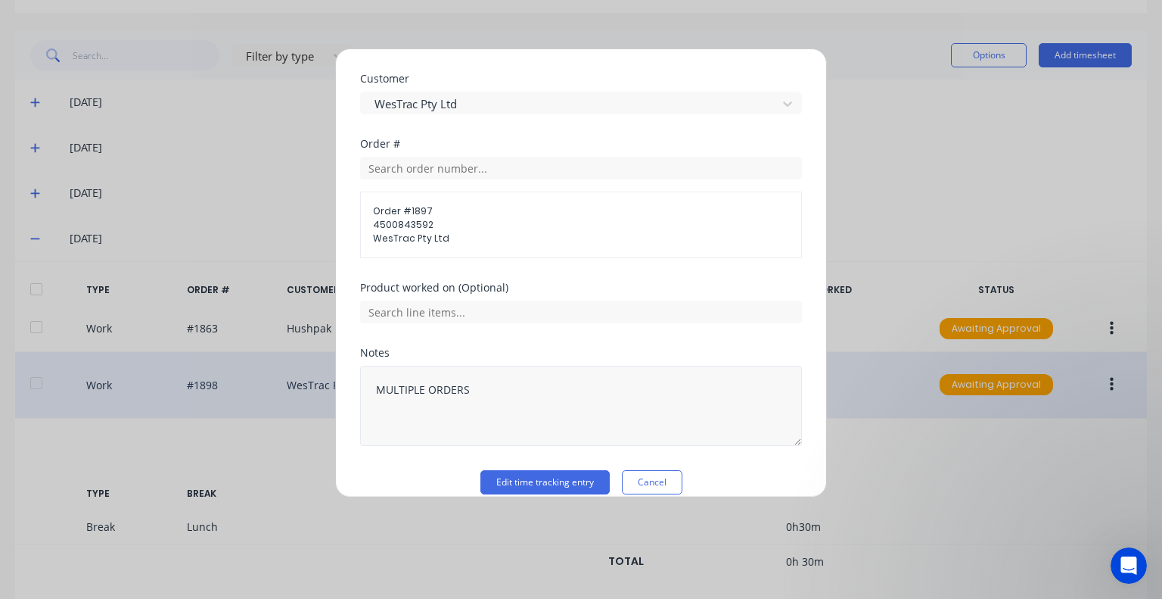
scroll to position [772, 0]
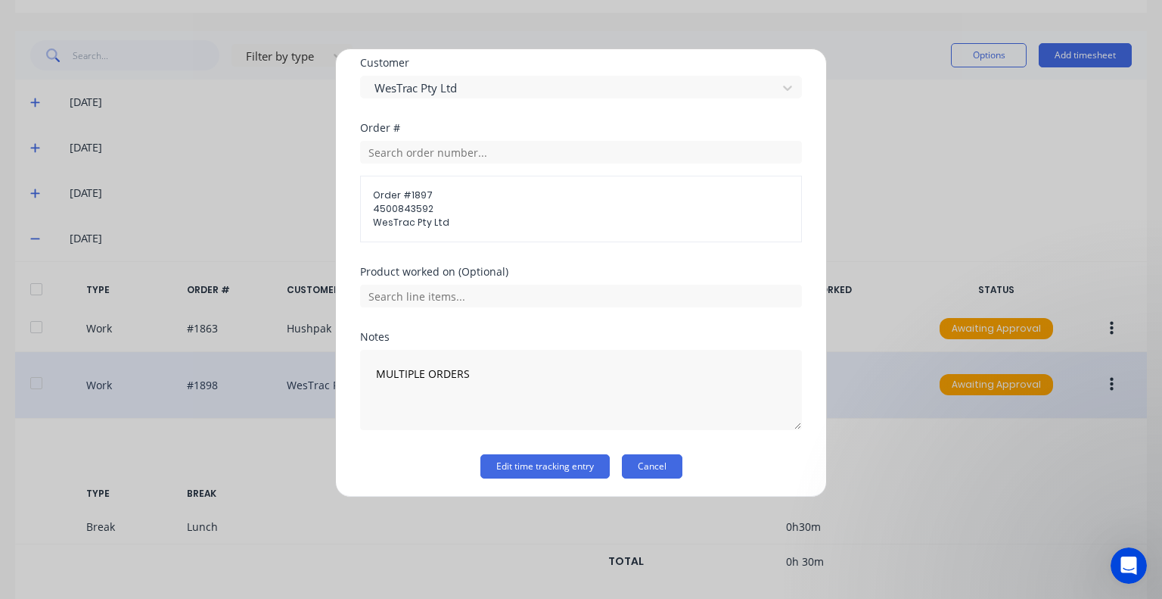
click at [654, 472] on button "Cancel" at bounding box center [652, 466] width 61 height 24
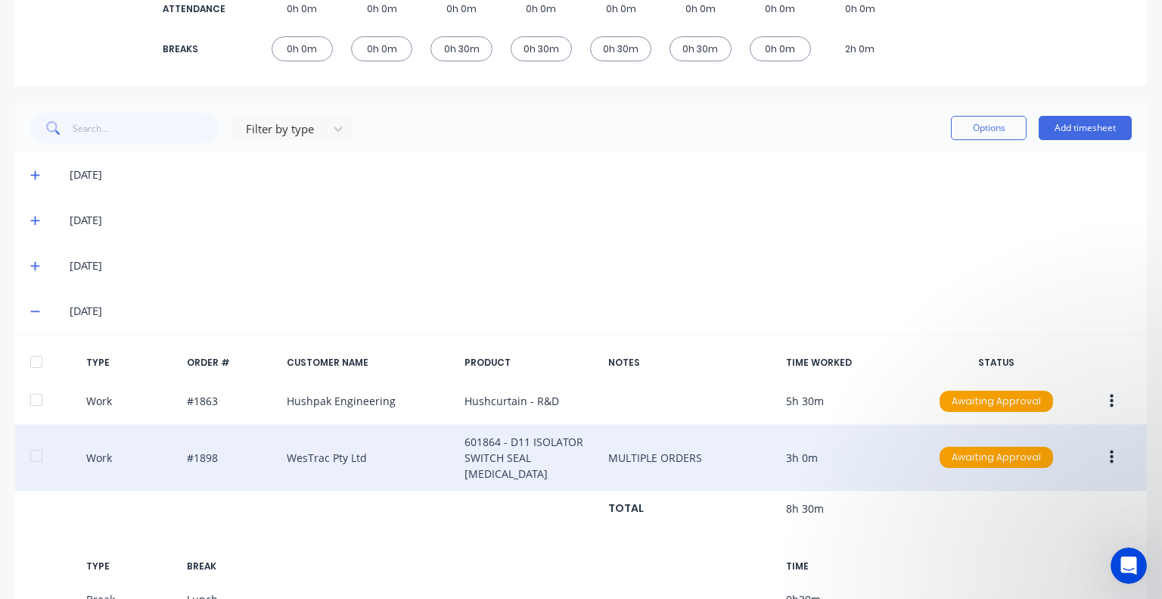
scroll to position [339, 0]
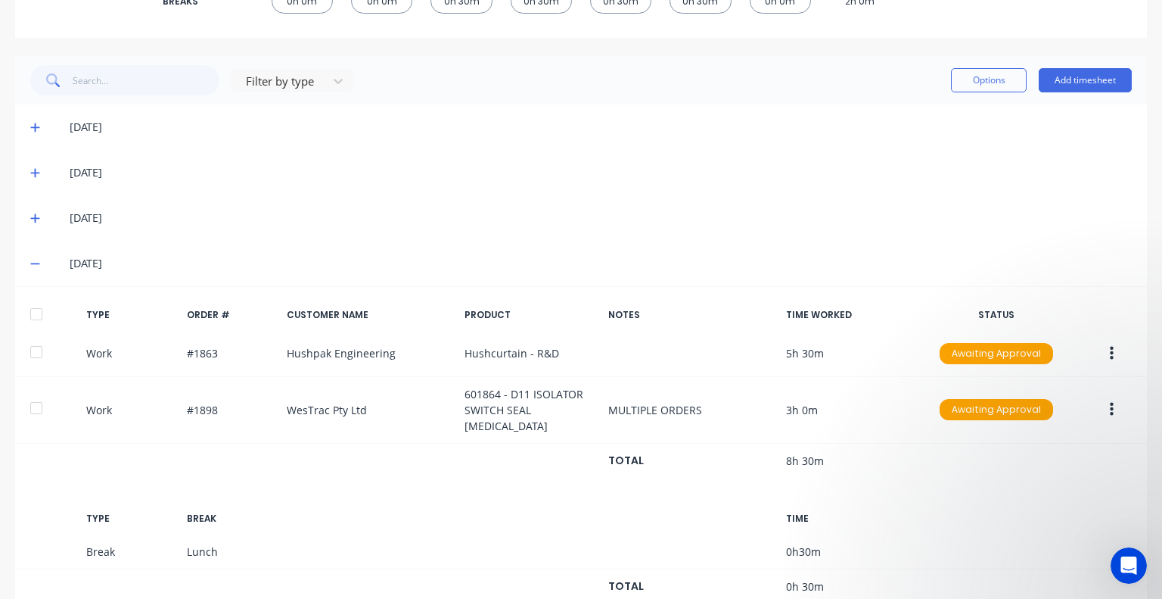
click at [1105, 397] on button "button" at bounding box center [1112, 409] width 36 height 27
click at [1029, 372] on div "Edit" at bounding box center [1058, 383] width 117 height 22
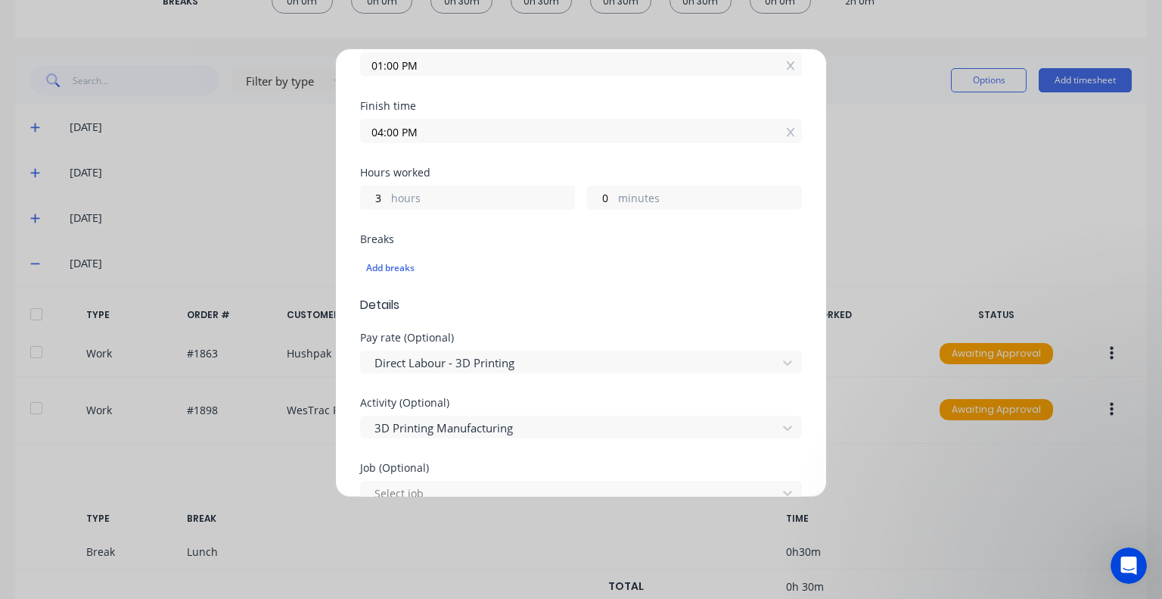
scroll to position [266, 0]
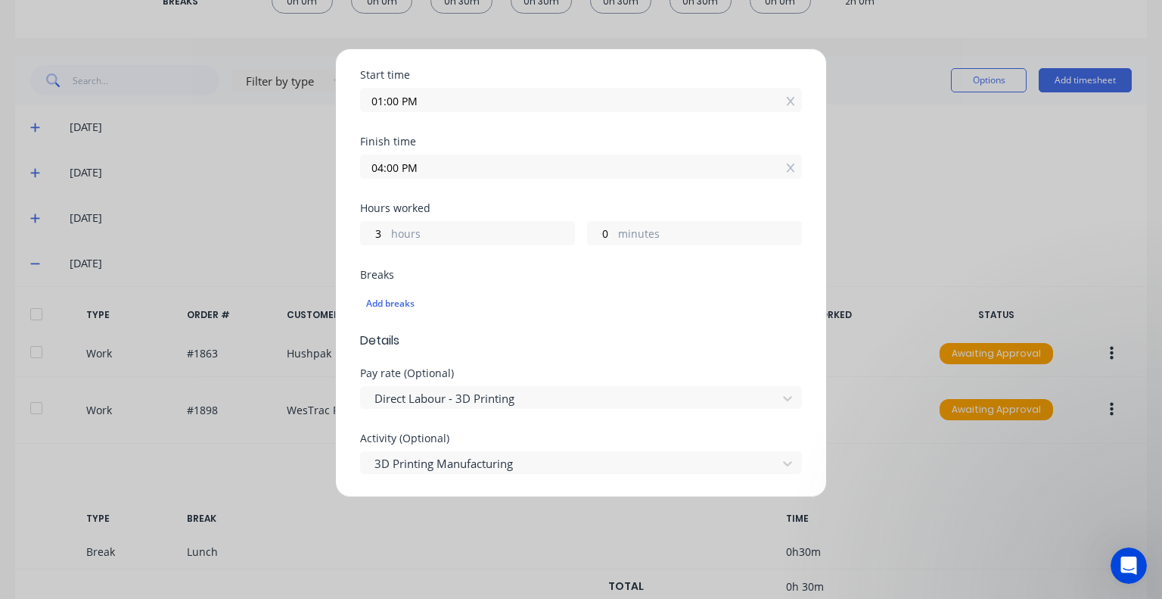
click at [392, 163] on input "04:00 PM" at bounding box center [581, 166] width 440 height 23
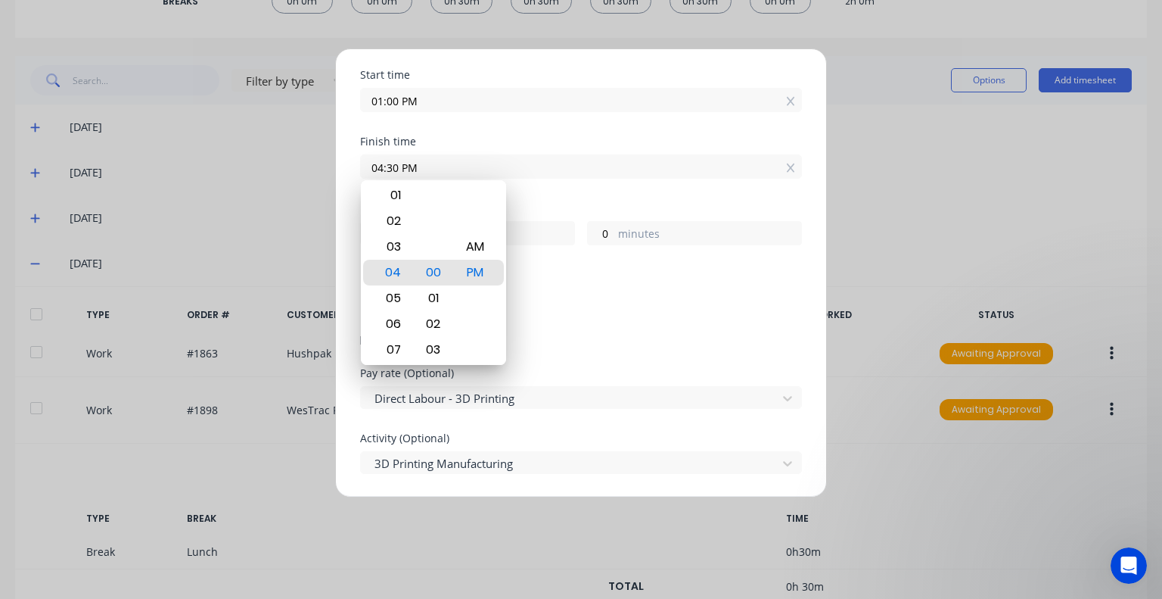
type input "04:30 PM"
type input "30"
click at [562, 288] on div "Add breaks" at bounding box center [581, 304] width 442 height 32
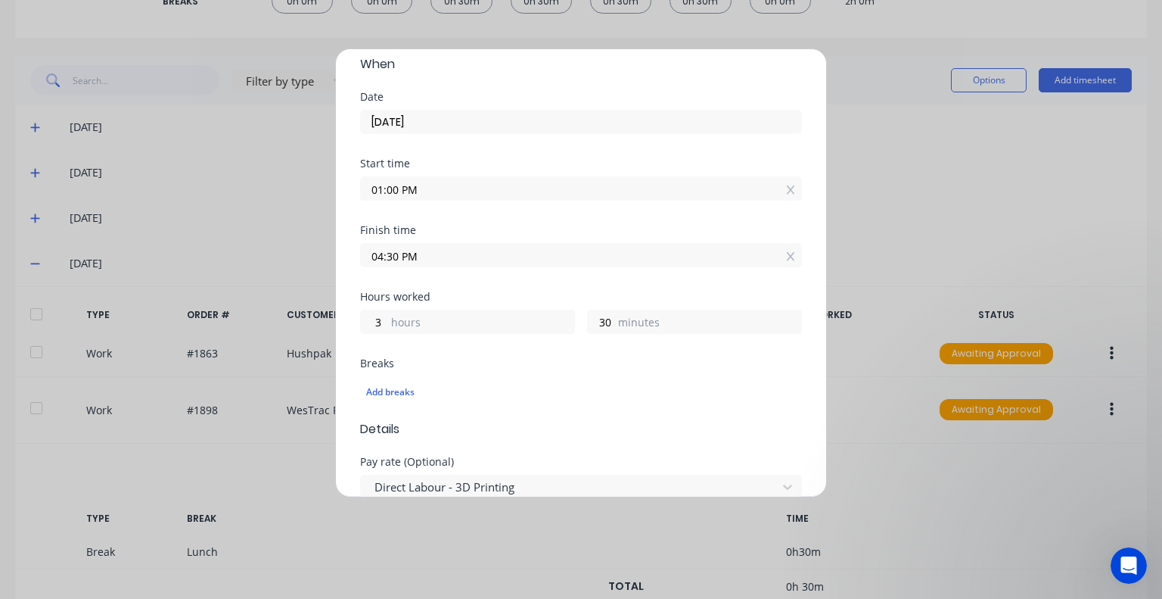
scroll to position [0, 0]
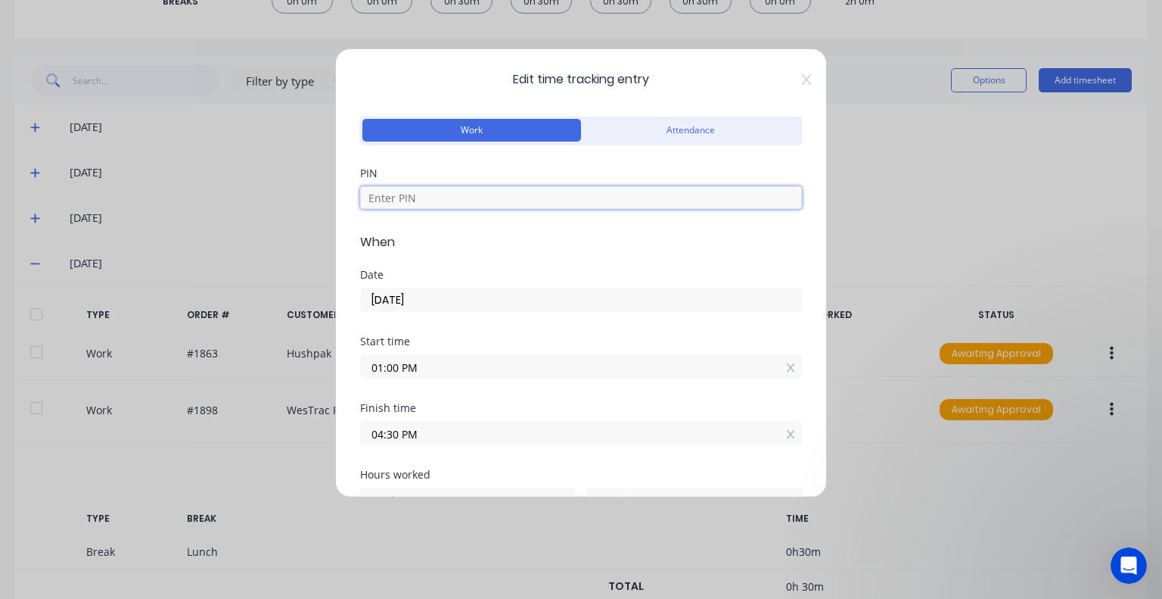
click at [506, 192] on input at bounding box center [581, 197] width 442 height 23
type input "5683"
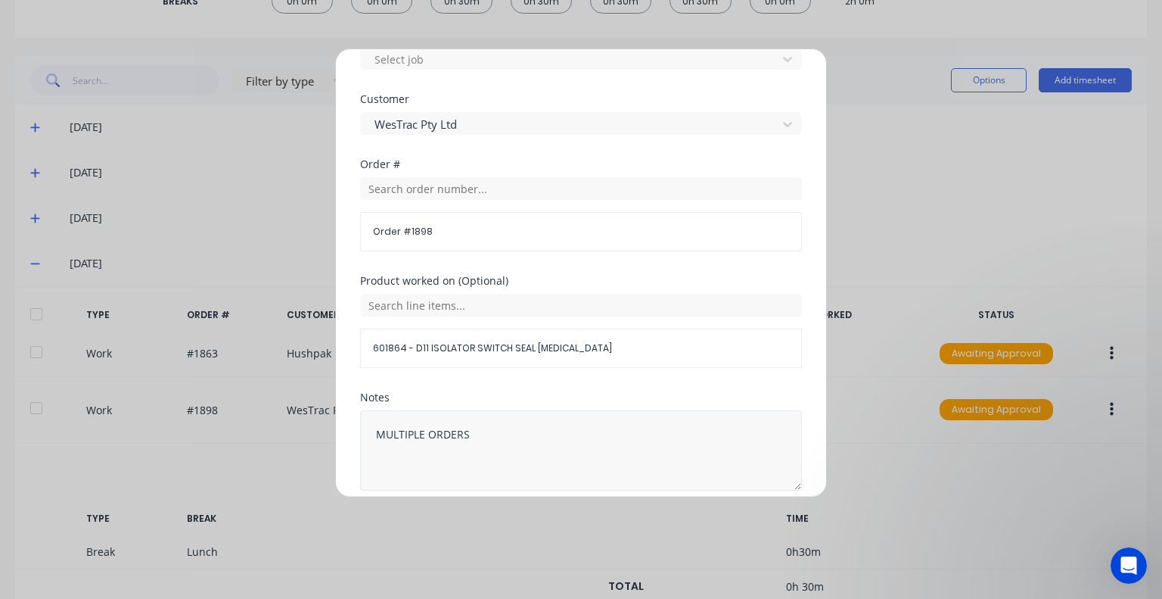
scroll to position [796, 0]
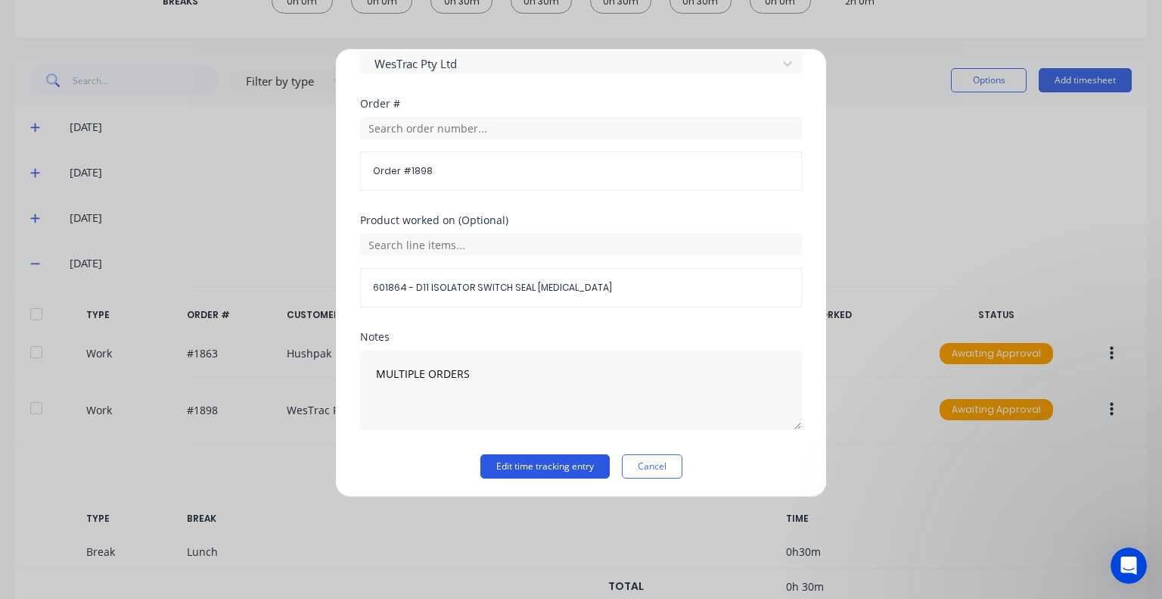
click at [515, 459] on button "Edit time tracking entry" at bounding box center [545, 466] width 129 height 24
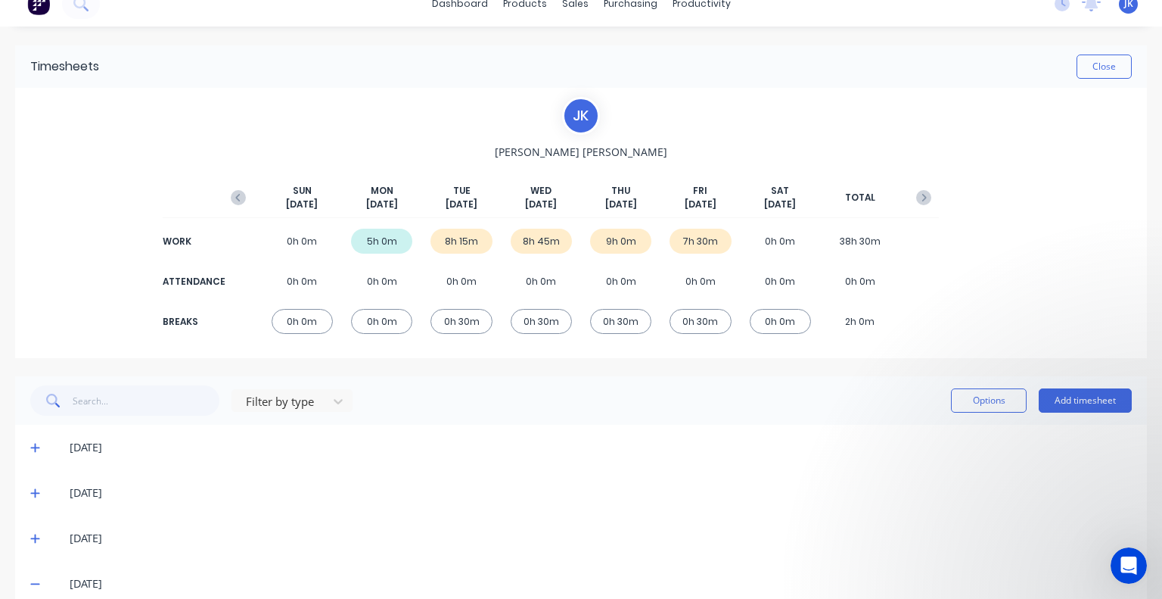
scroll to position [0, 0]
